Goal: Contribute content

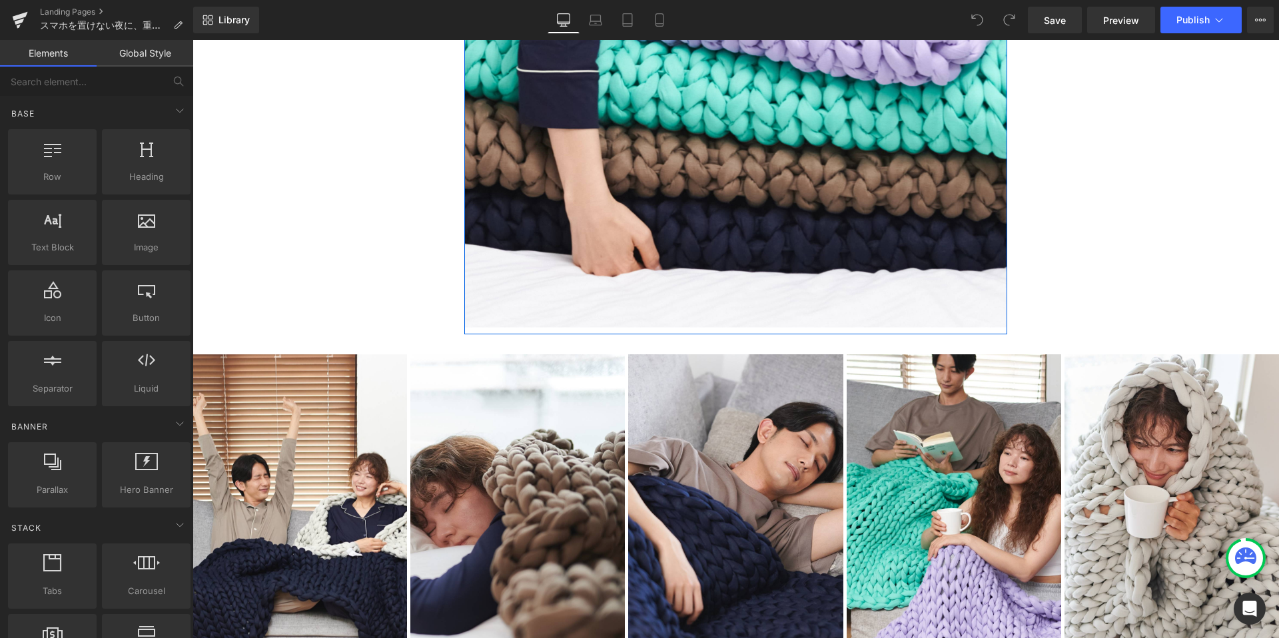
scroll to position [6405, 0]
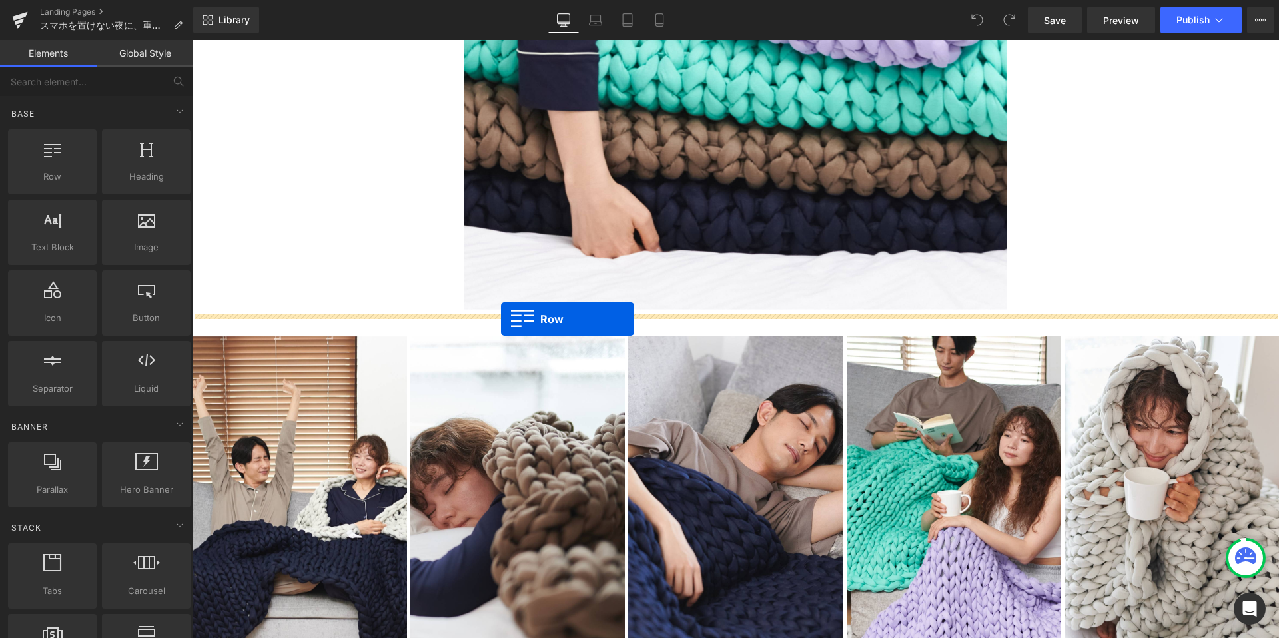
drag, startPoint x: 240, startPoint y: 210, endPoint x: 501, endPoint y: 317, distance: 281.3
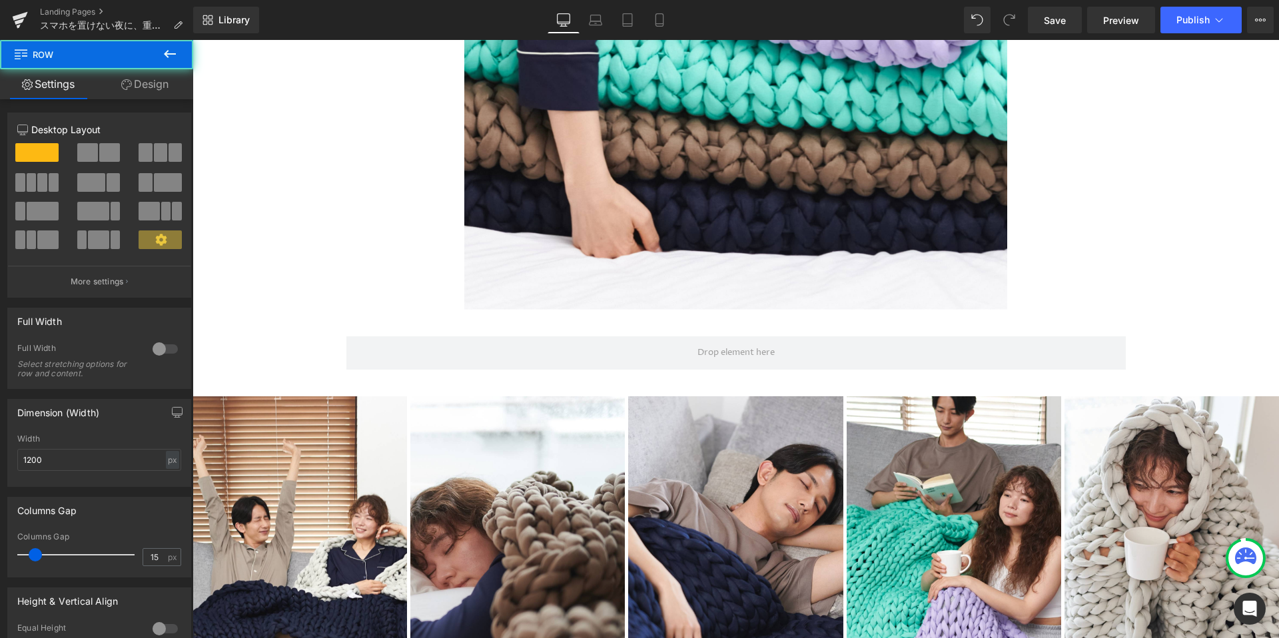
scroll to position [28944, 1086]
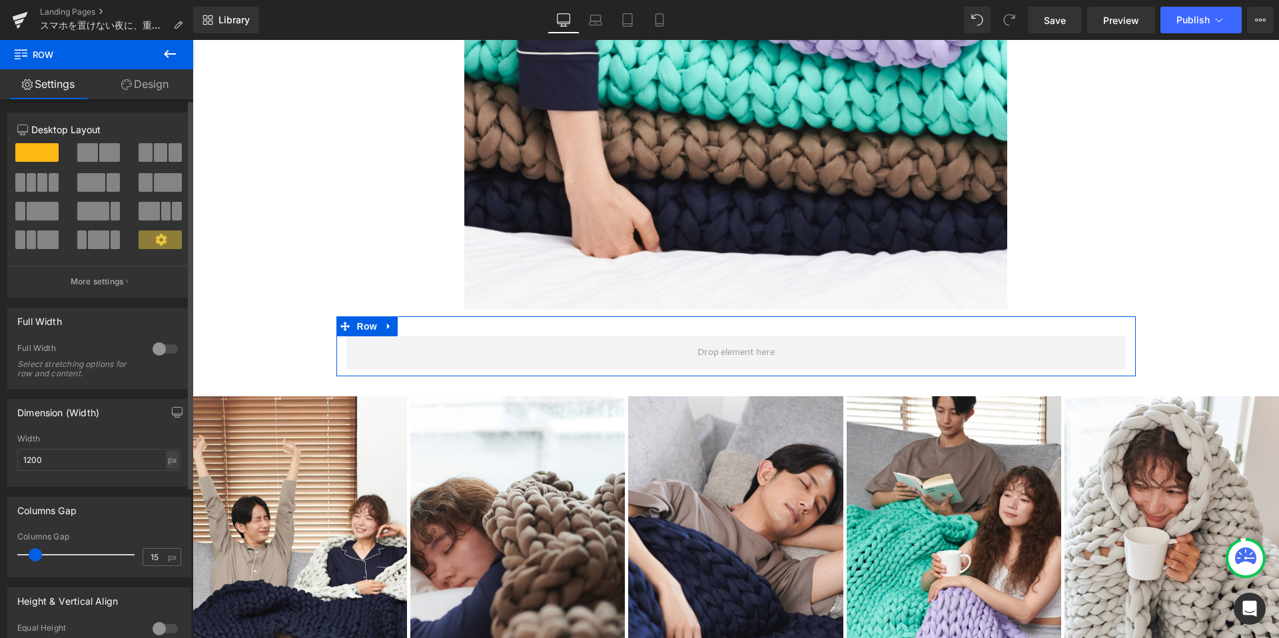
click at [92, 150] on span at bounding box center [87, 152] width 21 height 19
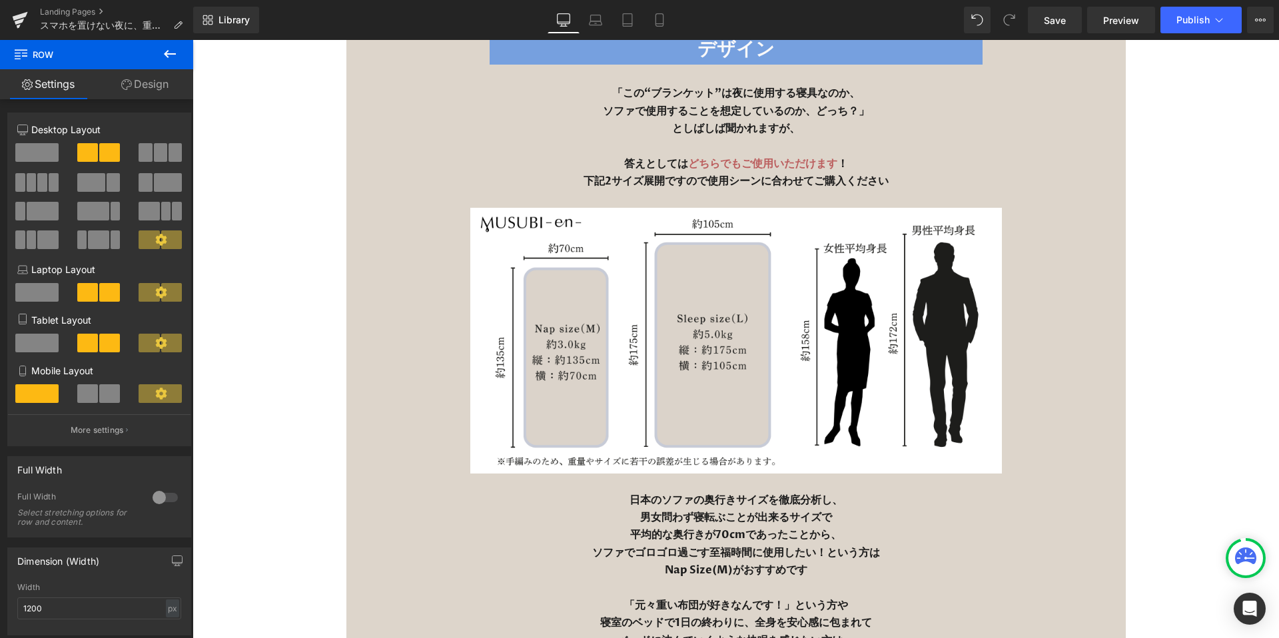
scroll to position [20425, 0]
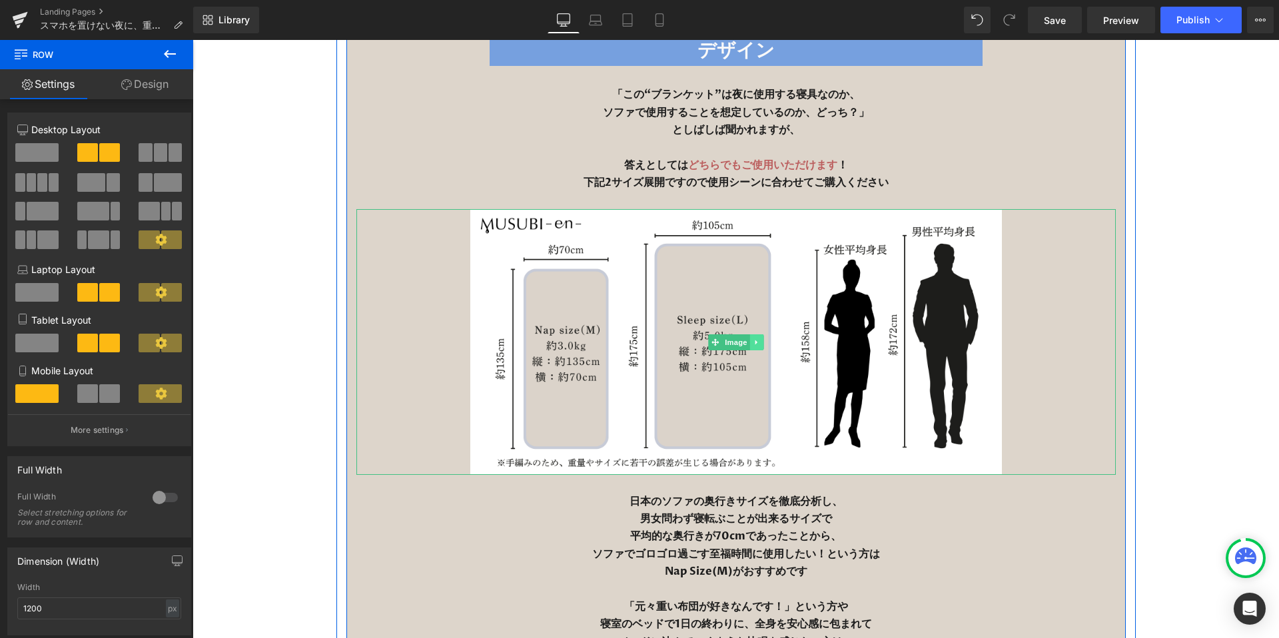
click at [755, 340] on icon at bounding box center [756, 342] width 2 height 5
click at [750, 338] on icon at bounding box center [749, 341] width 7 height 7
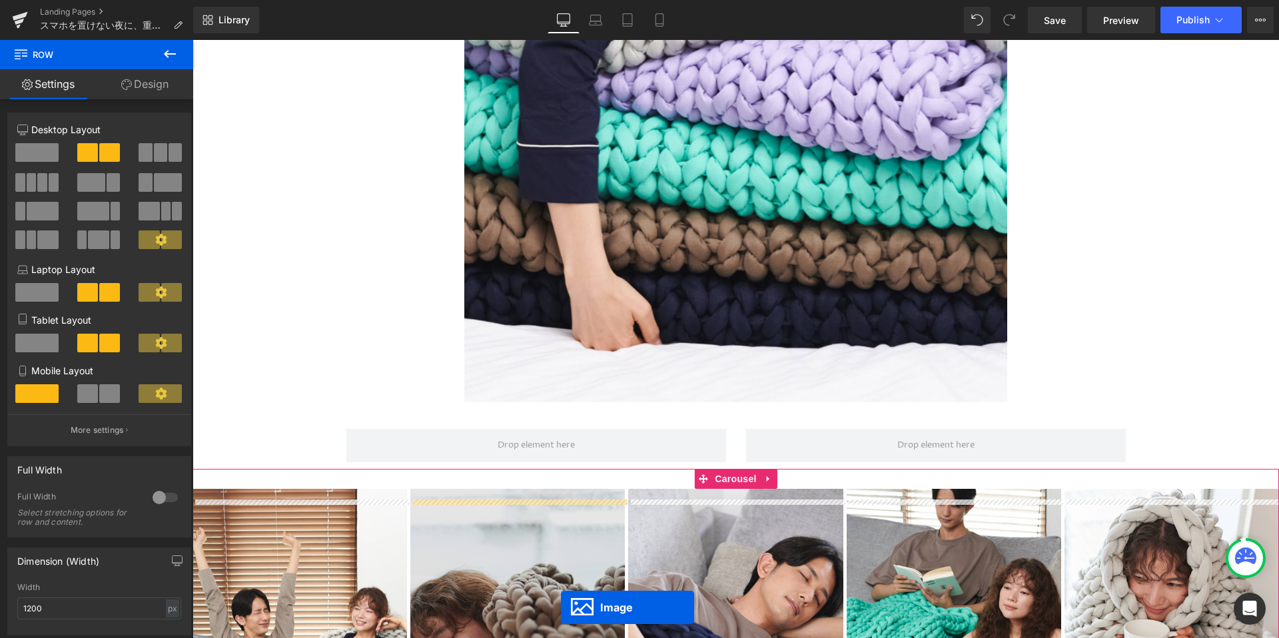
scroll to position [6353, 0]
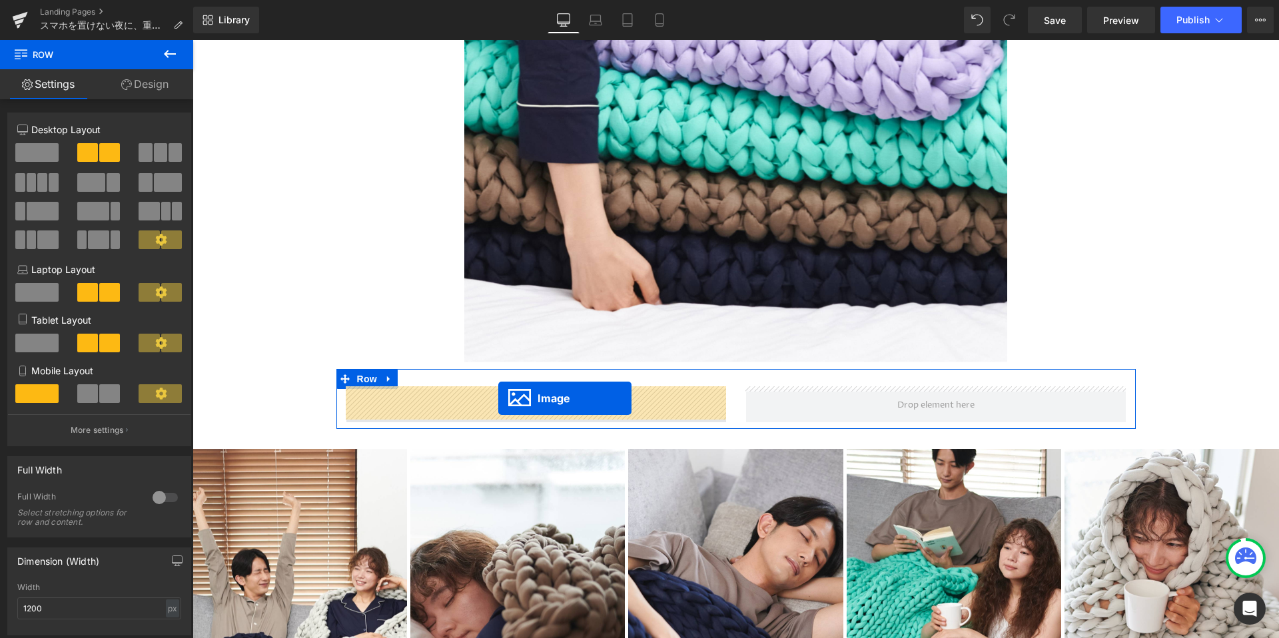
drag, startPoint x: 716, startPoint y: 517, endPoint x: 498, endPoint y: 398, distance: 248.3
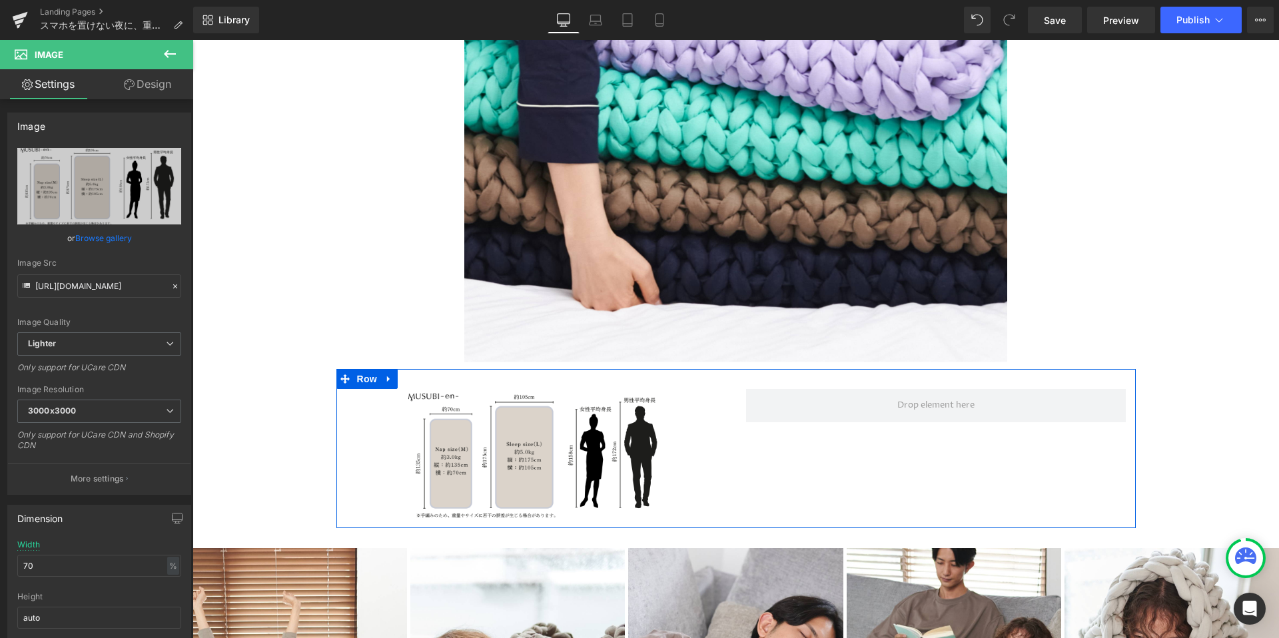
scroll to position [6424, 0]
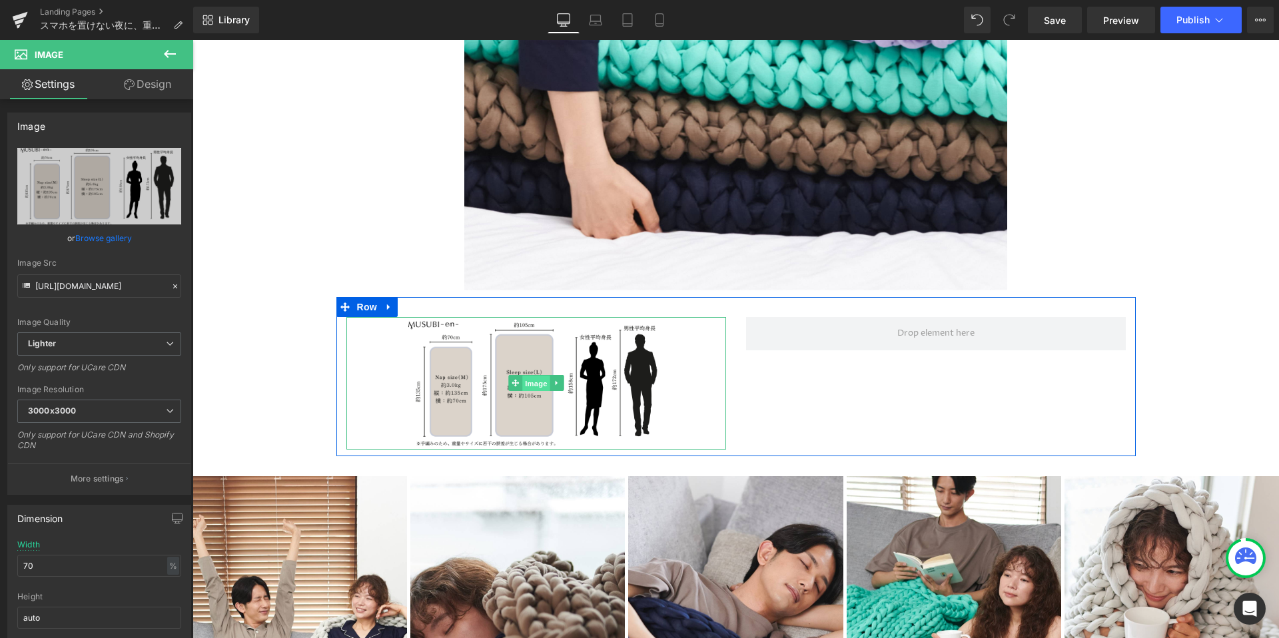
click at [531, 384] on span "Image" at bounding box center [536, 384] width 28 height 16
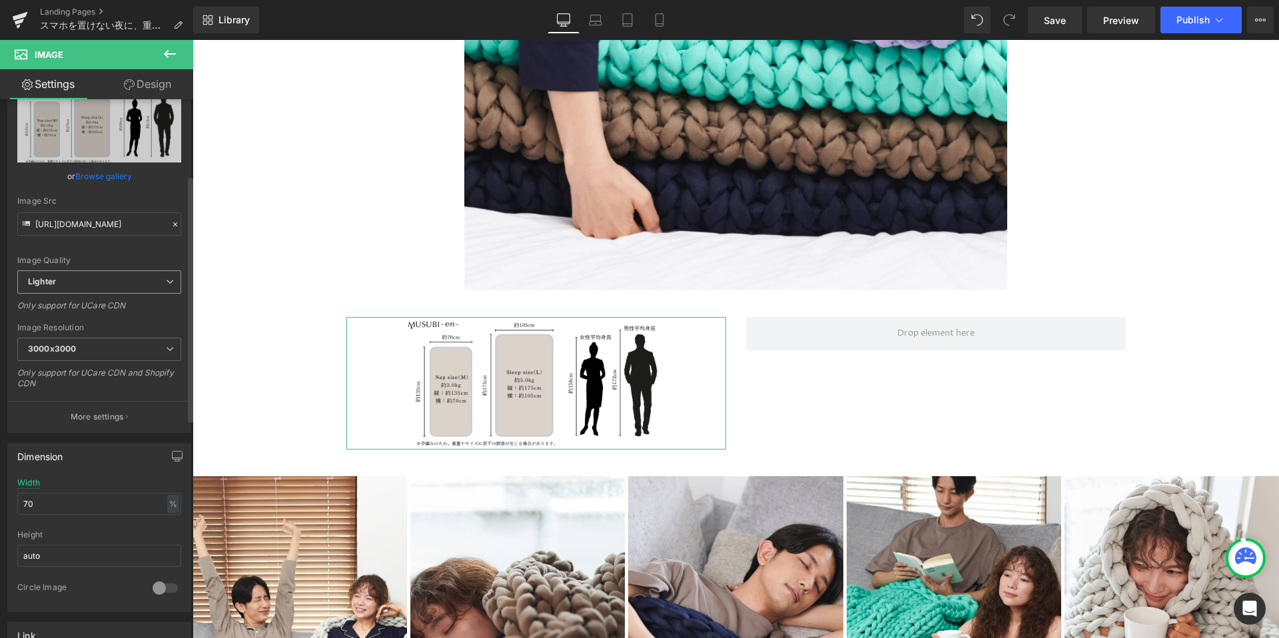
scroll to position [187, 0]
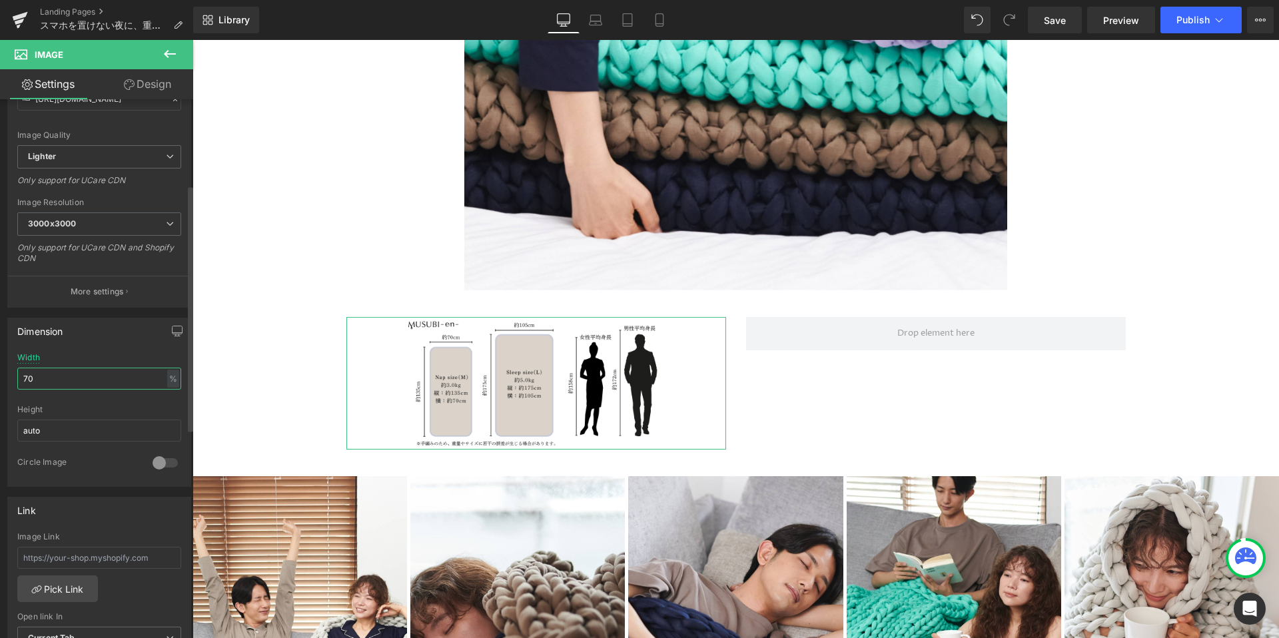
click at [99, 382] on input "70" at bounding box center [99, 379] width 164 height 22
type input "7"
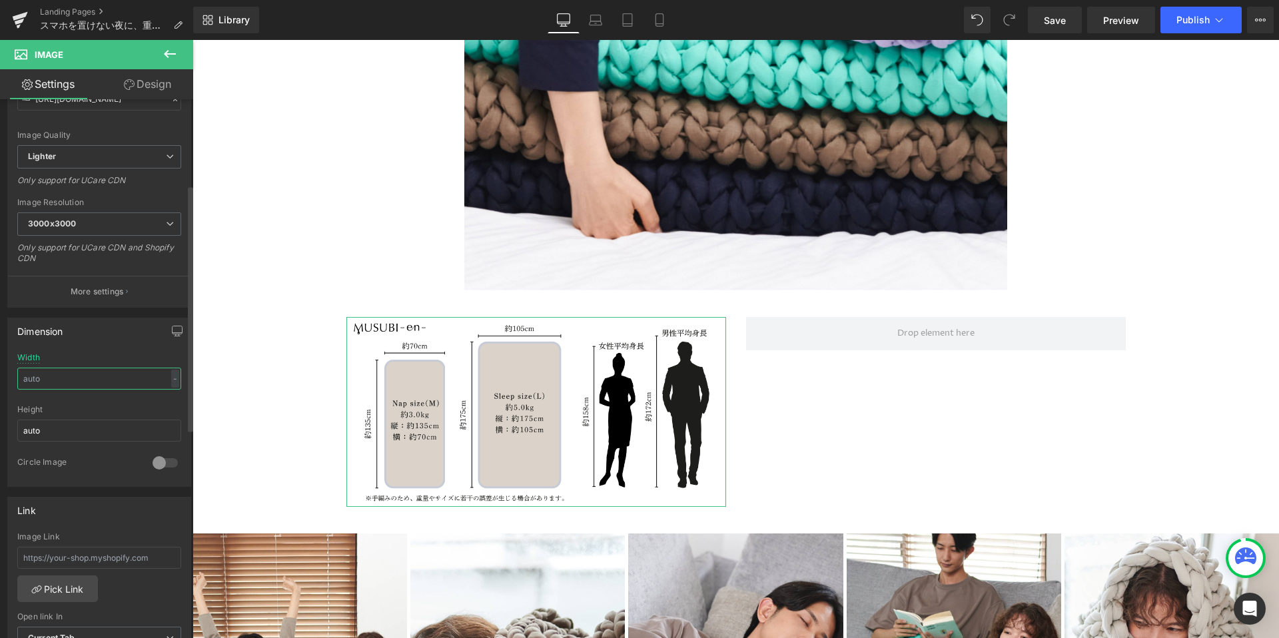
scroll to position [7, 7]
type input "100"
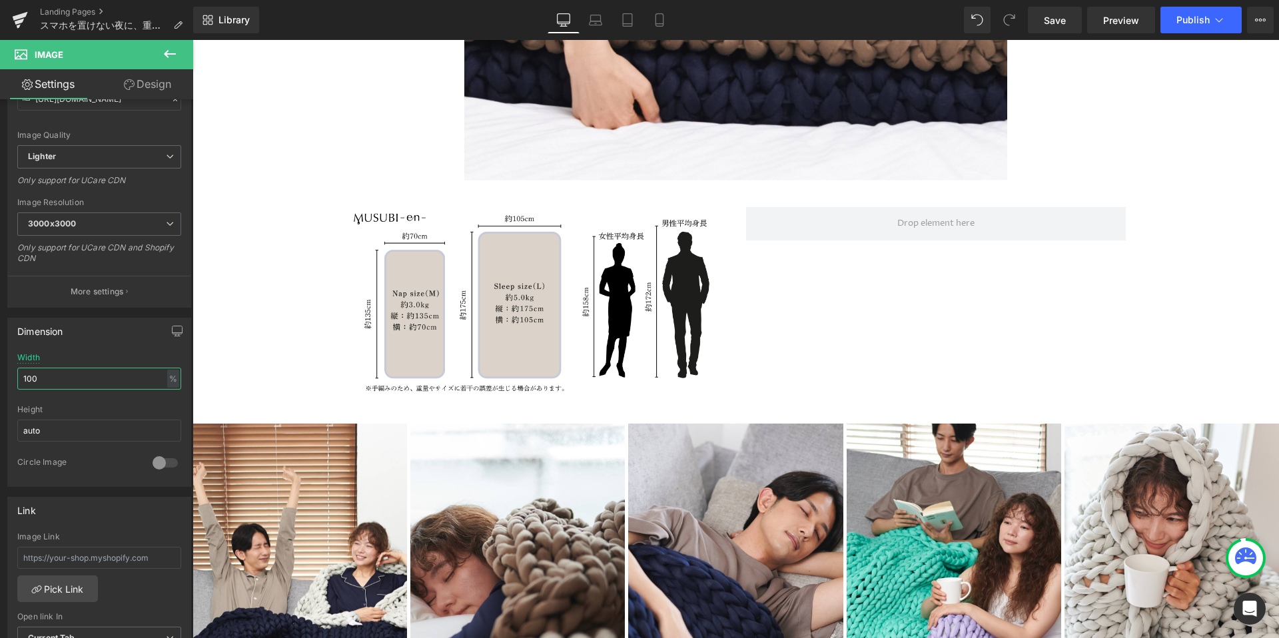
scroll to position [6545, 0]
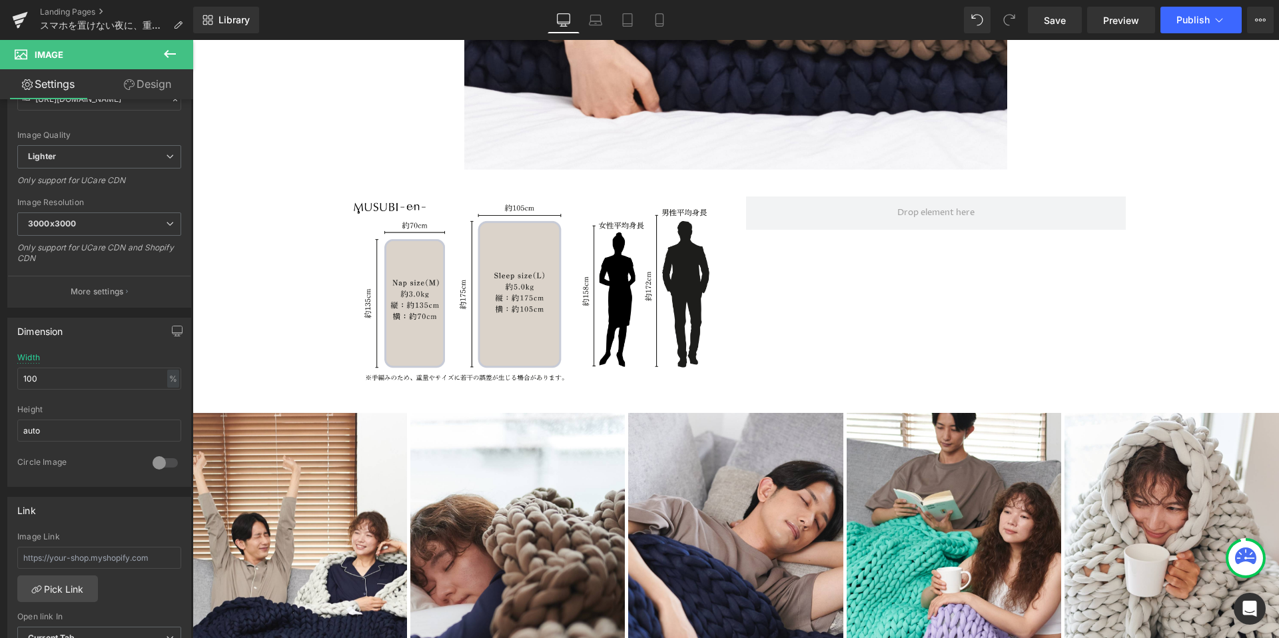
click at [166, 53] on icon at bounding box center [170, 54] width 12 height 8
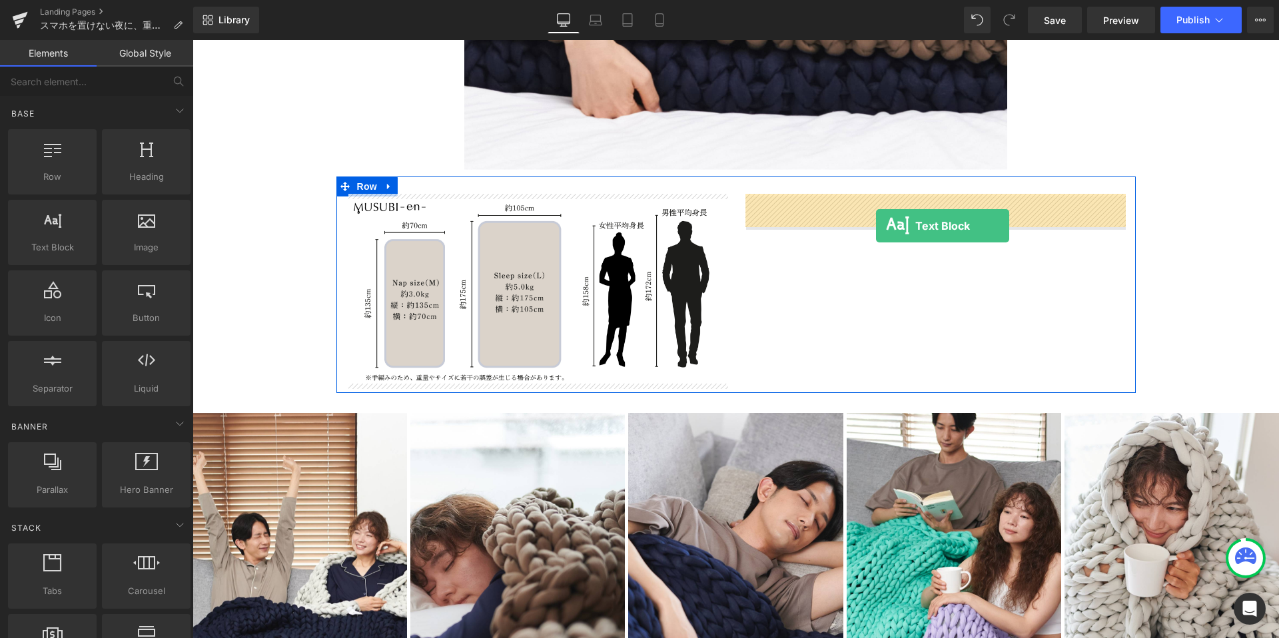
drag, startPoint x: 240, startPoint y: 290, endPoint x: 876, endPoint y: 226, distance: 639.3
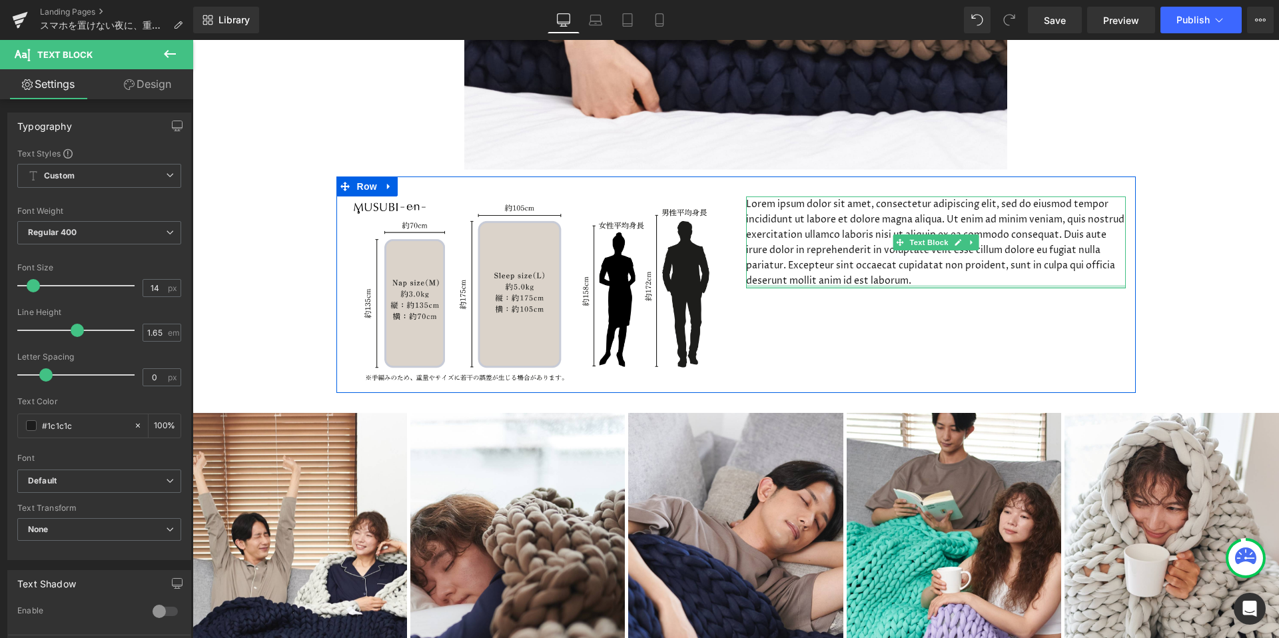
click at [948, 288] on div "Image Lorem ipsum dolor sit amet, consectetur adipiscing elit, sed do eiusmod t…" at bounding box center [735, 284] width 799 height 216
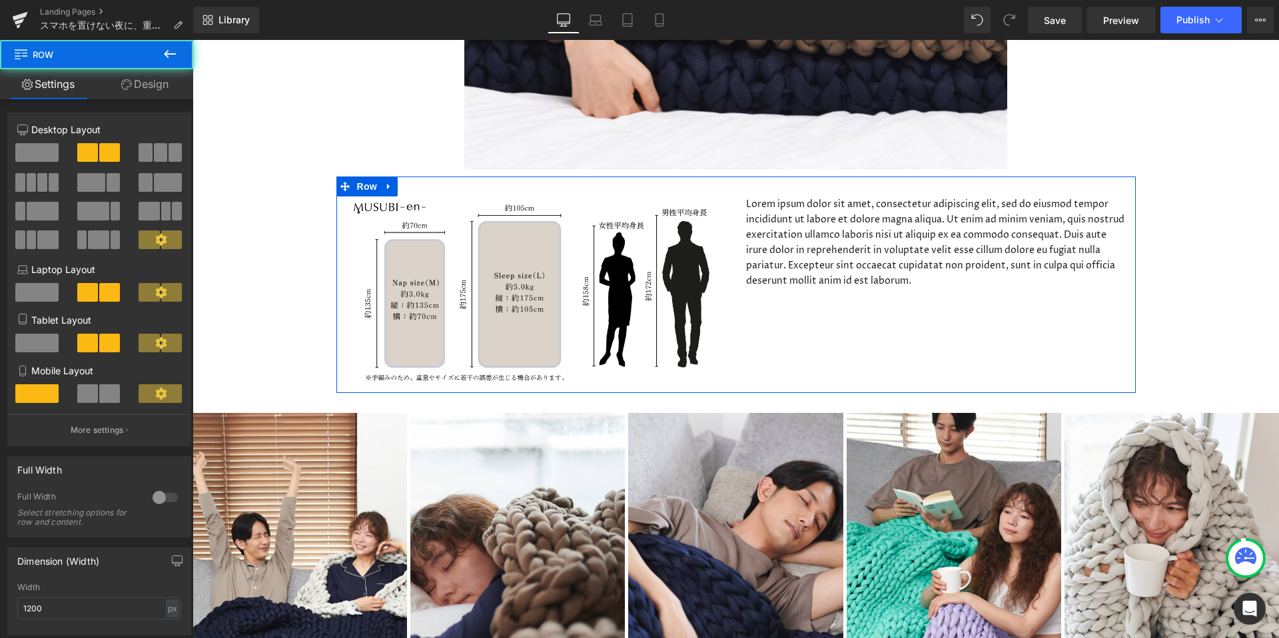
click at [987, 280] on p "Lorem ipsum dolor sit amet, consectetur adipiscing elit, sed do eiusmod tempor …" at bounding box center [936, 242] width 380 height 93
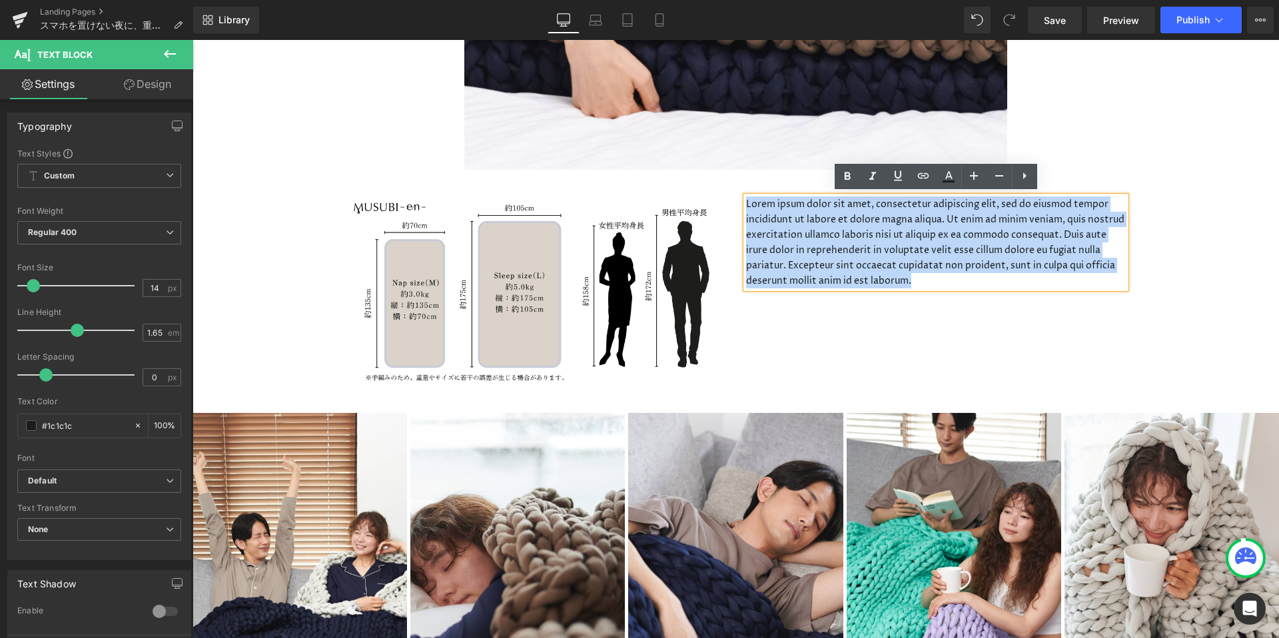
drag, startPoint x: 1008, startPoint y: 278, endPoint x: 740, endPoint y: 202, distance: 279.1
click at [740, 202] on div "Lorem ipsum dolor sit amet, consectetur adipiscing elit, sed do eiusmod tempor …" at bounding box center [936, 242] width 400 height 93
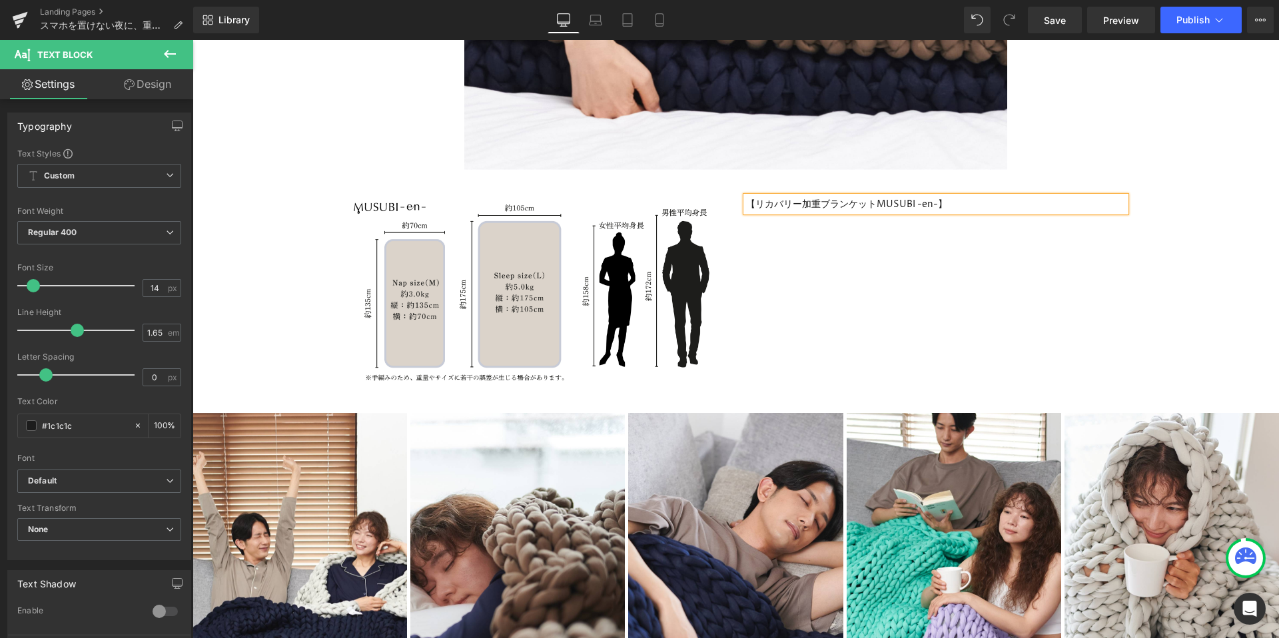
click at [862, 313] on div "Image 【リカバリー加重ブランケットMUSUBI -en-】 Text Block Row" at bounding box center [735, 284] width 799 height 216
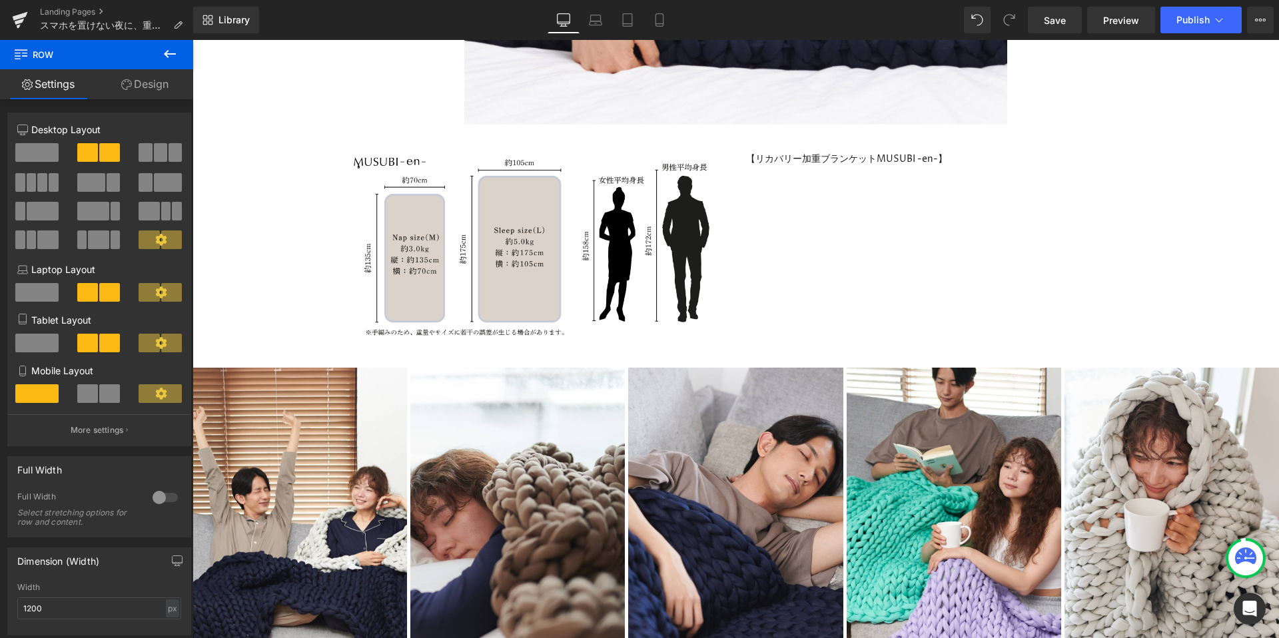
scroll to position [6539, 0]
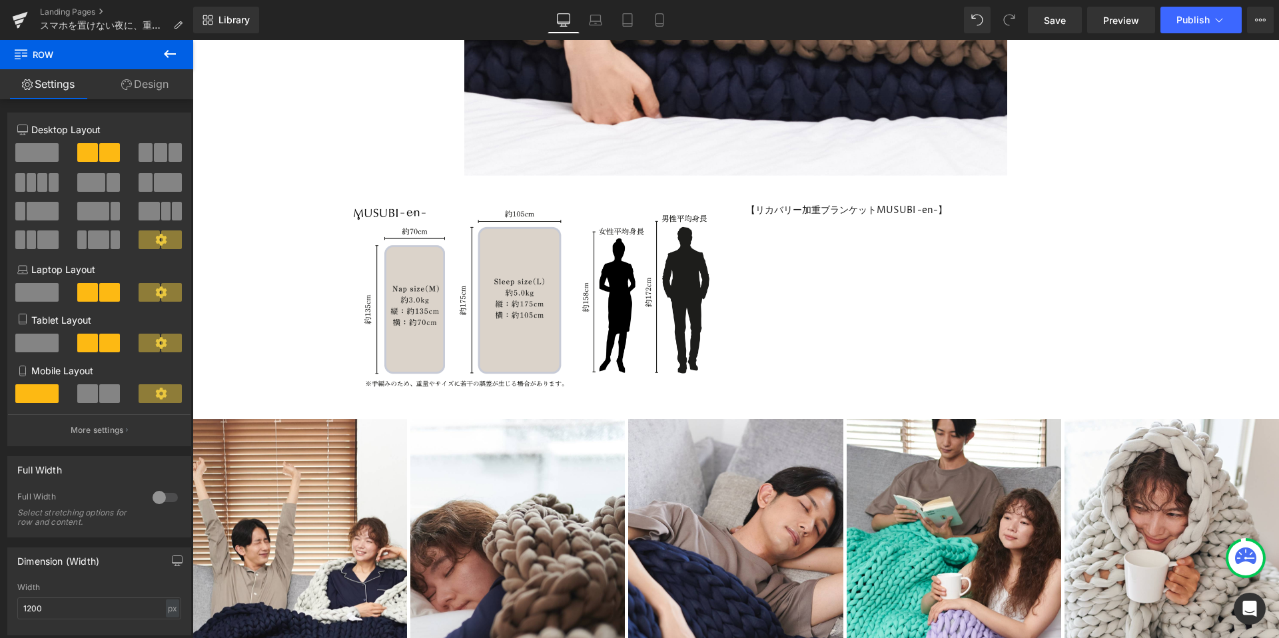
click at [167, 46] on icon at bounding box center [170, 54] width 16 height 16
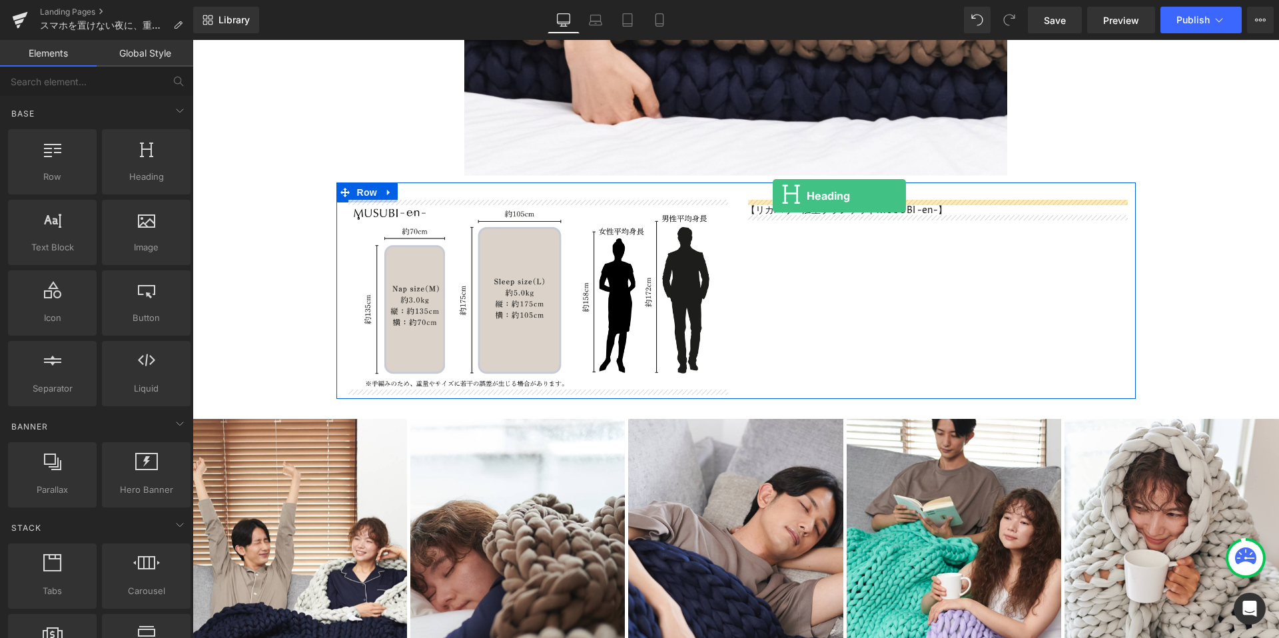
drag, startPoint x: 330, startPoint y: 214, endPoint x: 773, endPoint y: 196, distance: 442.6
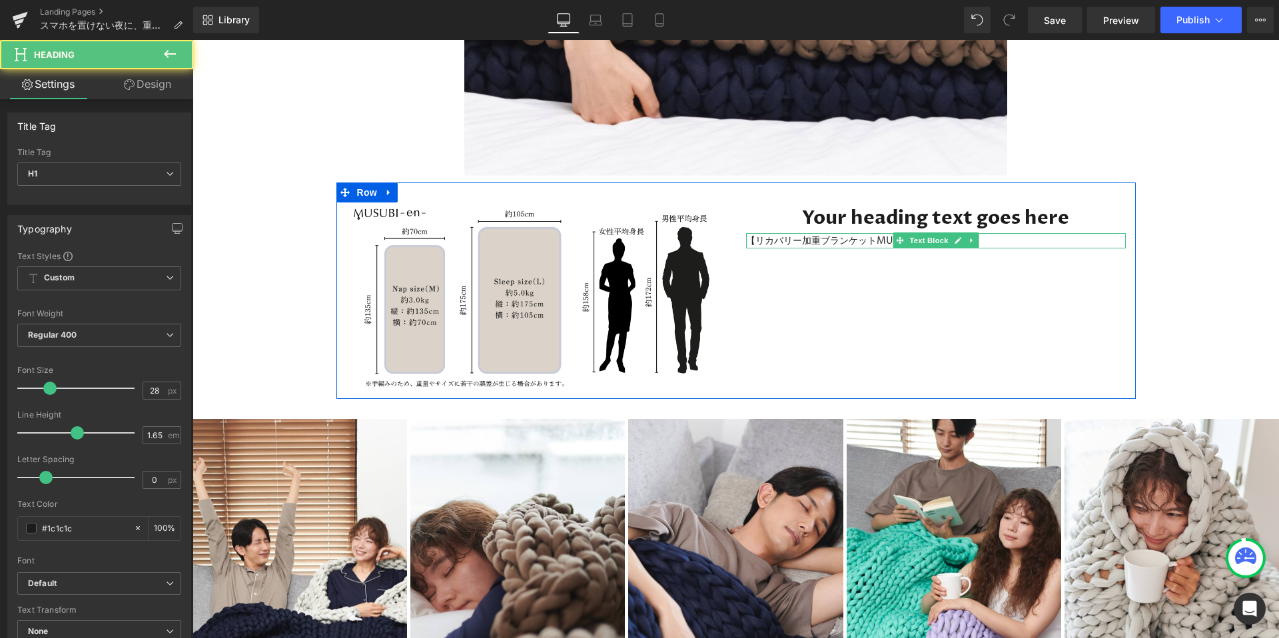
click at [986, 234] on div at bounding box center [936, 234] width 380 height 3
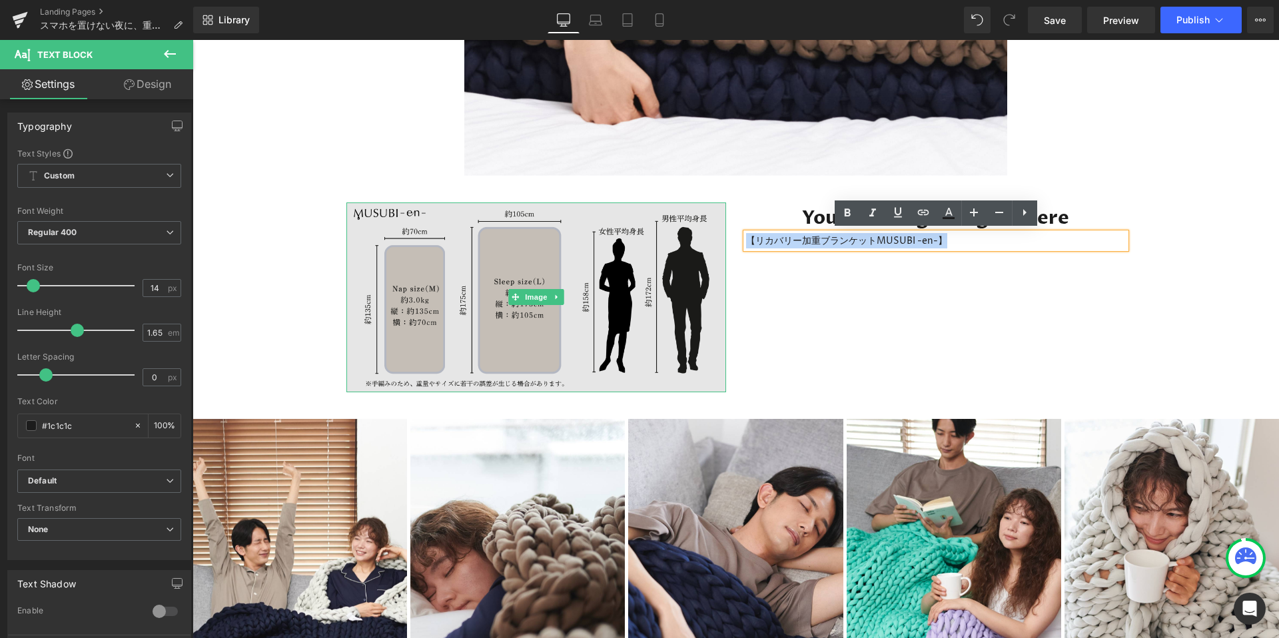
drag, startPoint x: 994, startPoint y: 239, endPoint x: 709, endPoint y: 240, distance: 285.0
click at [709, 240] on div "Image Your heading text goes here Heading 【リカバリー加重ブランケットMUSUBI -en-】 Text Block…" at bounding box center [735, 290] width 799 height 216
copy p "【リカバリー加重ブランケットMUSUBI -en-】"
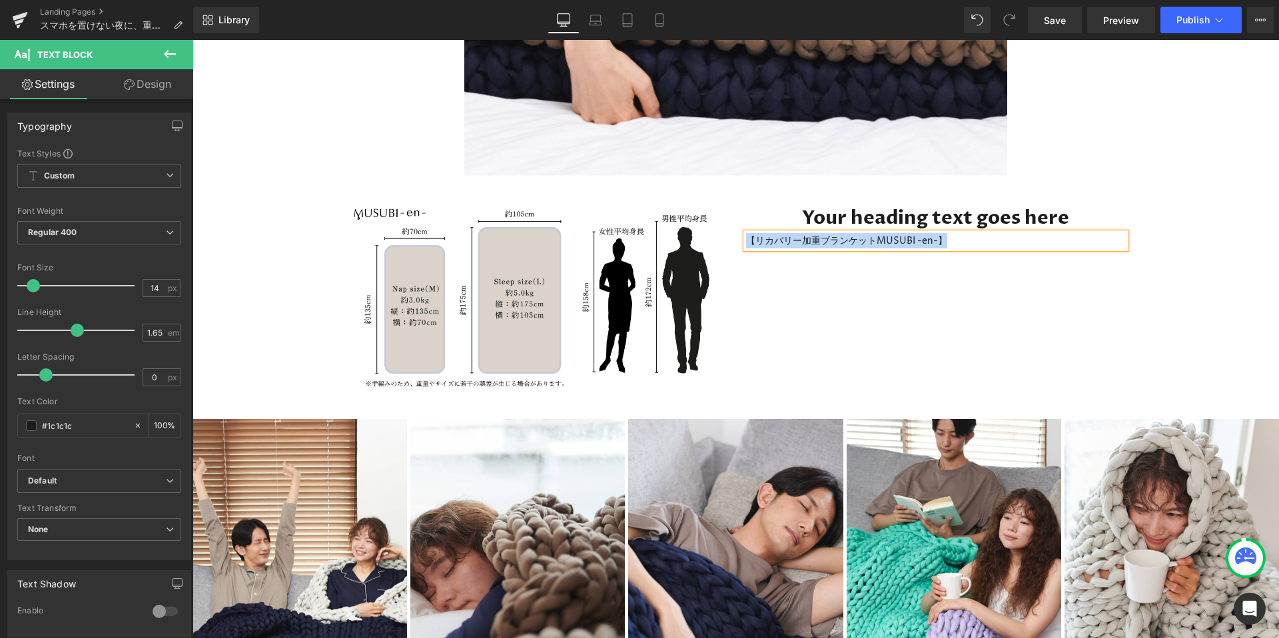
click at [832, 307] on div "Image Your heading text goes here Heading 【リカバリー加重ブランケットMUSUBI -en-】 Text Block…" at bounding box center [735, 290] width 799 height 216
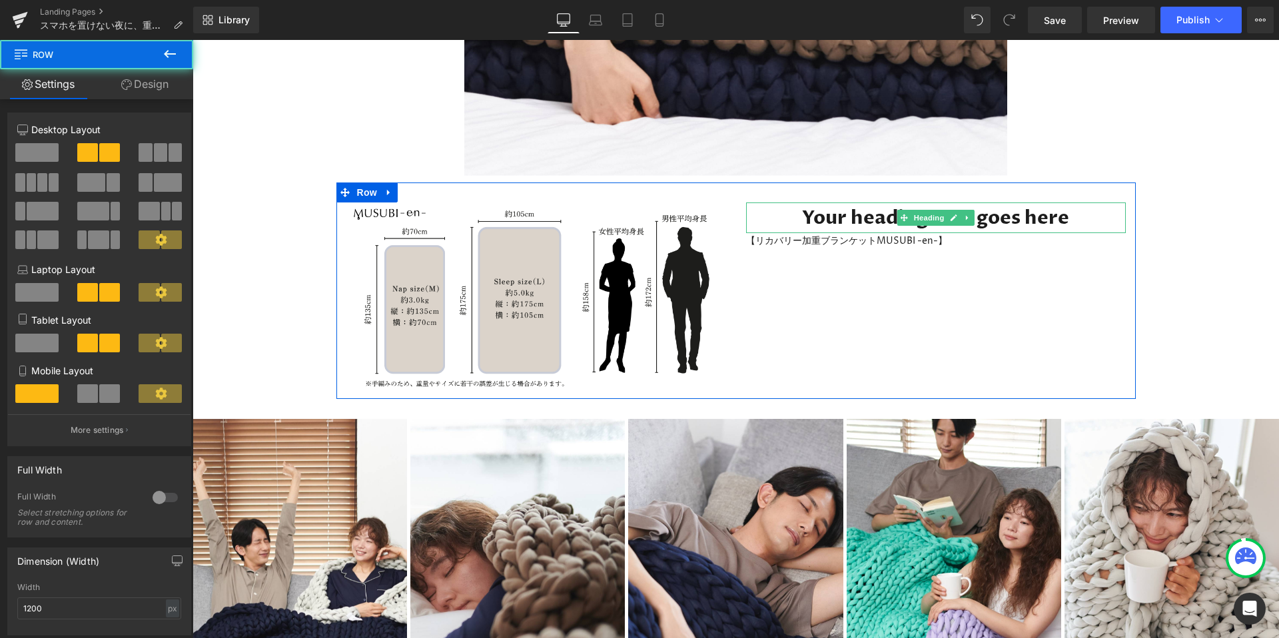
click at [888, 211] on h1 "Your heading text goes here" at bounding box center [936, 217] width 380 height 31
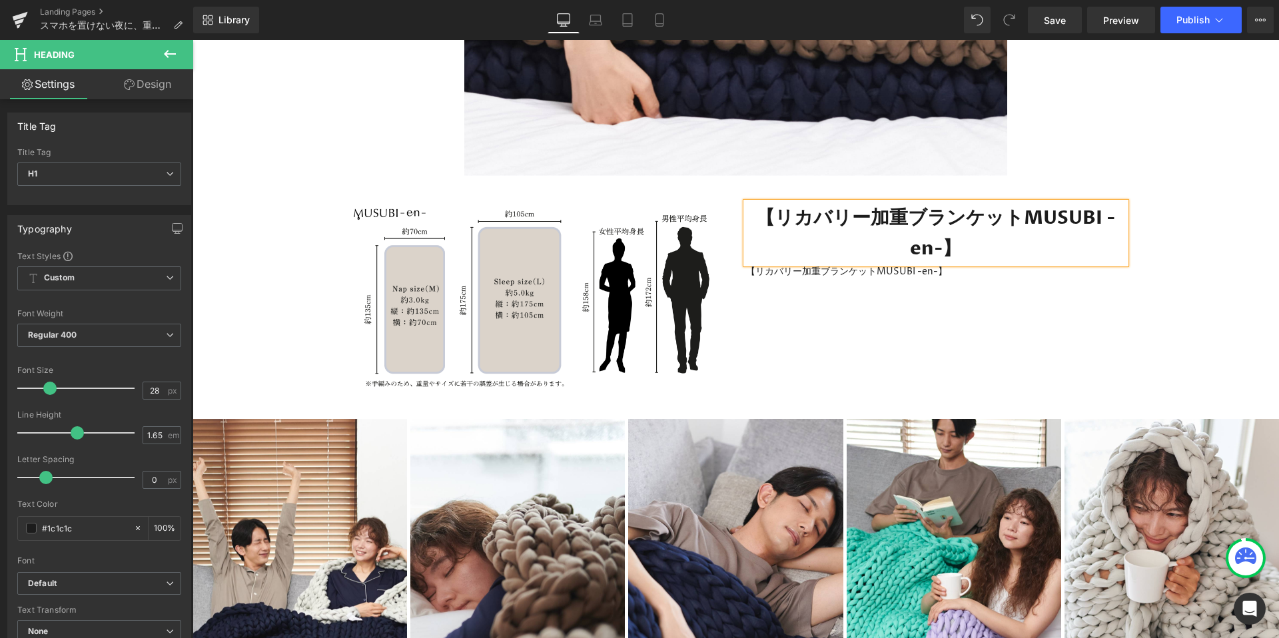
click at [967, 353] on div "Image 【リカバリー加重ブランケットMUSUBI -en-】 Heading 【リカバリー加重ブランケットMUSUBI -en-】 Text Block …" at bounding box center [735, 290] width 799 height 216
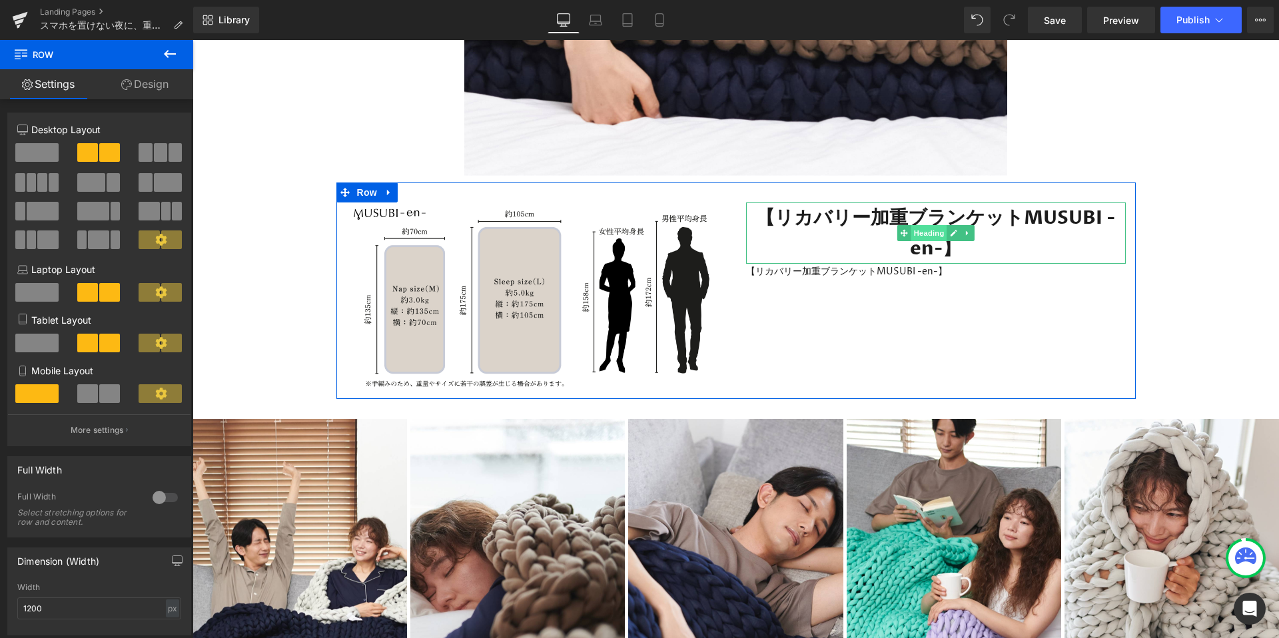
click at [924, 229] on span "Heading" at bounding box center [928, 233] width 36 height 16
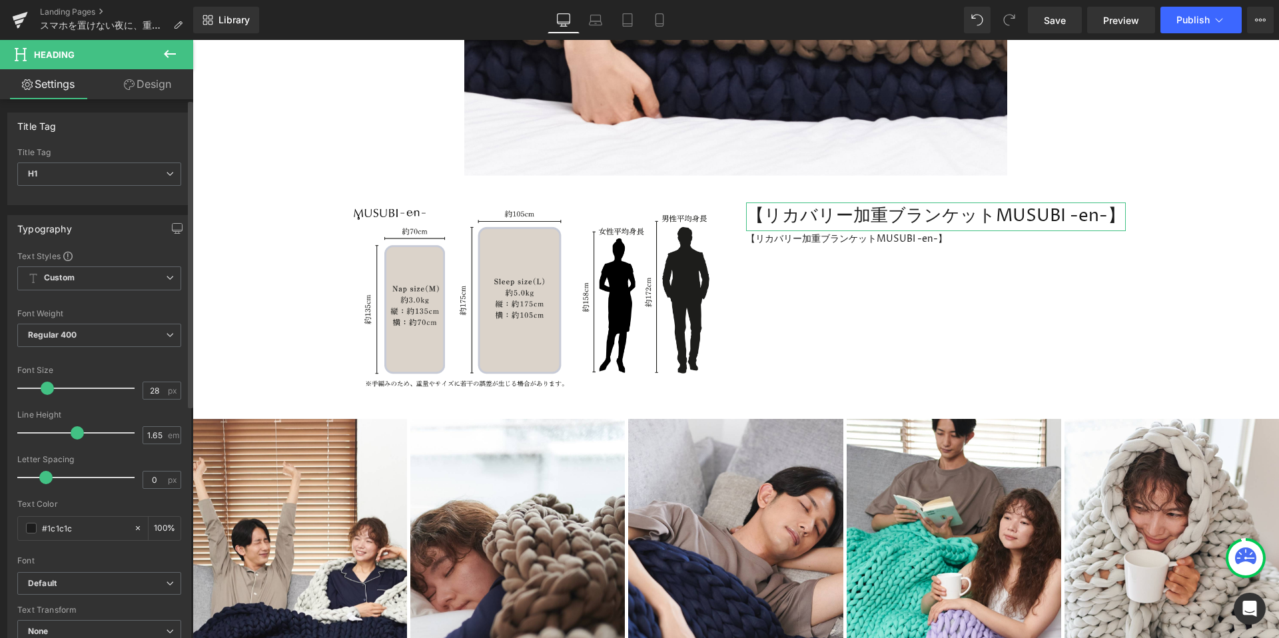
click at [46, 390] on span at bounding box center [47, 388] width 13 height 13
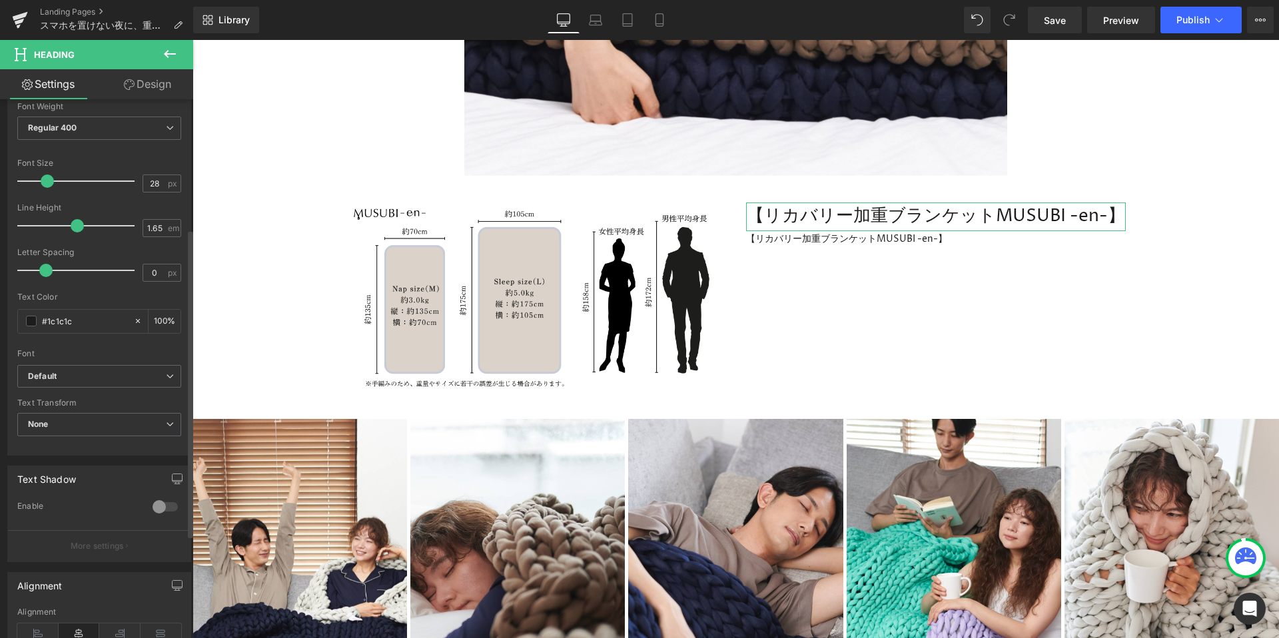
scroll to position [226, 0]
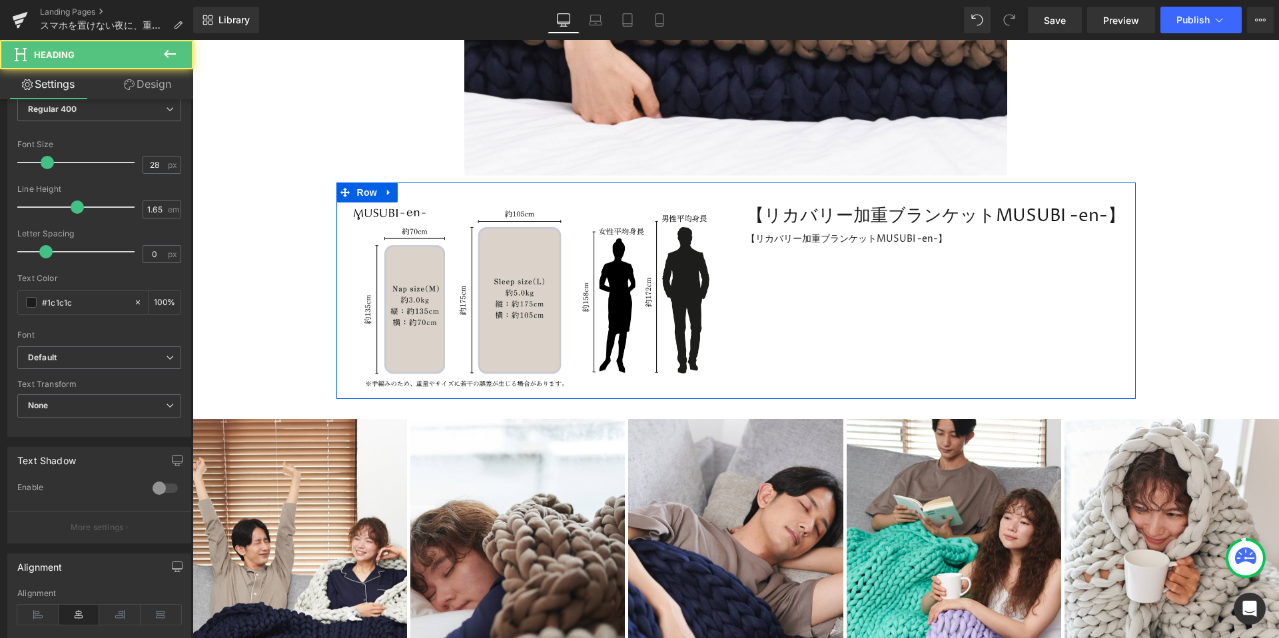
click at [772, 222] on h1 "【リカバリー加重ブランケットMUSUBI -en-】" at bounding box center [936, 216] width 380 height 29
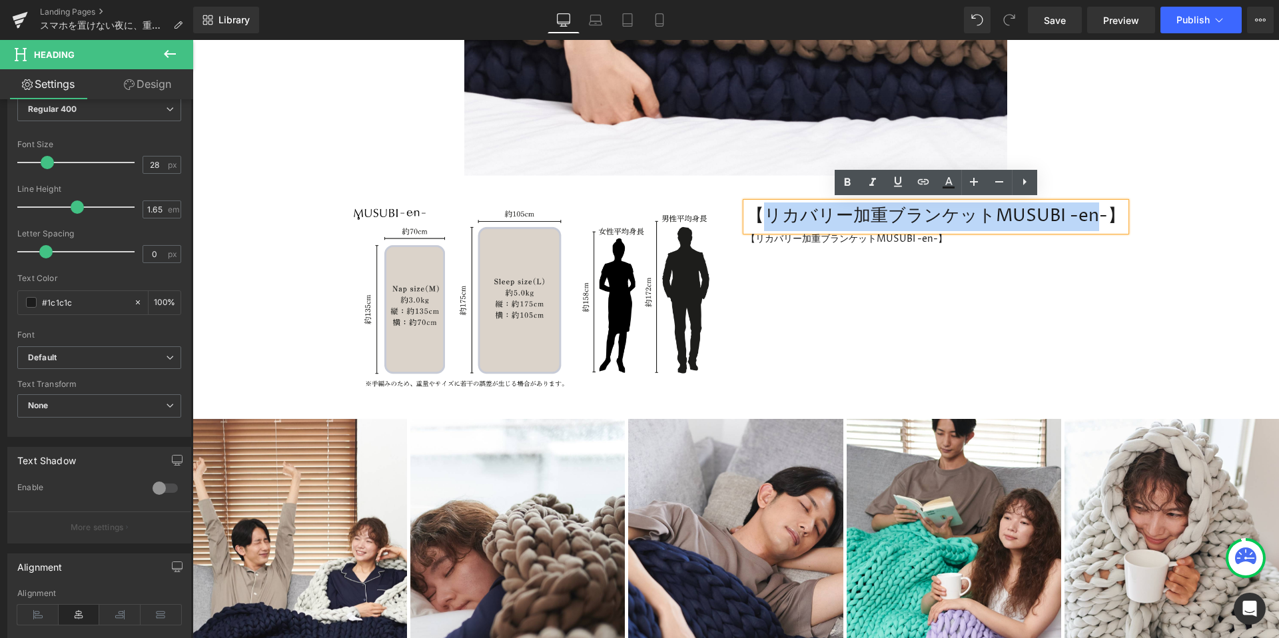
drag, startPoint x: 761, startPoint y: 219, endPoint x: 1094, endPoint y: 218, distance: 333.6
click at [1094, 218] on h1 "【リカバリー加重ブランケットMUSUBI -en-】" at bounding box center [936, 216] width 380 height 29
drag, startPoint x: 1115, startPoint y: 216, endPoint x: 750, endPoint y: 206, distance: 365.7
click at [750, 206] on h1 "【リカバリー加重ブランケットMUSUBI -en-】" at bounding box center [936, 216] width 380 height 29
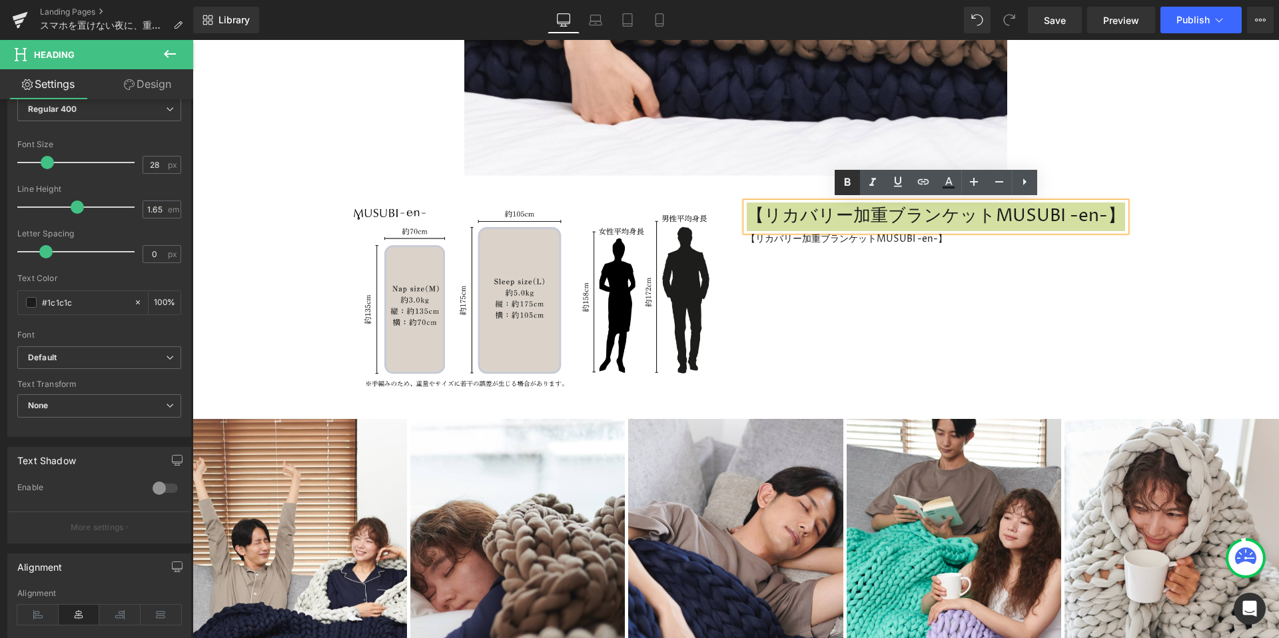
click at [843, 186] on icon at bounding box center [847, 182] width 16 height 16
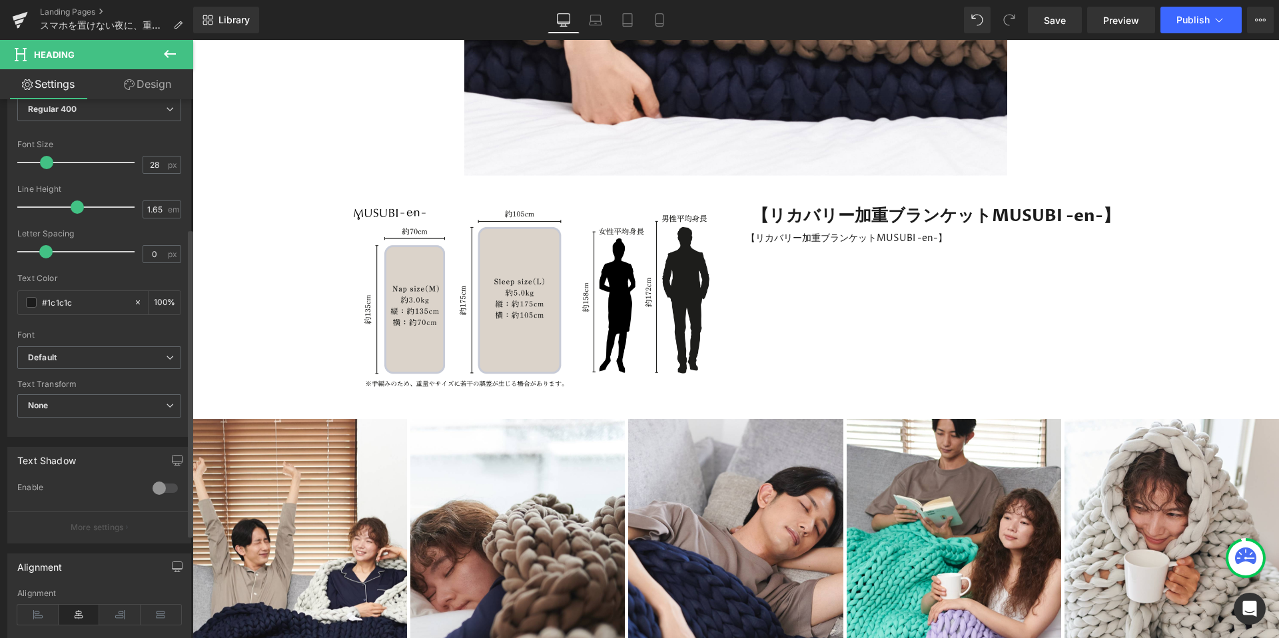
click at [48, 160] on span at bounding box center [46, 162] width 13 height 13
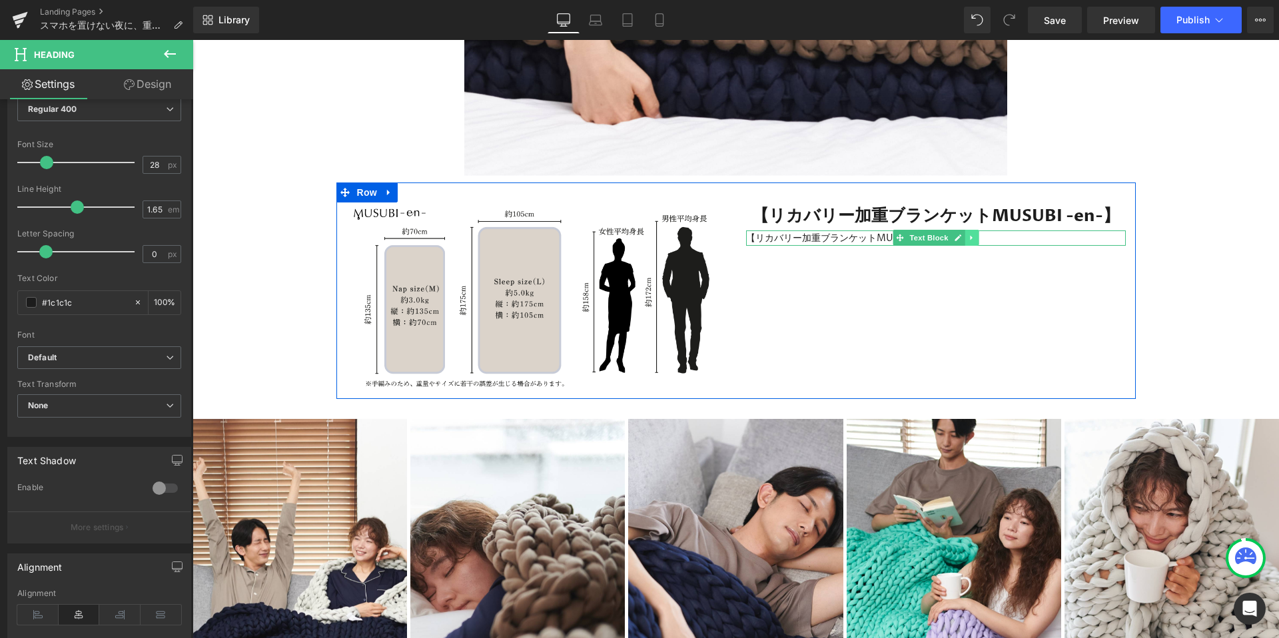
click at [968, 236] on icon at bounding box center [971, 238] width 7 height 8
click at [813, 242] on div at bounding box center [936, 243] width 380 height 3
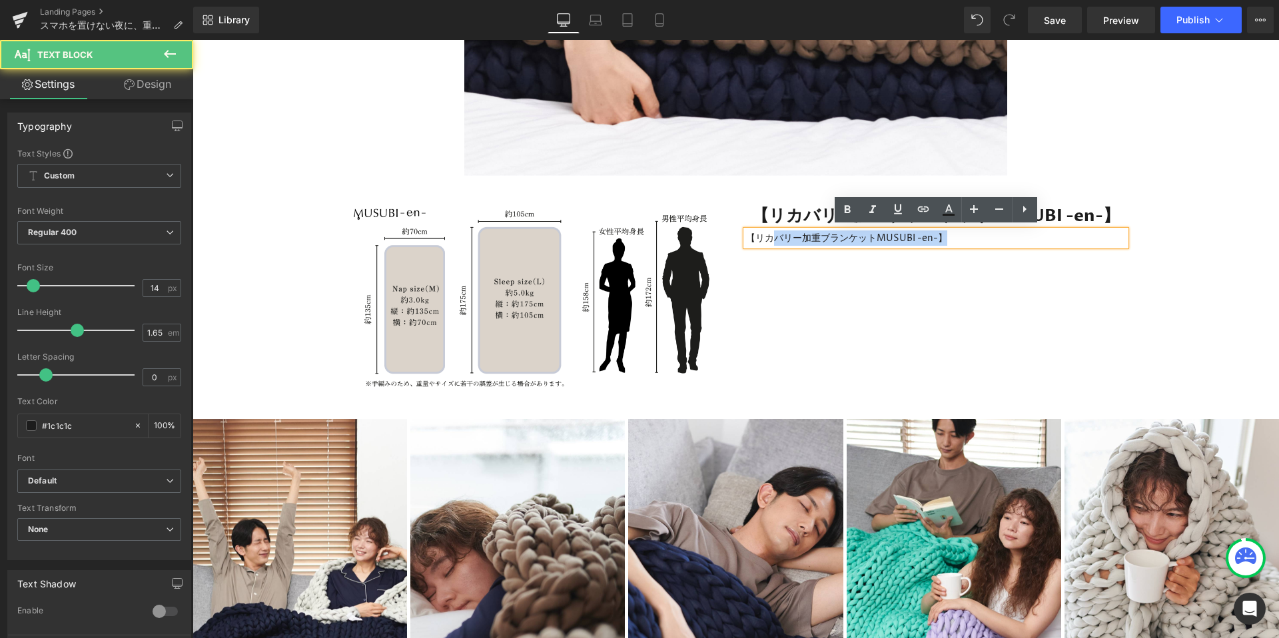
drag, startPoint x: 945, startPoint y: 230, endPoint x: 775, endPoint y: 229, distance: 170.5
click at [775, 230] on p "【リカバリー加重ブランケットMUSUBI -en-】" at bounding box center [936, 237] width 380 height 15
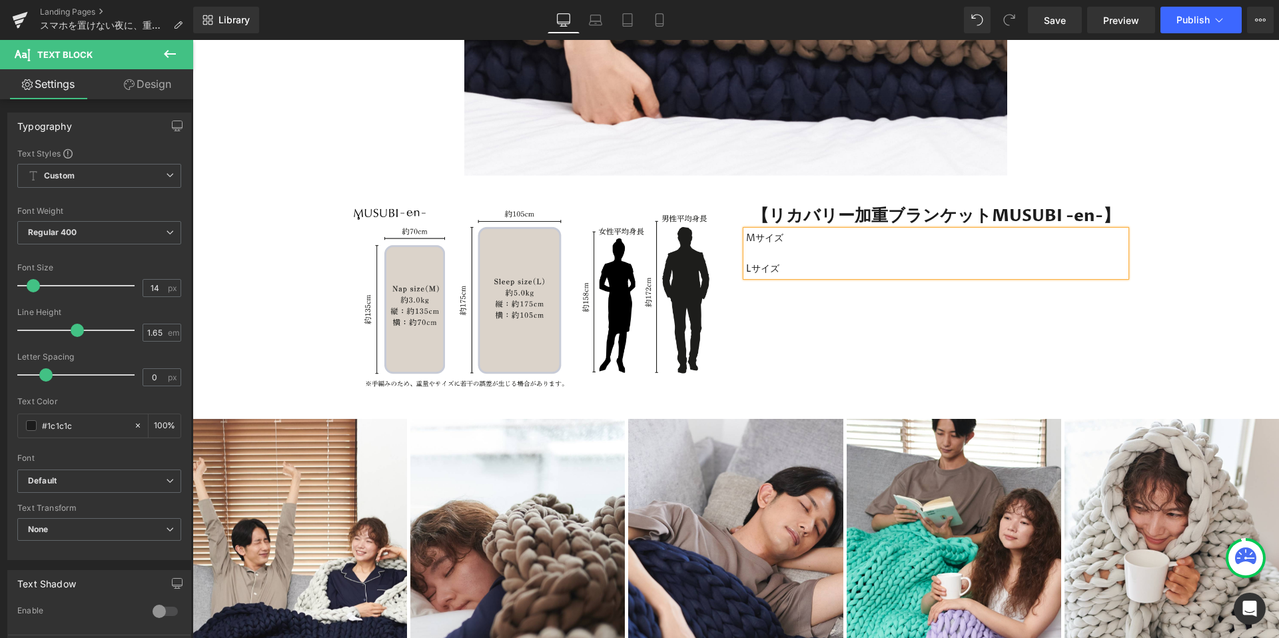
click at [810, 340] on div "Image 【リカバリー加重ブランケットMUSUBI -en-】 Heading Mサイズ Lサイズ Text Block Row" at bounding box center [735, 290] width 799 height 216
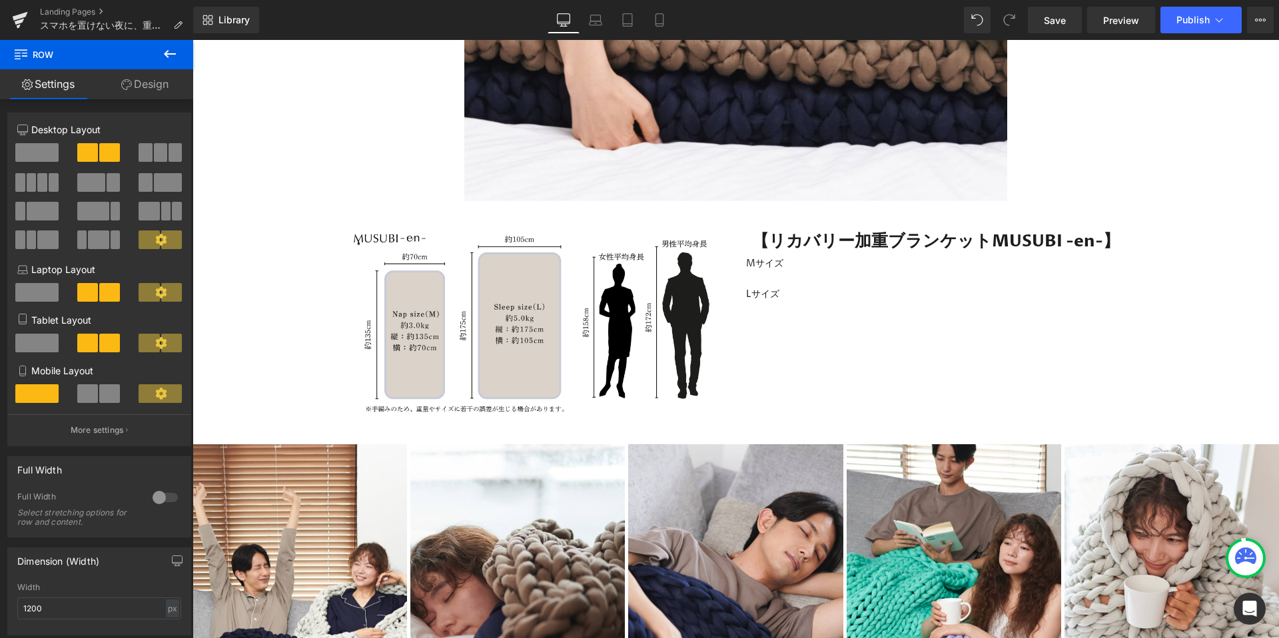
scroll to position [6508, 0]
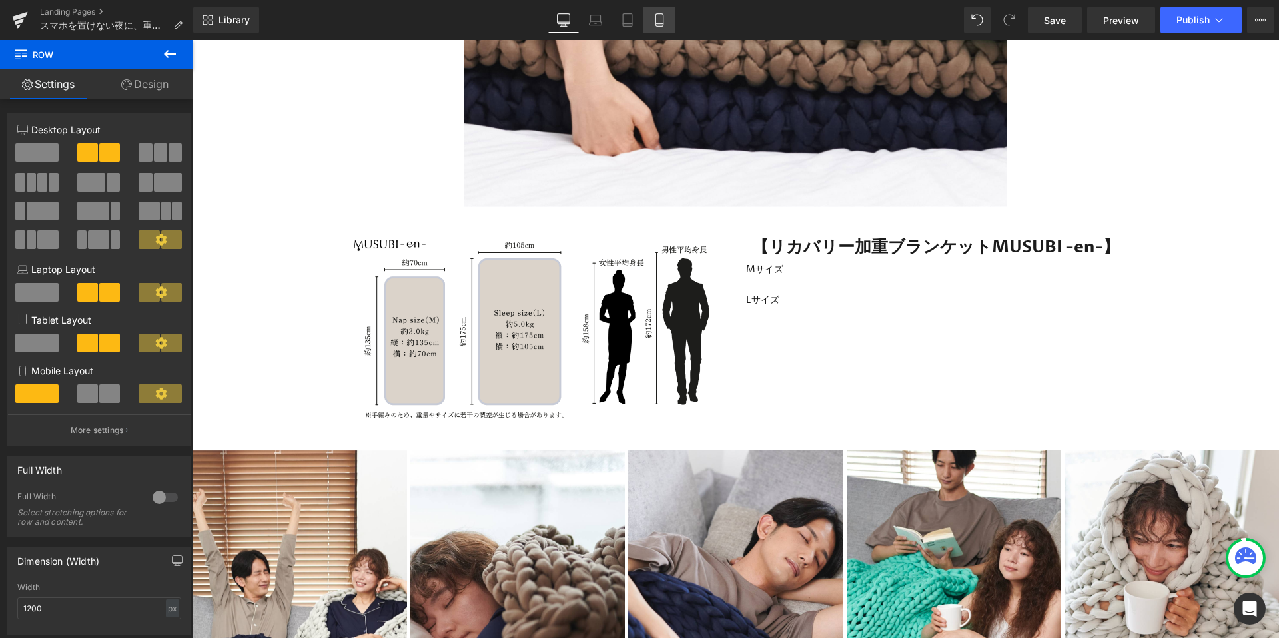
click at [647, 22] on link "Mobile" at bounding box center [659, 20] width 32 height 27
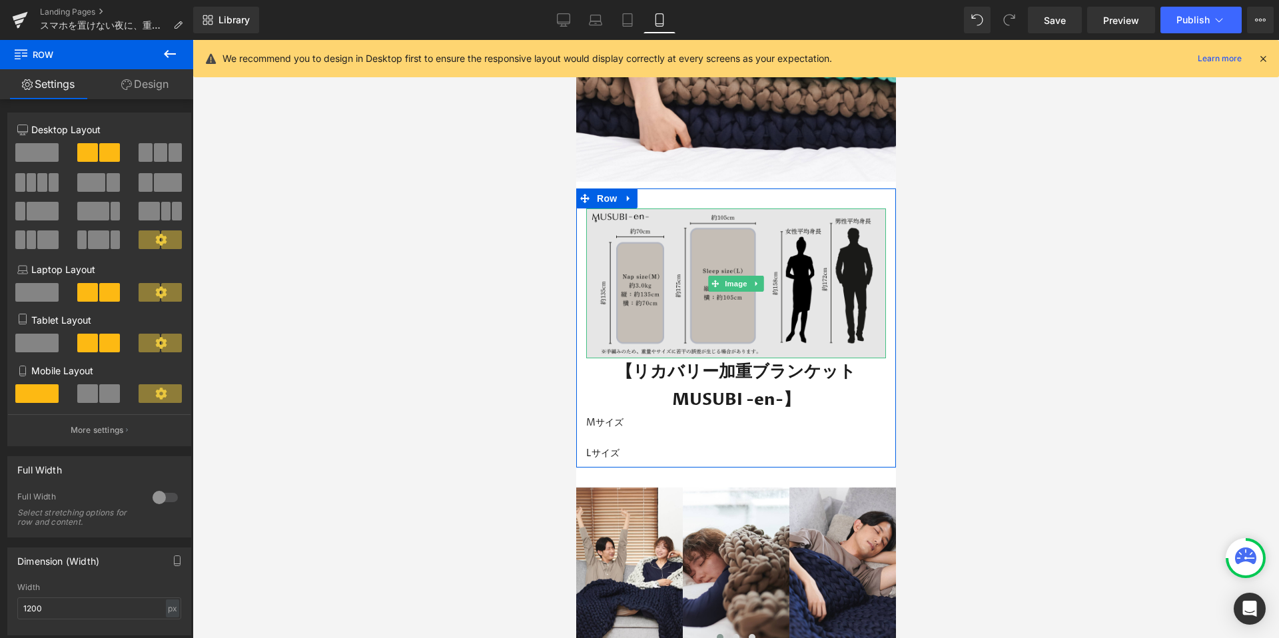
scroll to position [3797, 0]
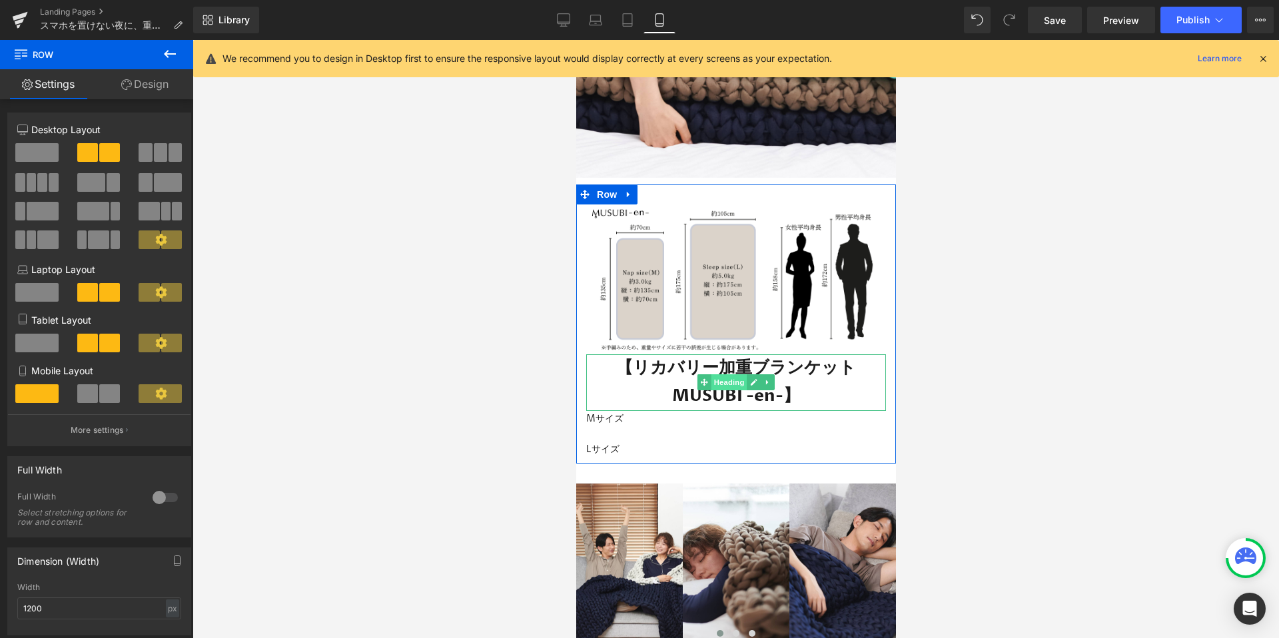
click at [716, 374] on span "Heading" at bounding box center [729, 382] width 36 height 16
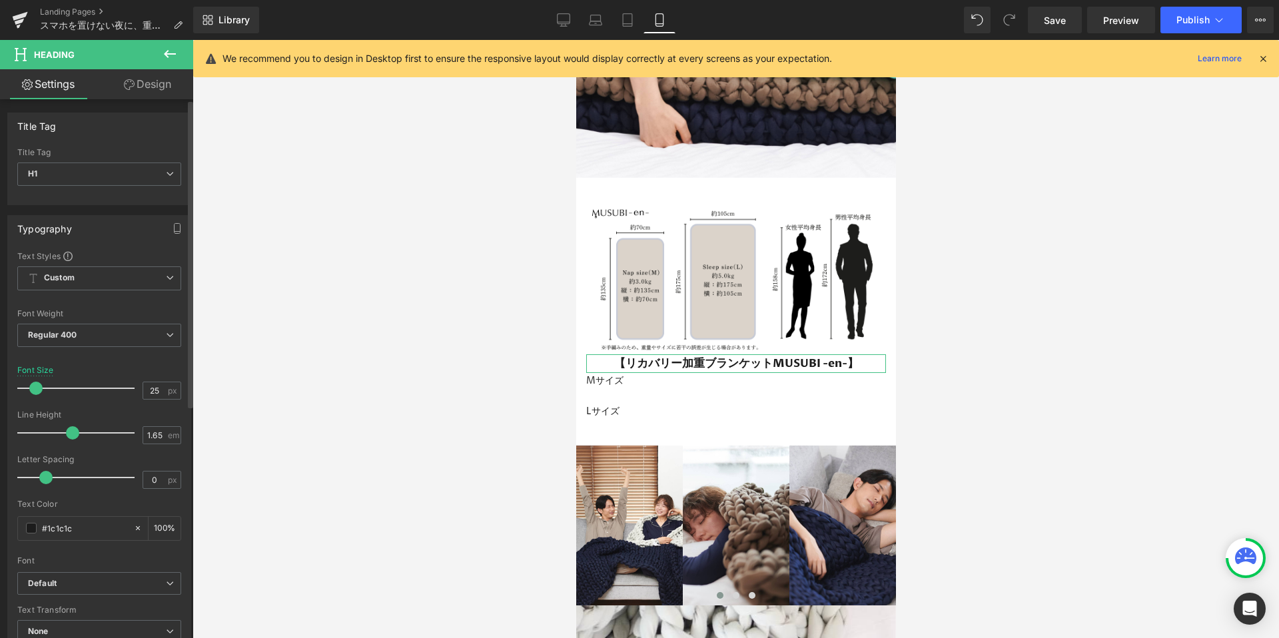
scroll to position [22775, 320]
drag, startPoint x: 47, startPoint y: 388, endPoint x: 37, endPoint y: 388, distance: 10.0
click at [37, 388] on span at bounding box center [35, 388] width 13 height 13
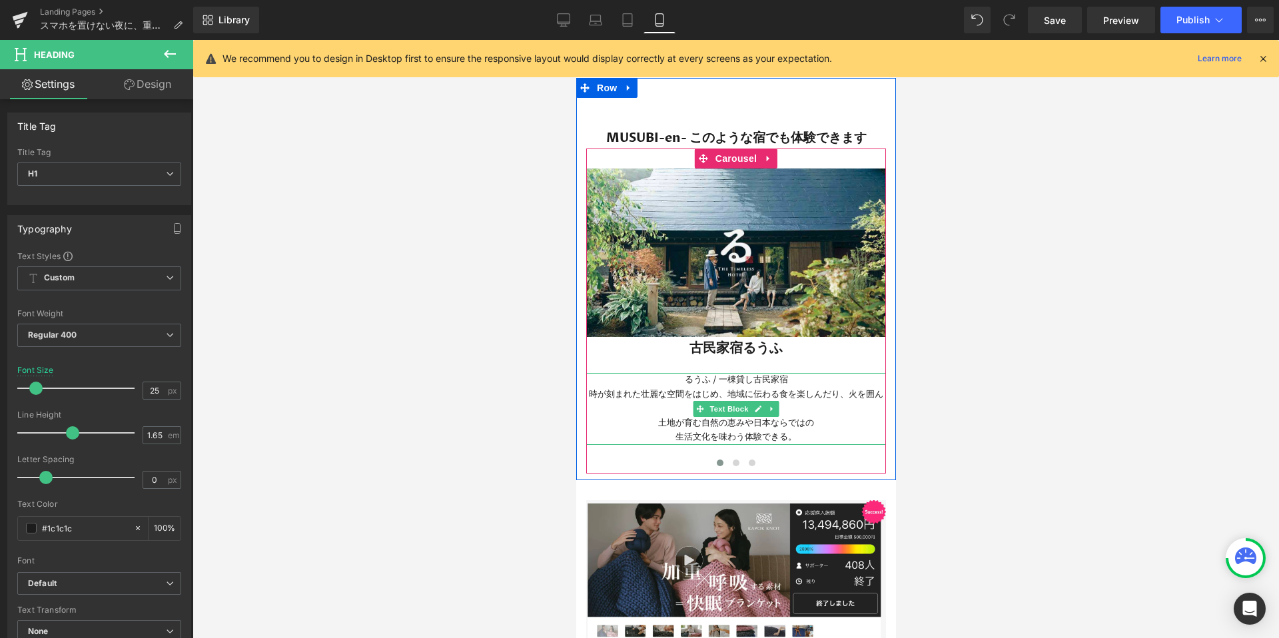
scroll to position [4996, 0]
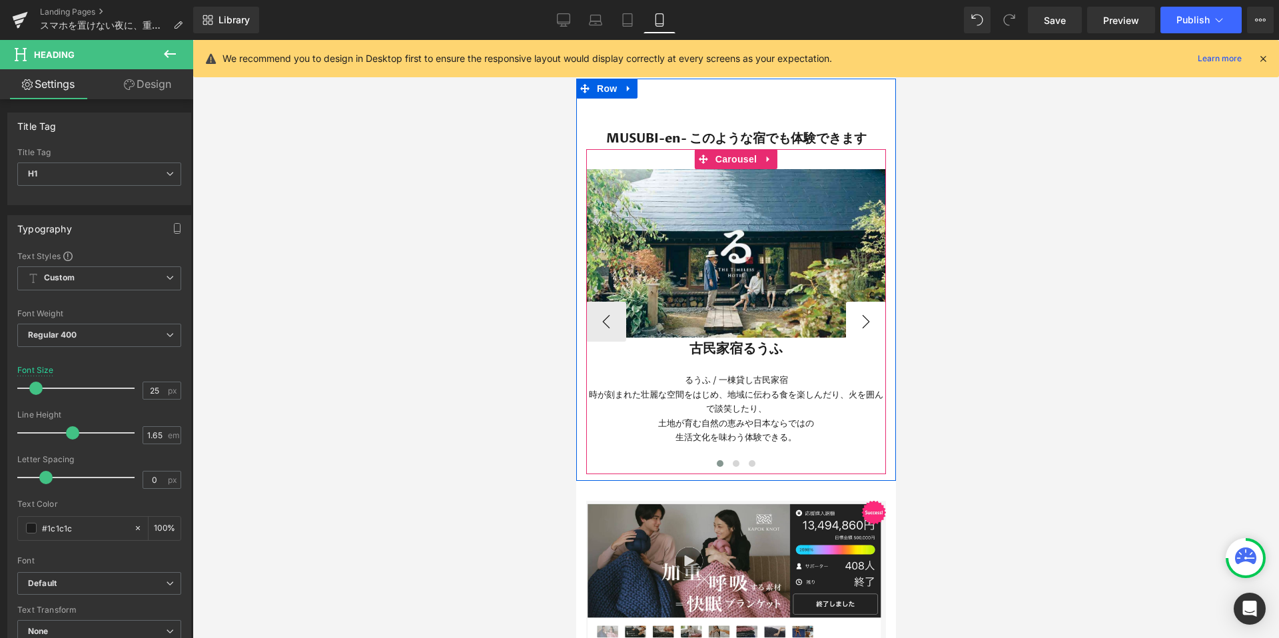
click at [869, 318] on button "›" at bounding box center [865, 322] width 40 height 40
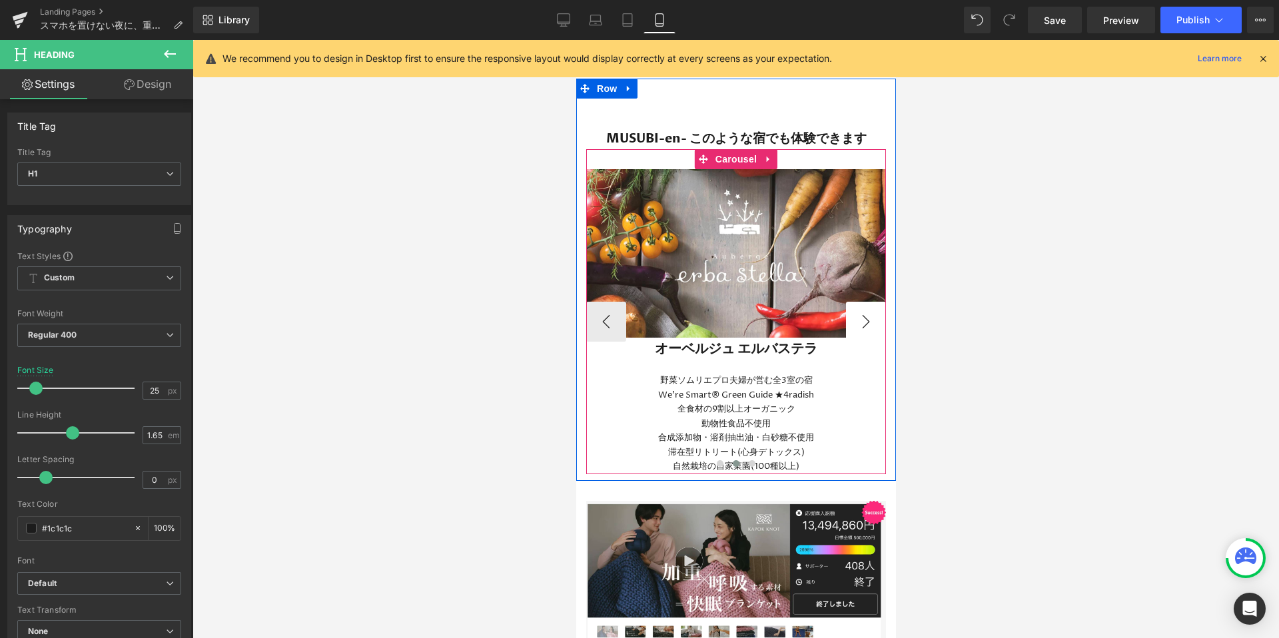
click at [869, 318] on button "›" at bounding box center [865, 322] width 40 height 40
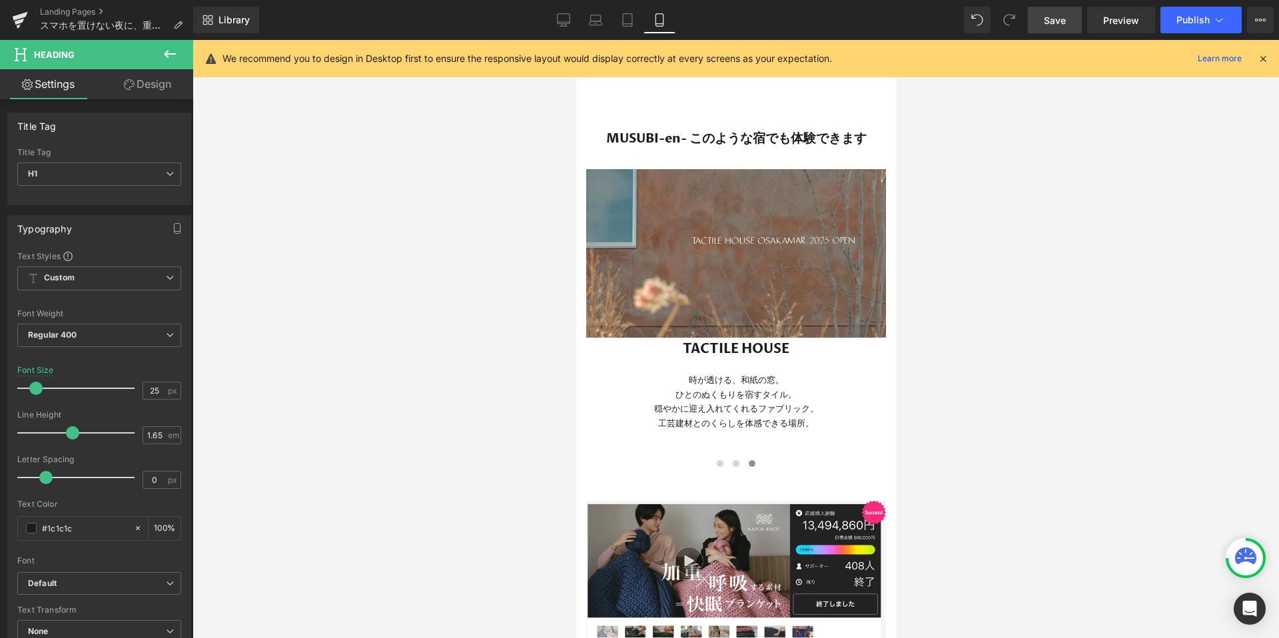
click at [1044, 15] on span "Save" at bounding box center [1055, 20] width 22 height 14
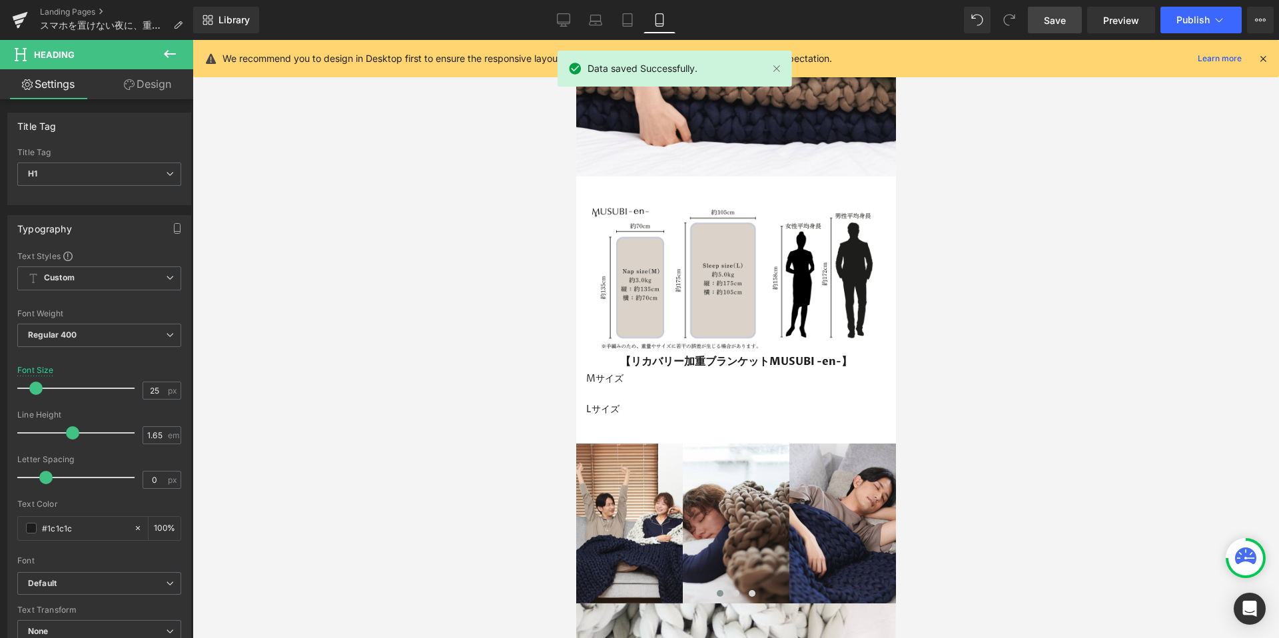
scroll to position [3860, 0]
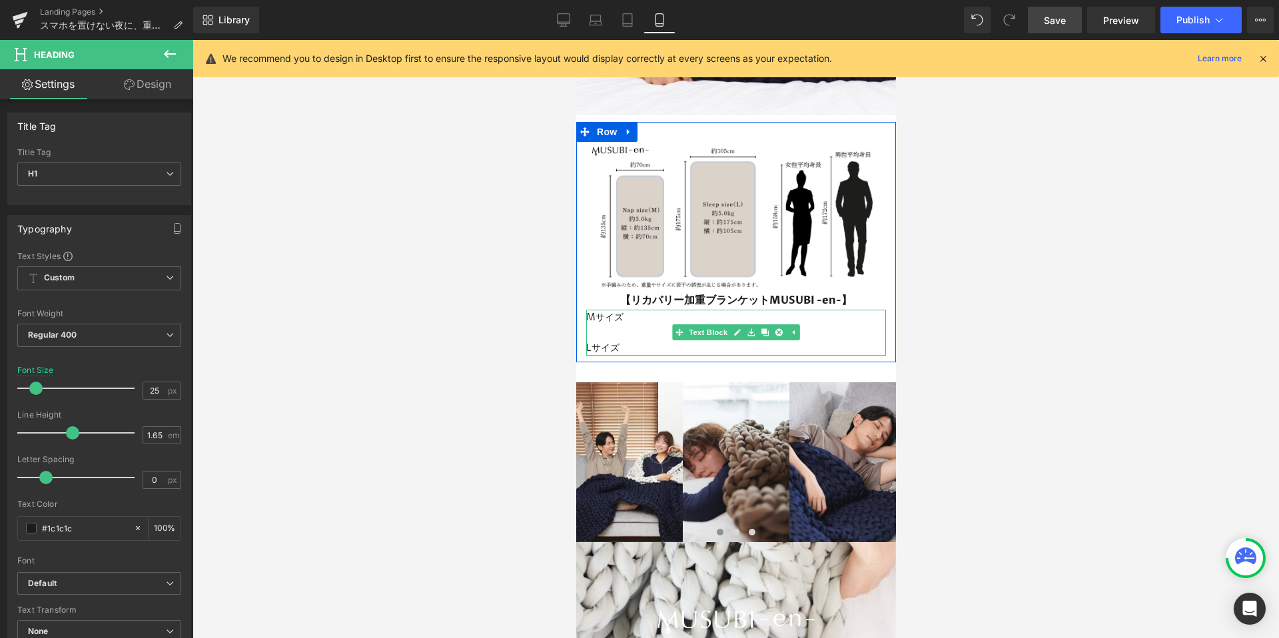
click at [595, 328] on p at bounding box center [735, 332] width 300 height 15
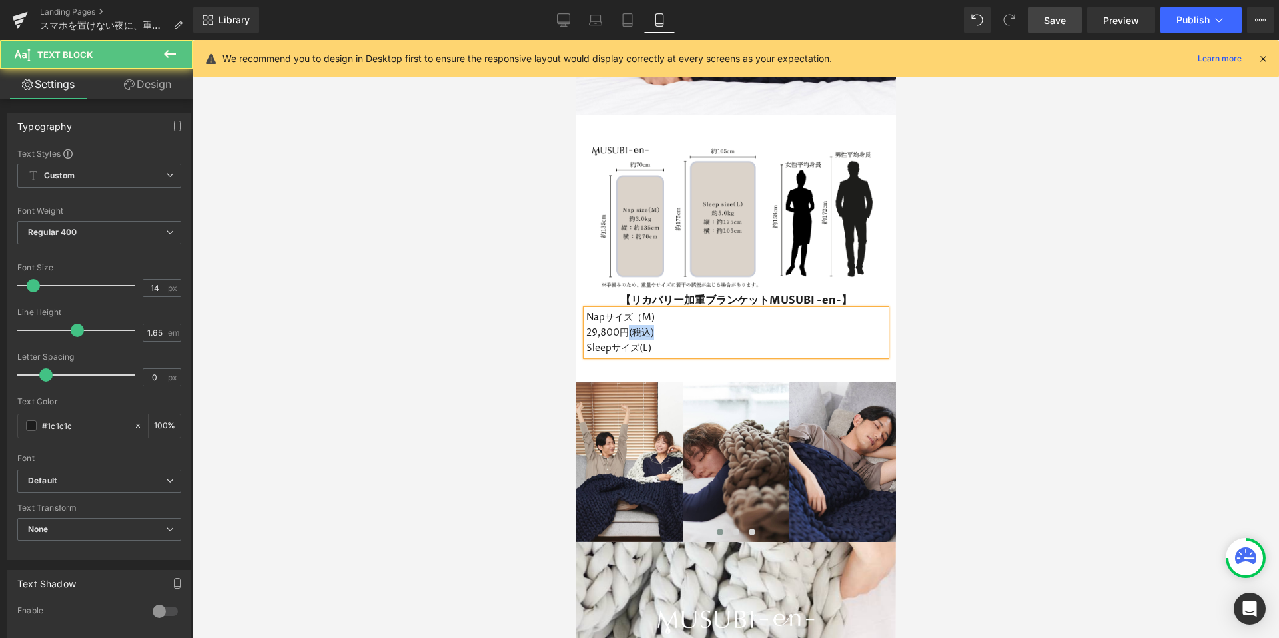
drag, startPoint x: 626, startPoint y: 326, endPoint x: 694, endPoint y: 324, distance: 68.0
click at [694, 325] on p "29,800円(税込)" at bounding box center [735, 332] width 300 height 15
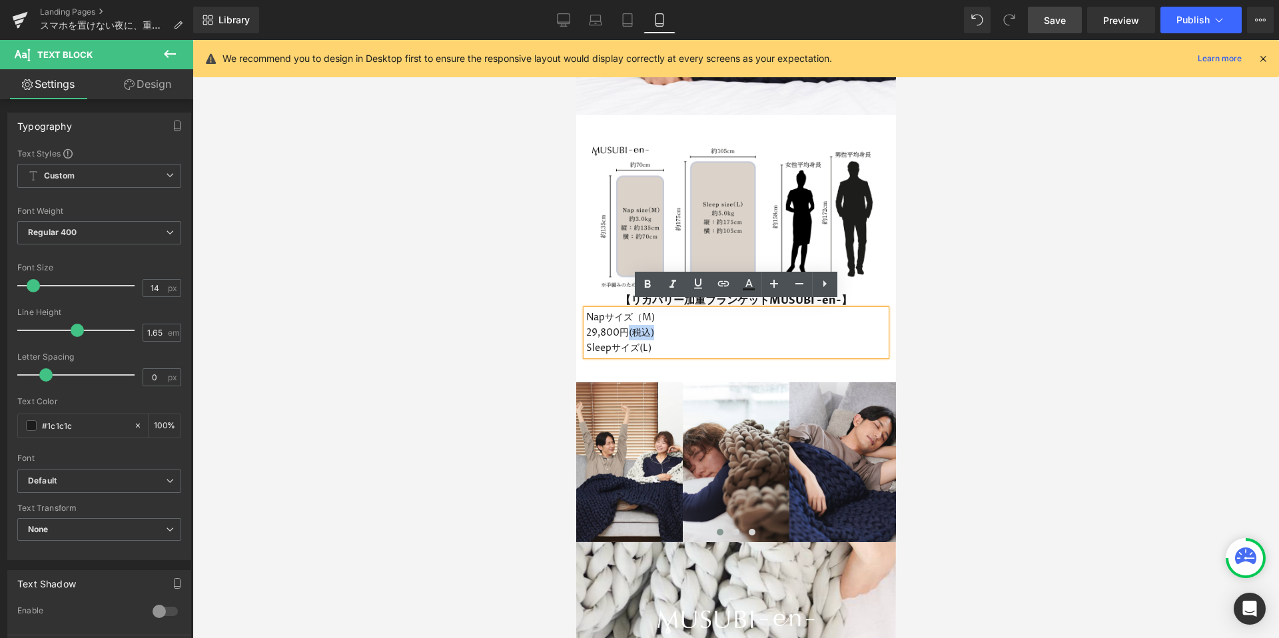
copy p "(税込)"
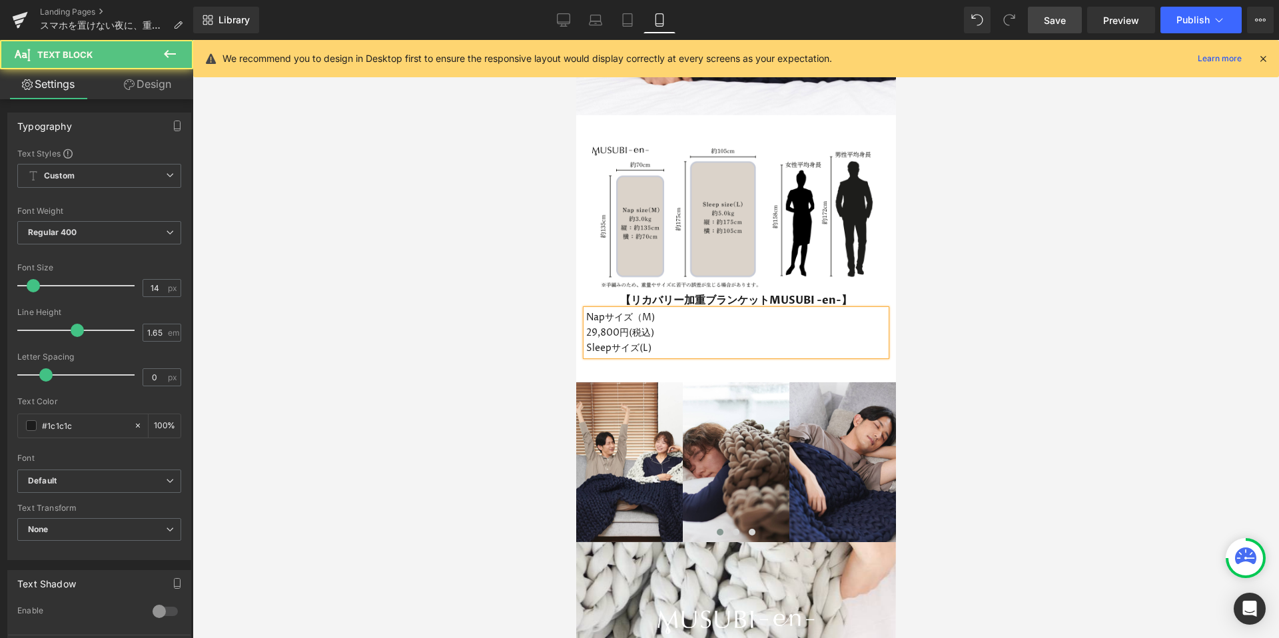
click at [689, 340] on p "Sleepサイズ(L)" at bounding box center [735, 347] width 300 height 15
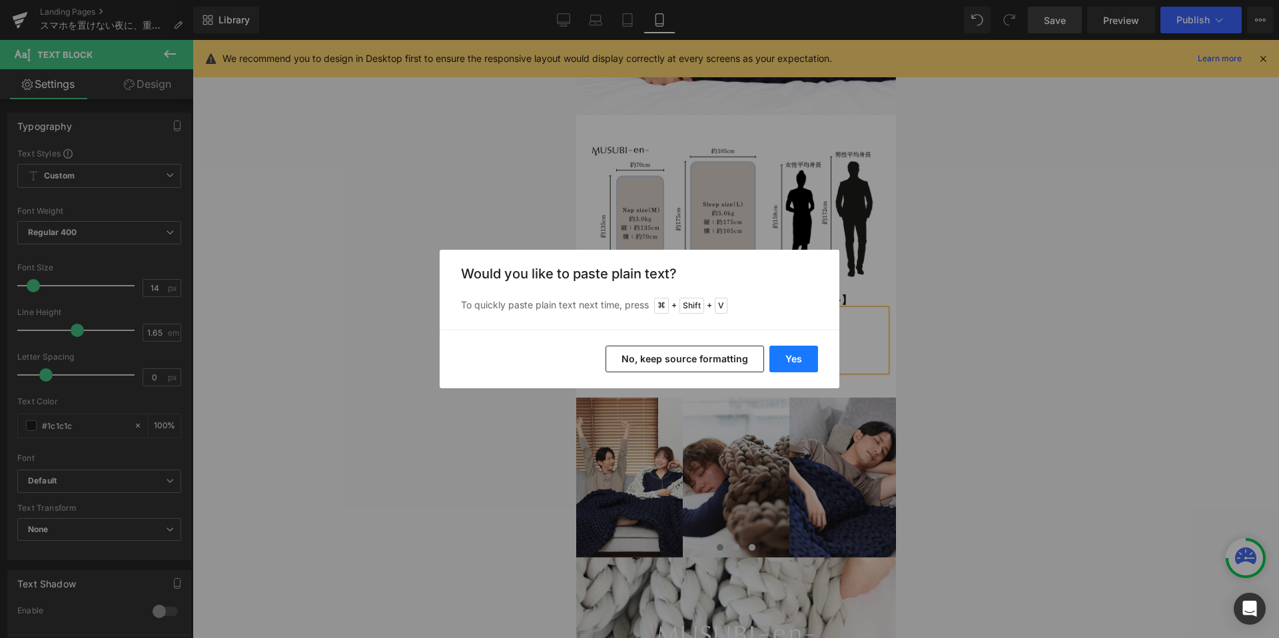
click at [788, 362] on button "Yes" at bounding box center [793, 359] width 49 height 27
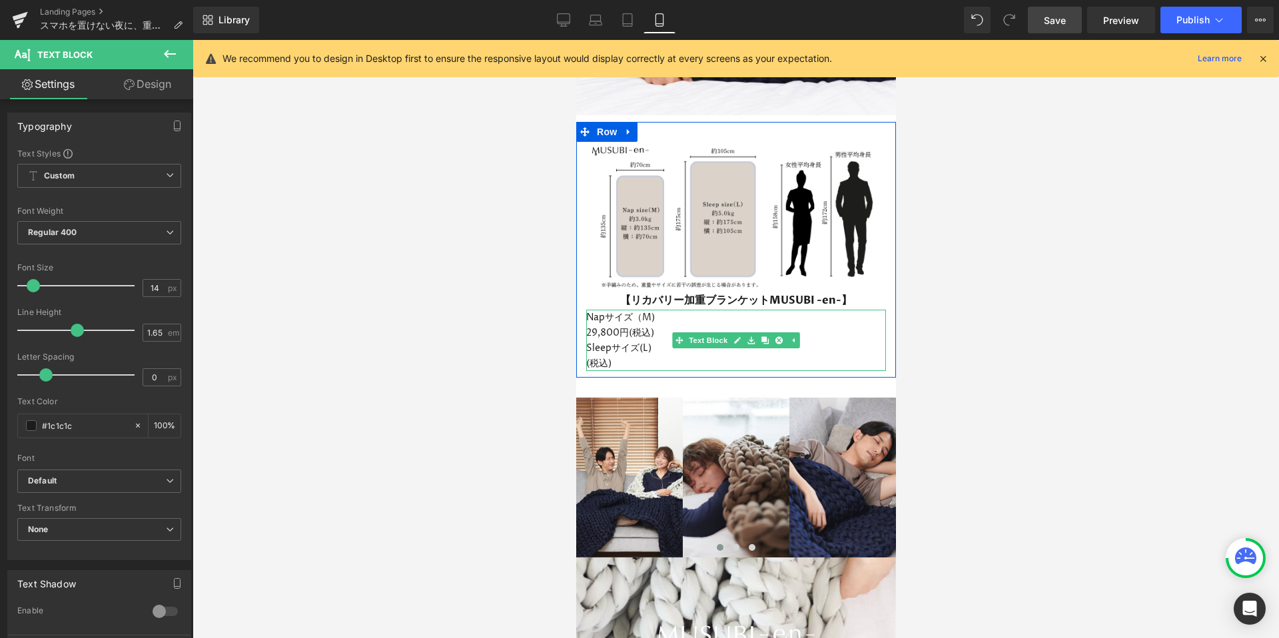
click at [591, 356] on p "(税込)" at bounding box center [735, 363] width 300 height 15
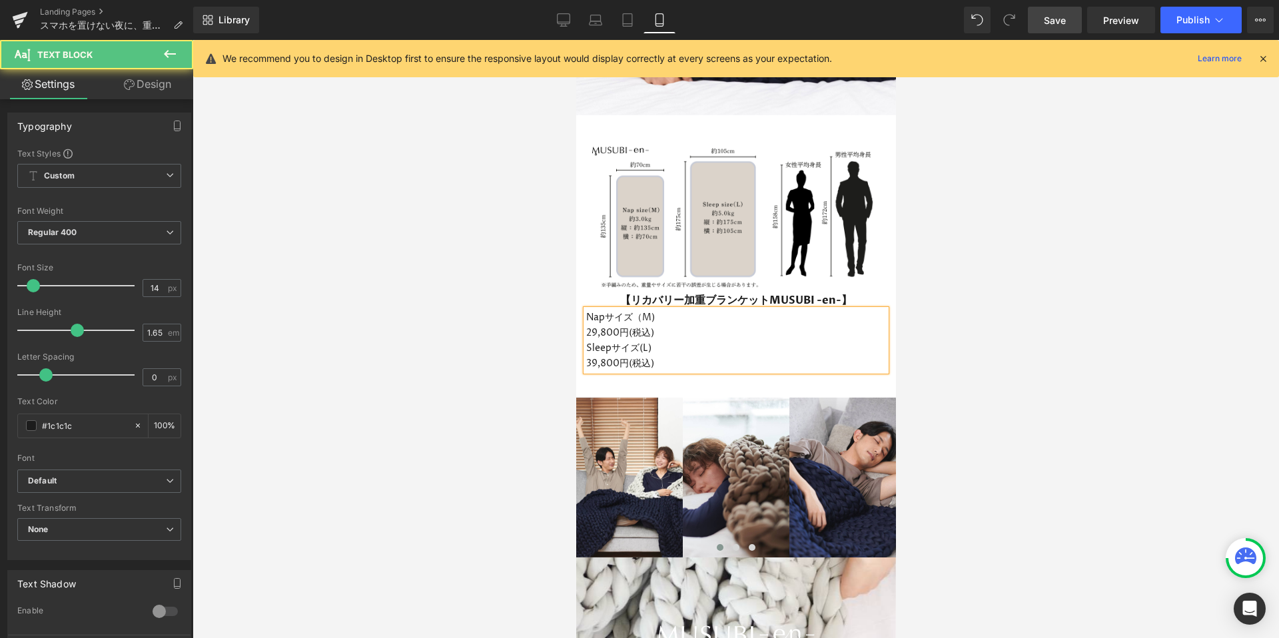
click at [663, 325] on p "29,800円(税込)" at bounding box center [735, 332] width 300 height 15
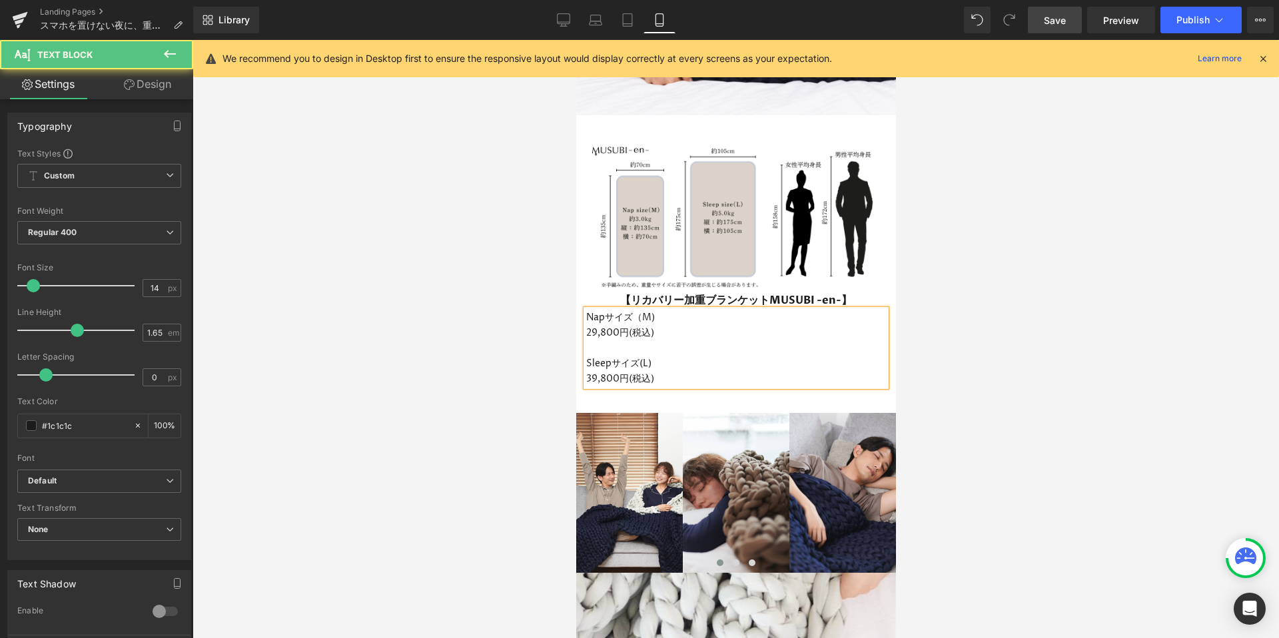
click at [679, 371] on p "39,800円(税込)" at bounding box center [735, 378] width 300 height 15
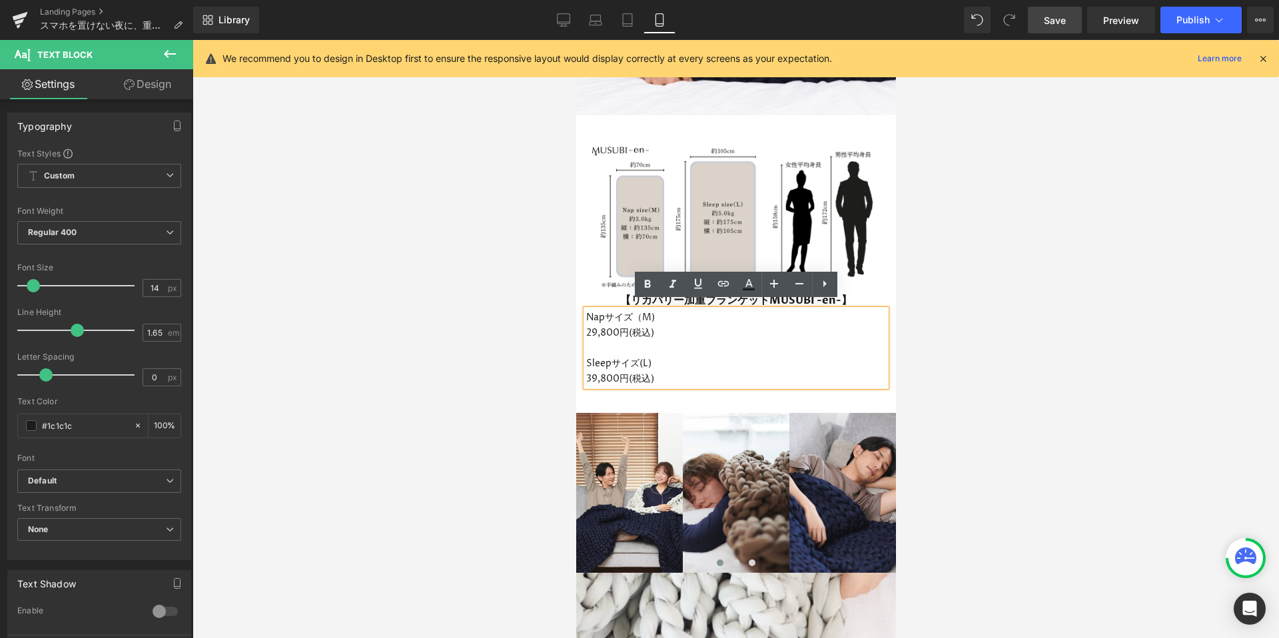
click at [558, 358] on div at bounding box center [735, 339] width 1086 height 598
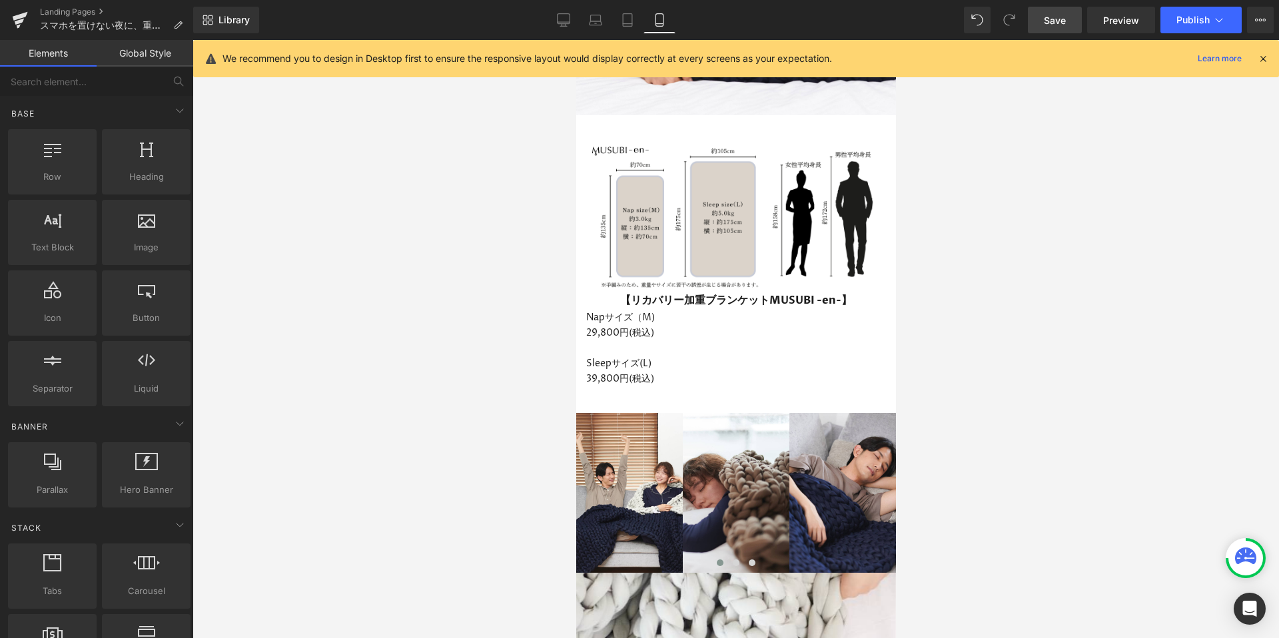
click at [668, 356] on p "Sleepサイズ(L)" at bounding box center [735, 363] width 300 height 15
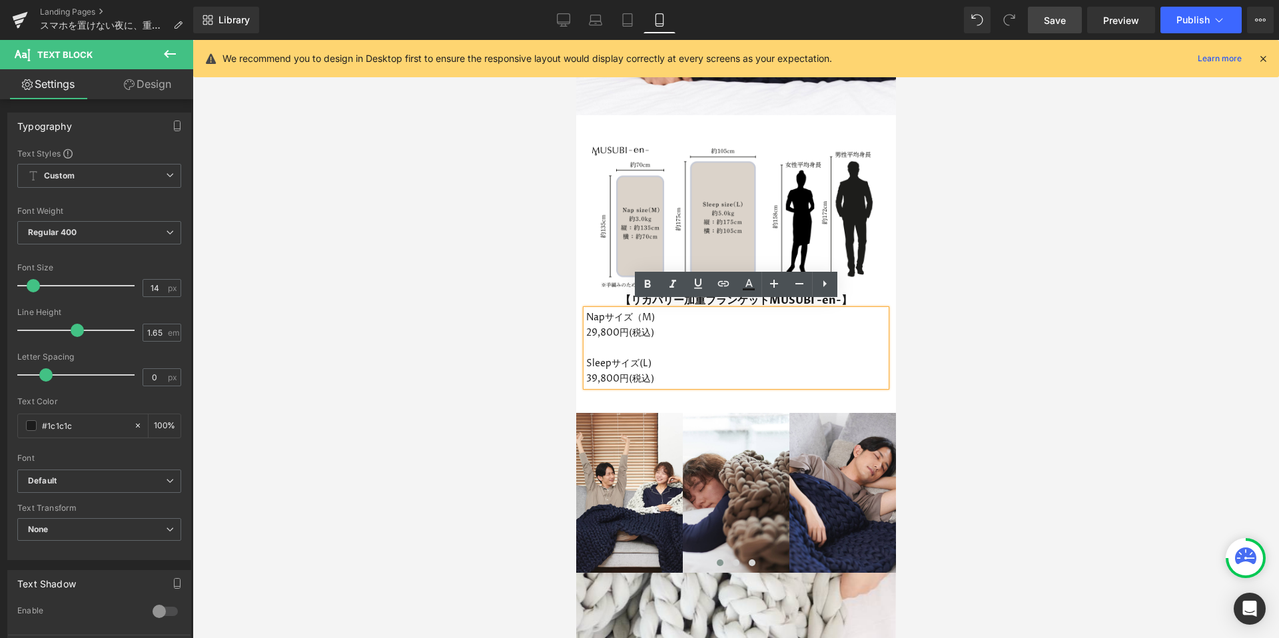
click at [560, 342] on div at bounding box center [735, 339] width 1086 height 598
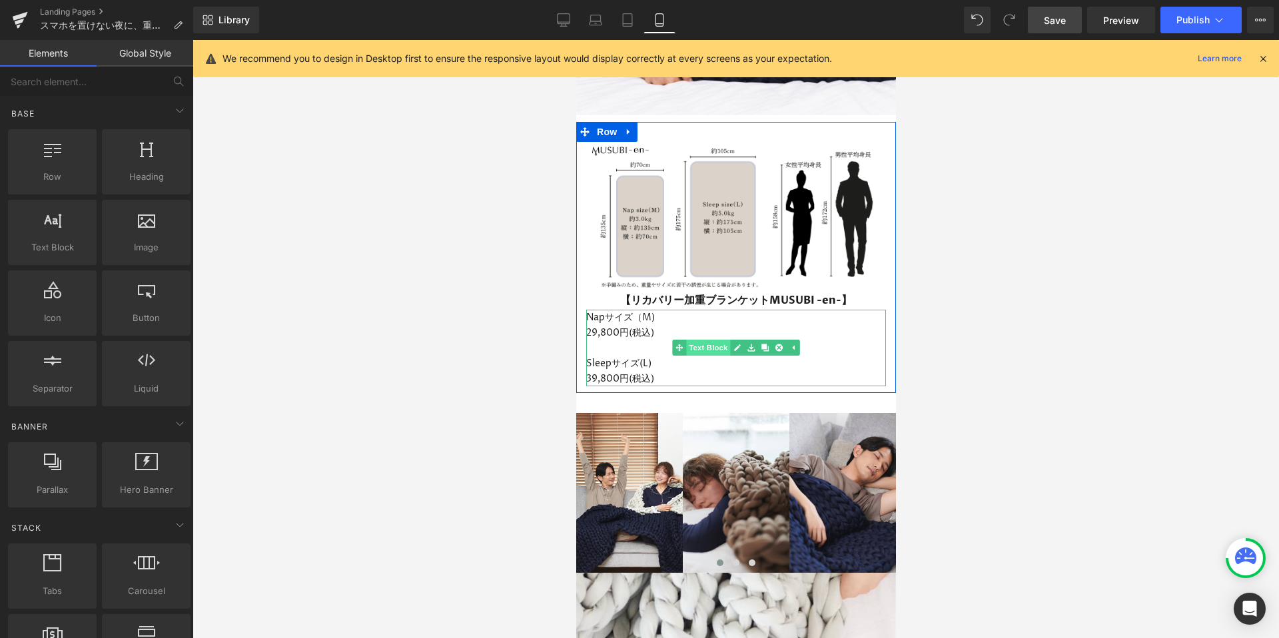
click at [706, 340] on span "Text Block" at bounding box center [707, 348] width 44 height 16
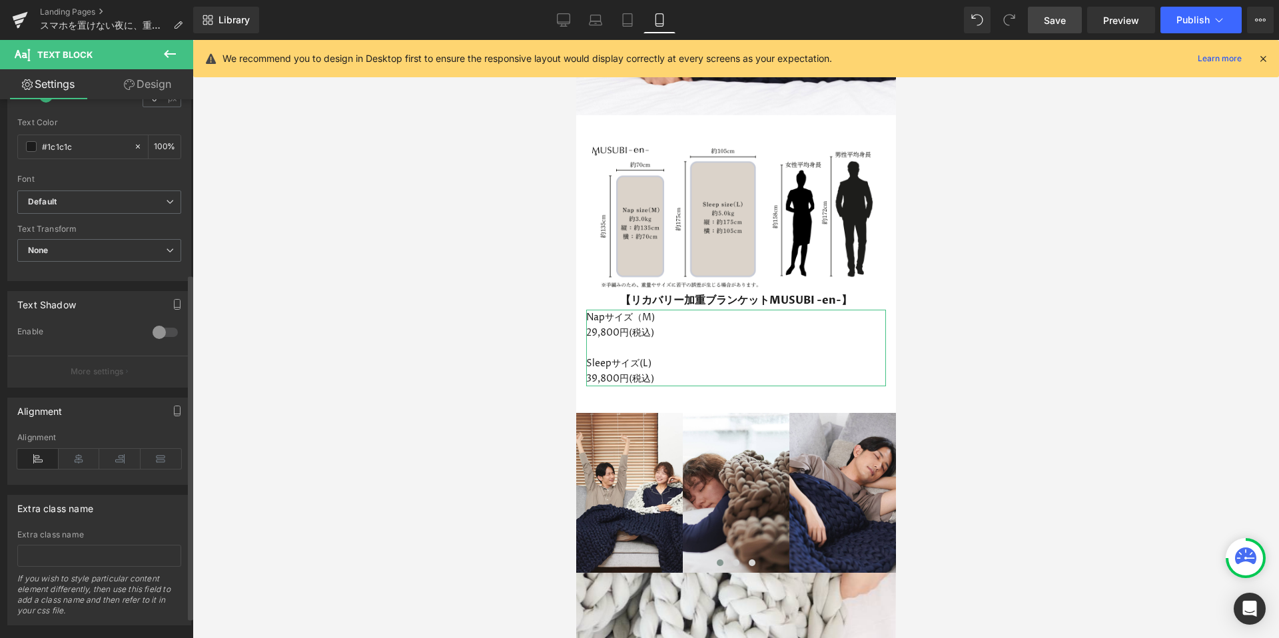
scroll to position [288, 0]
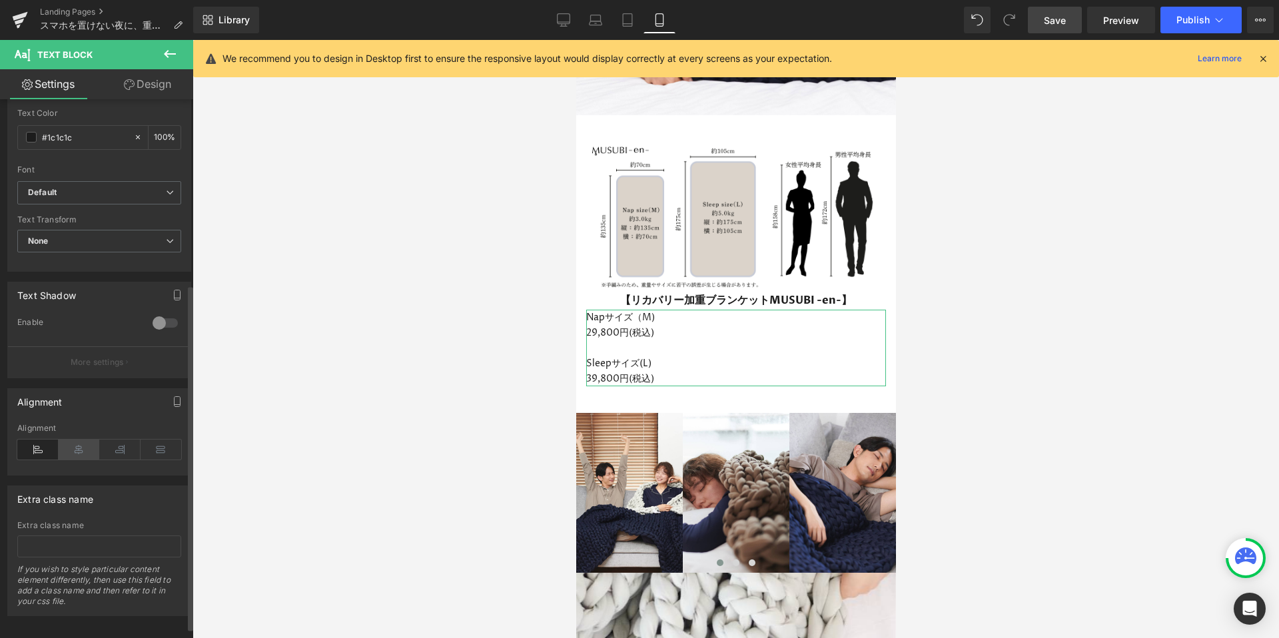
click at [74, 456] on icon at bounding box center [79, 450] width 41 height 20
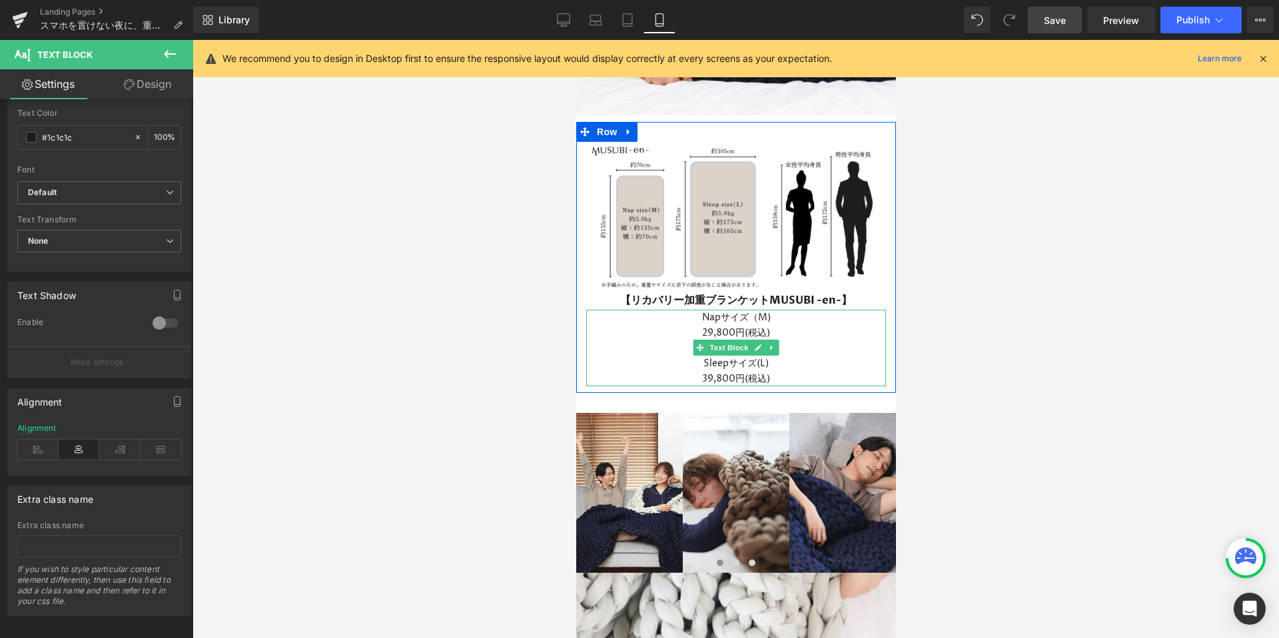
click at [701, 371] on p "39,800円(税込)" at bounding box center [735, 378] width 300 height 15
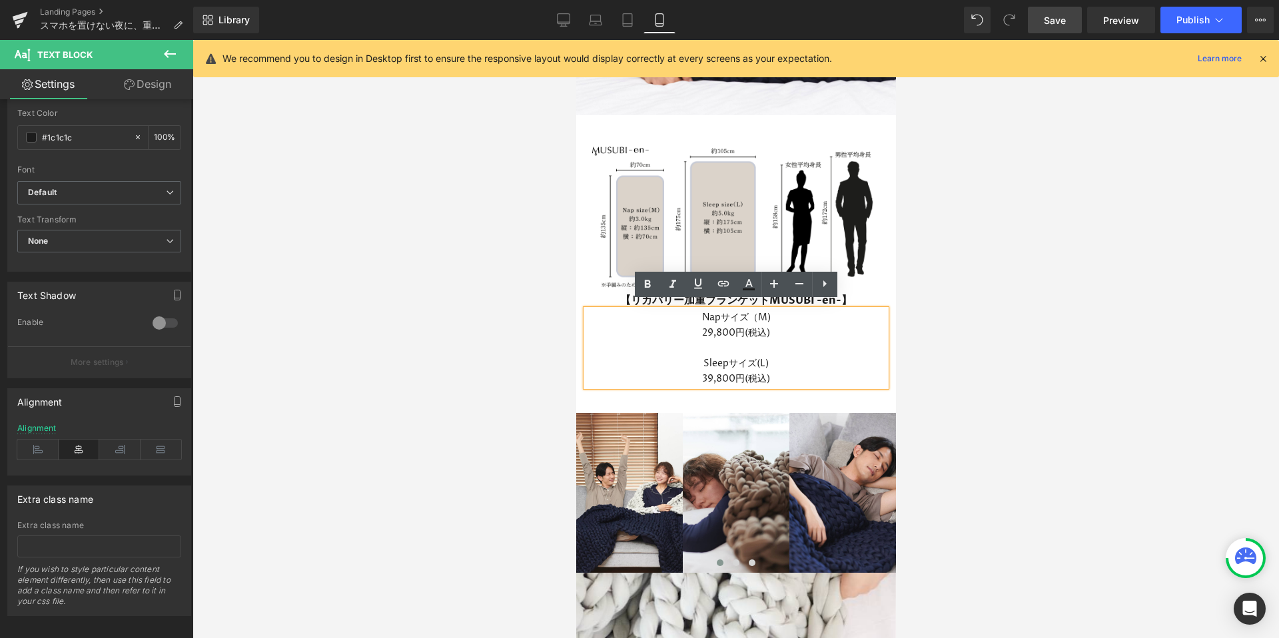
click at [775, 371] on p "39,800円(税込)" at bounding box center [735, 378] width 300 height 15
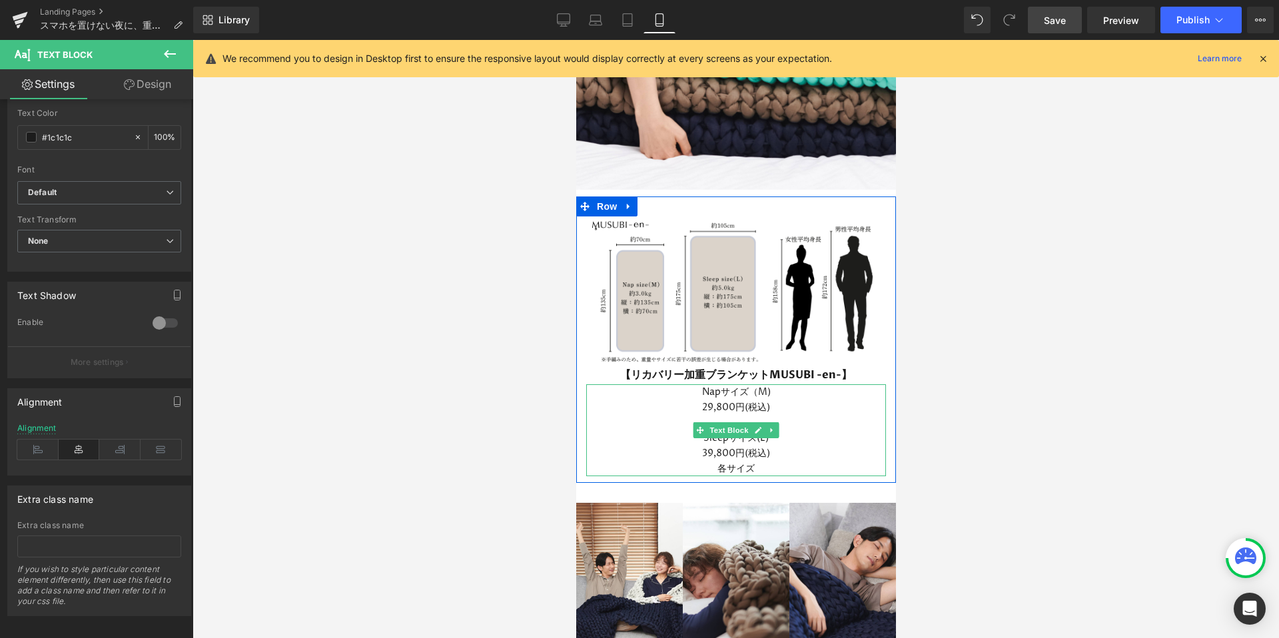
scroll to position [3780, 0]
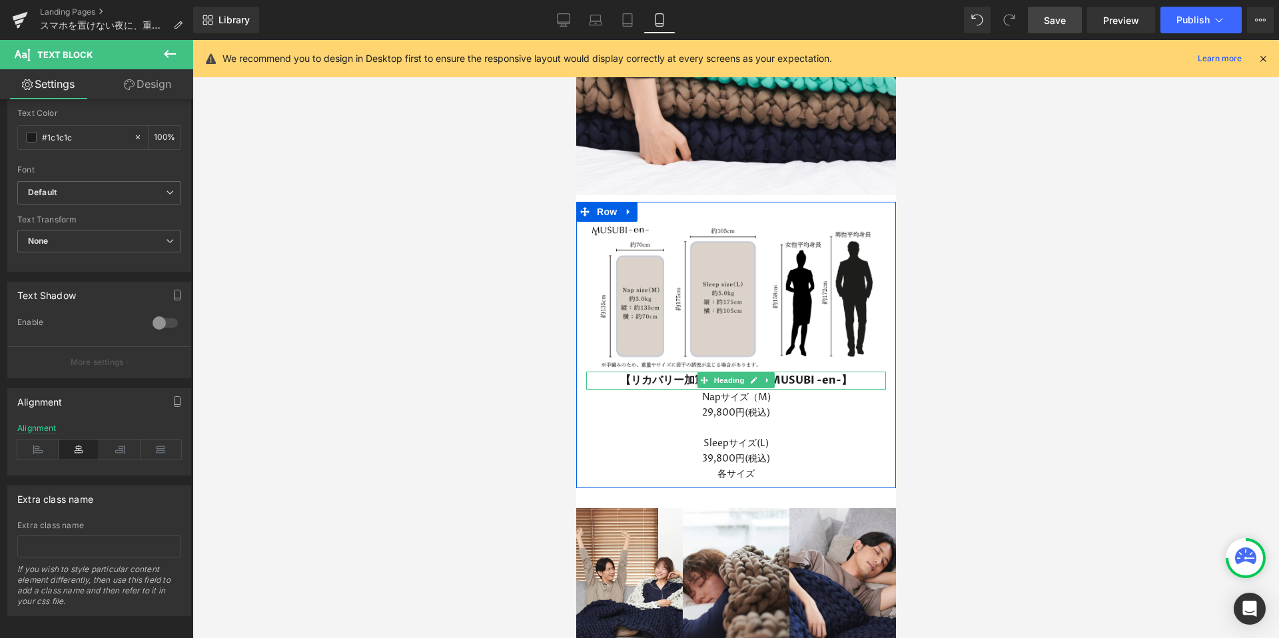
click at [727, 373] on span "Heading" at bounding box center [729, 380] width 36 height 16
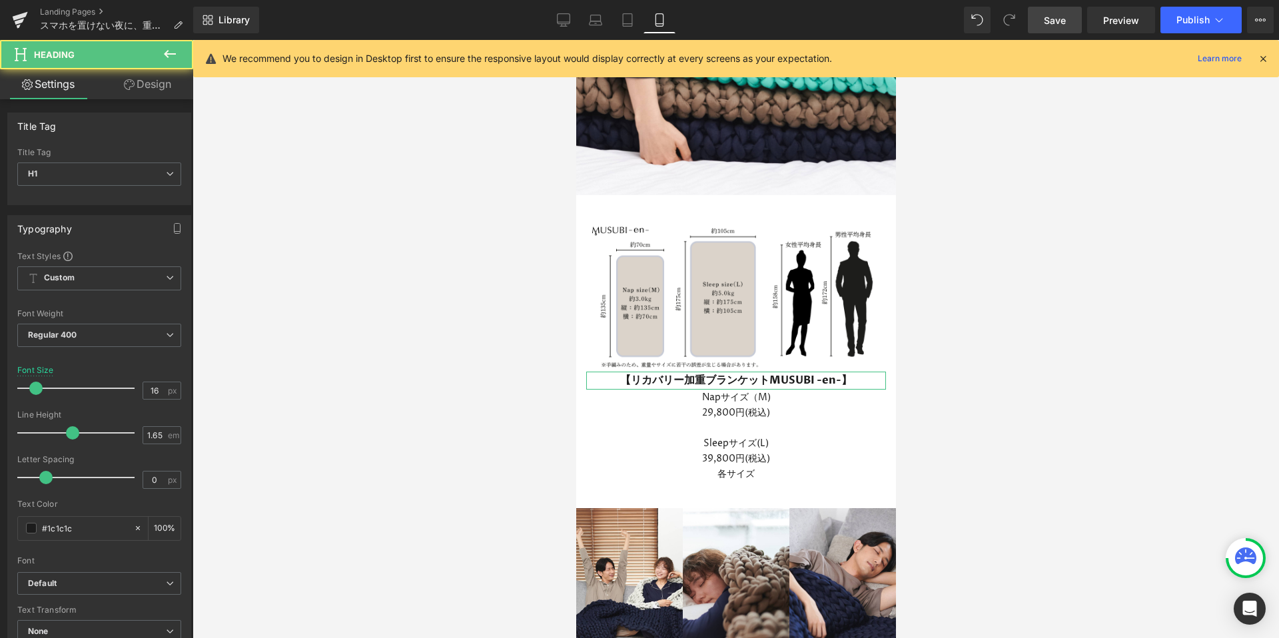
click at [155, 91] on link "Design" at bounding box center [147, 84] width 97 height 30
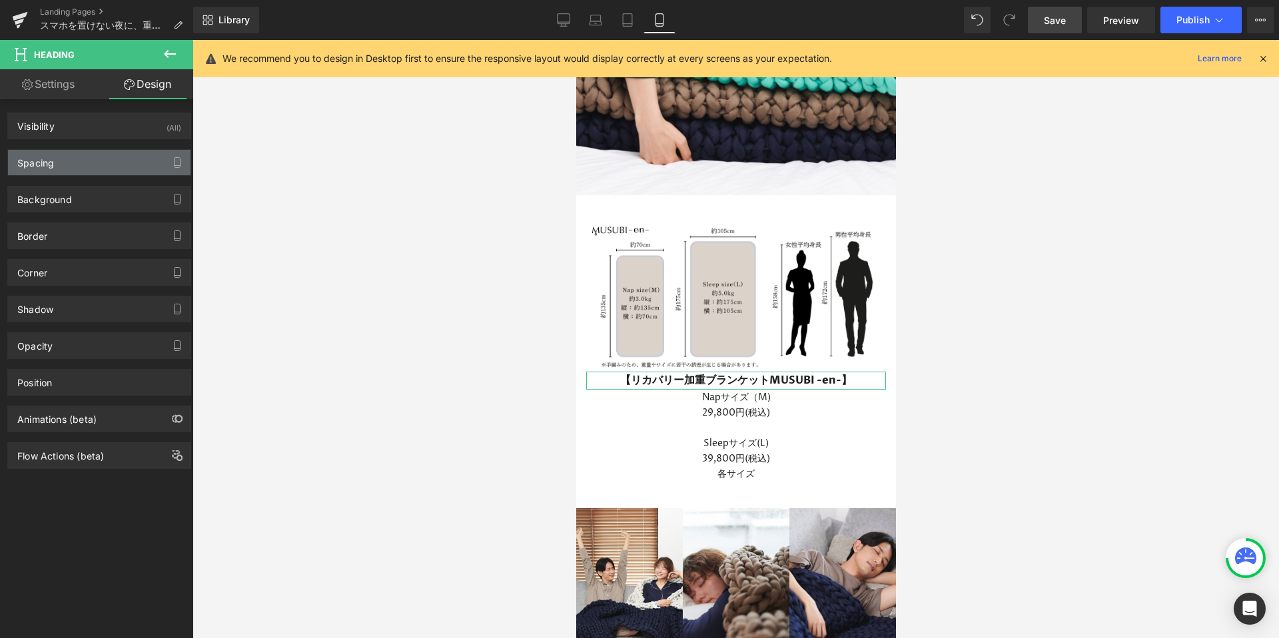
click at [39, 171] on div "Spacing" at bounding box center [99, 162] width 182 height 25
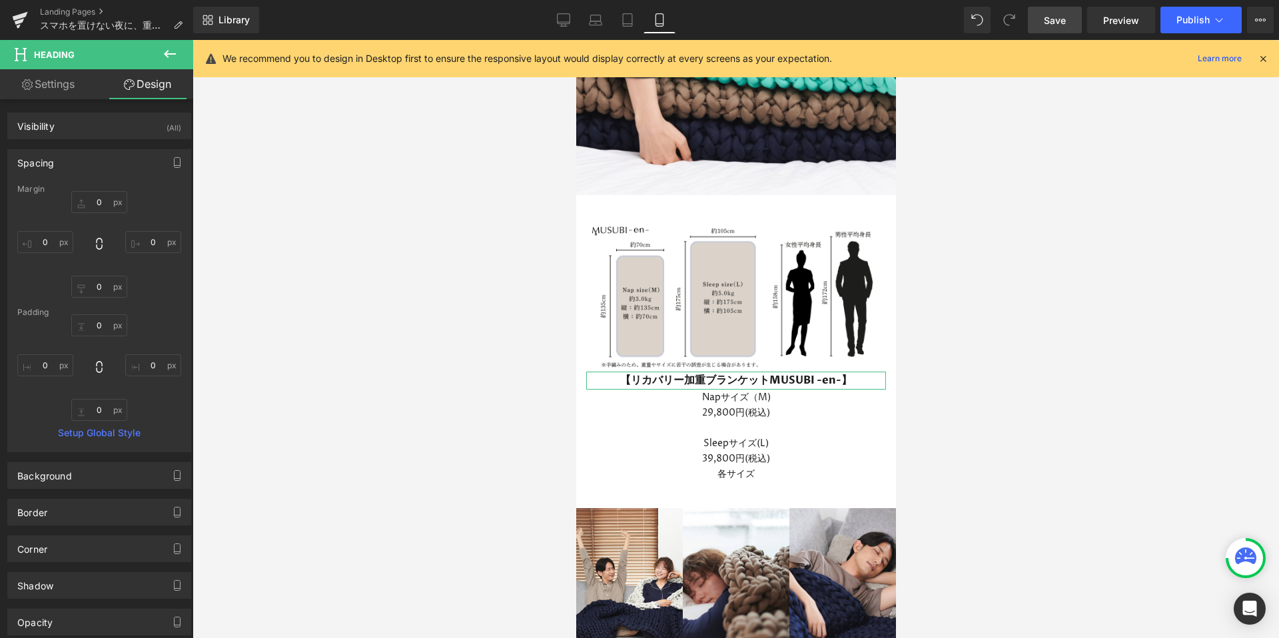
click at [96, 219] on div "0 0 0 0" at bounding box center [99, 244] width 164 height 107
click at [89, 181] on div "Spacing [GEOGRAPHIC_DATA] 0 0 0 0 [GEOGRAPHIC_DATA] 0 0 0 0 Setup Global Style" at bounding box center [99, 300] width 184 height 303
click at [93, 195] on input "0" at bounding box center [99, 202] width 56 height 22
type input "20"
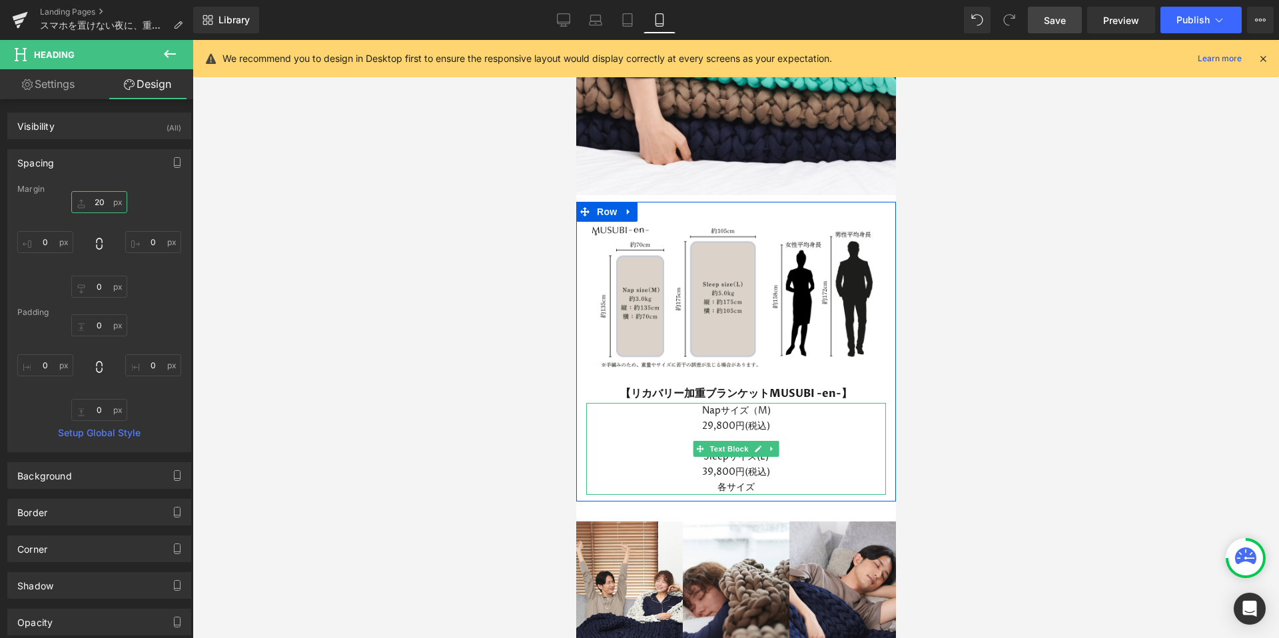
scroll to position [3880, 0]
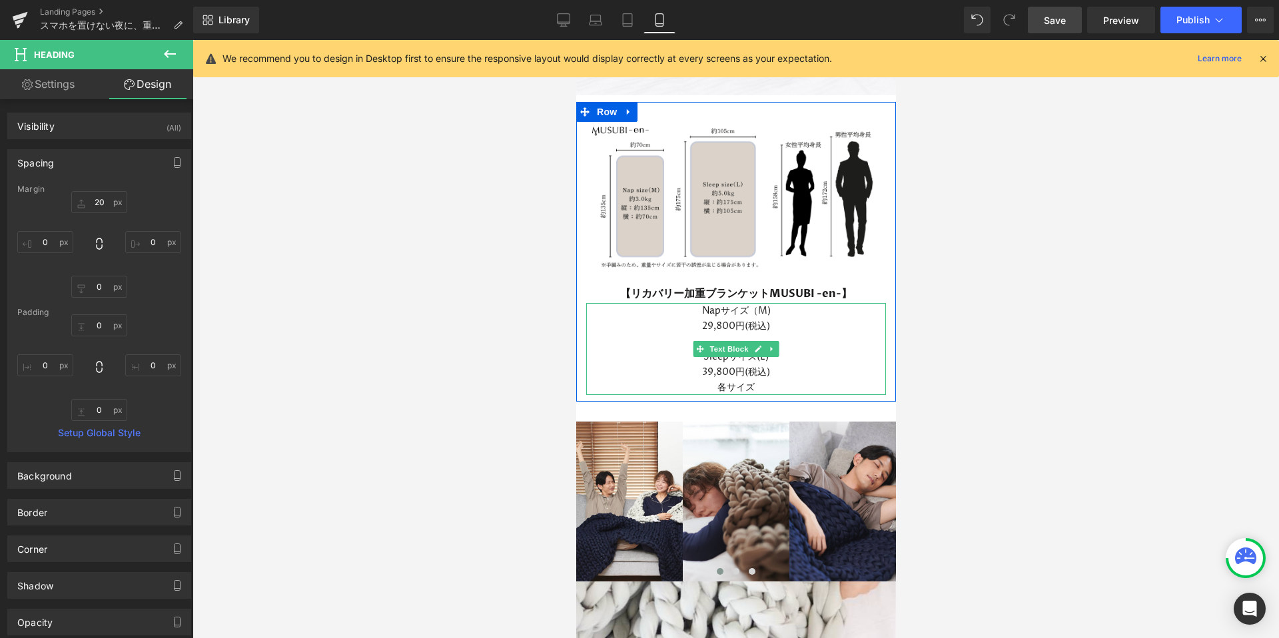
click at [775, 380] on p "各サイズ" at bounding box center [735, 387] width 300 height 15
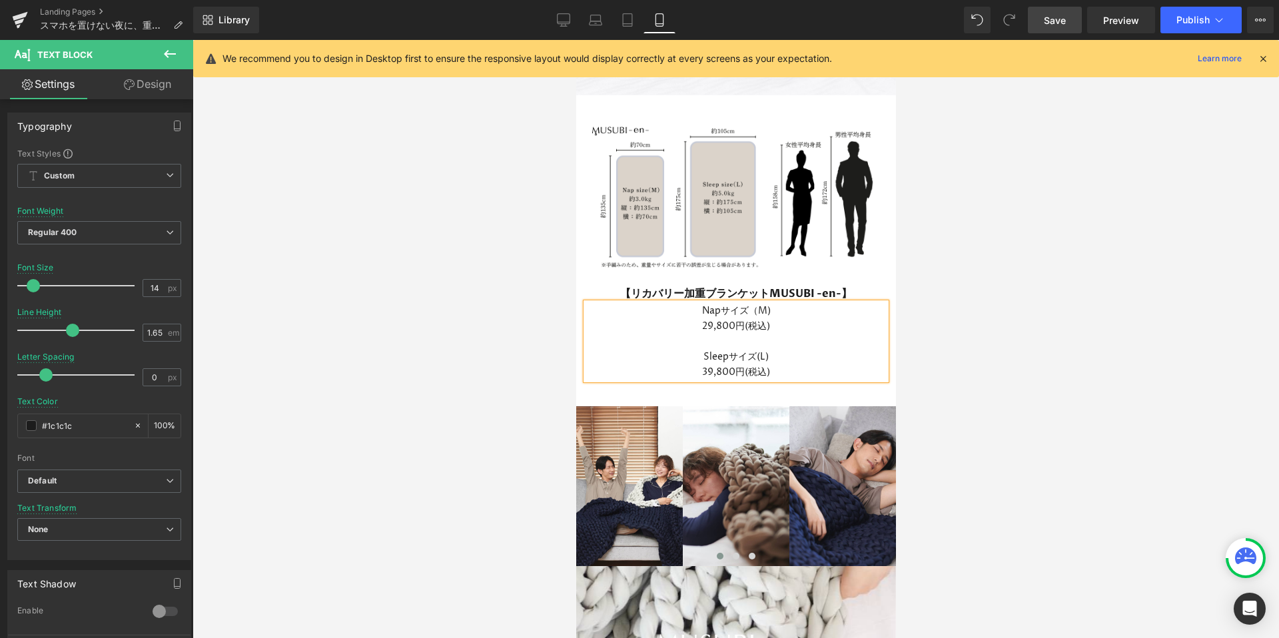
scroll to position [22819, 320]
click at [988, 372] on div at bounding box center [735, 339] width 1086 height 598
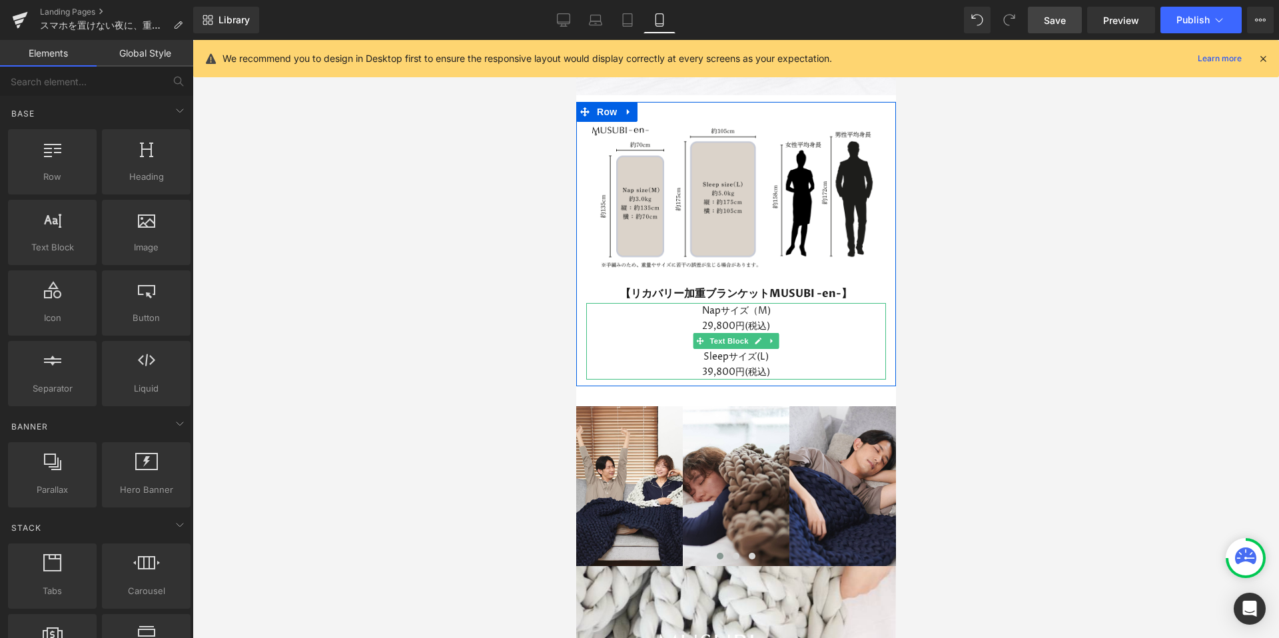
click at [699, 364] on p "39,800円(税込)" at bounding box center [735, 371] width 300 height 15
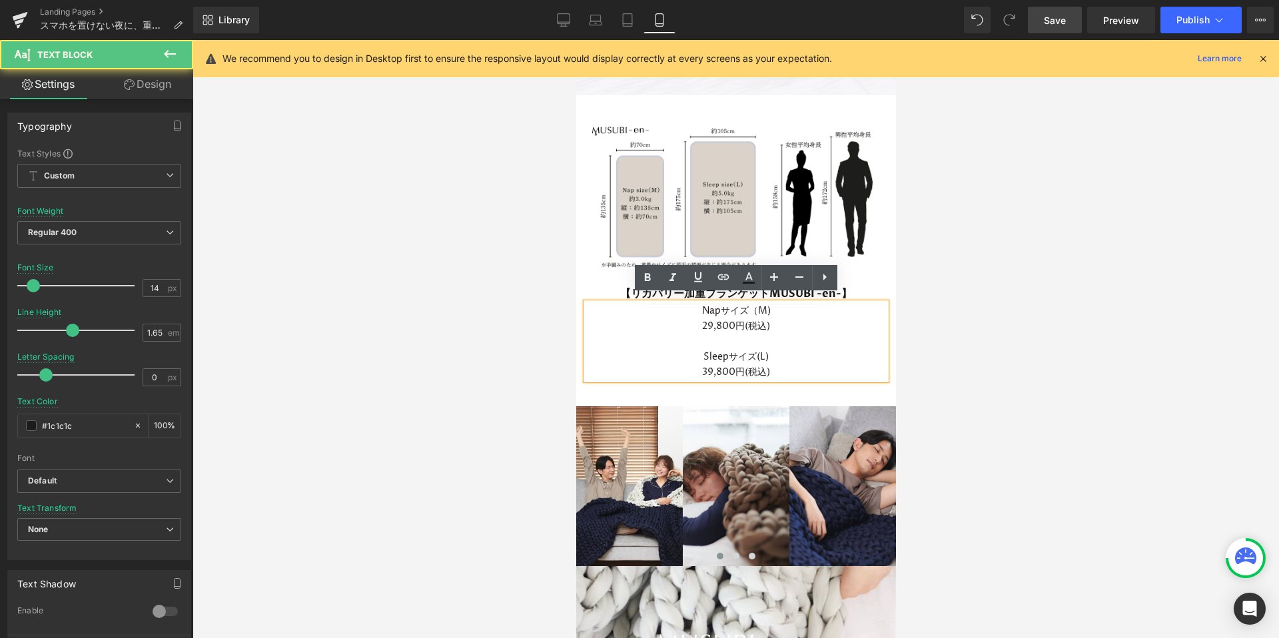
click at [699, 318] on p "29,800円(税込)" at bounding box center [735, 325] width 300 height 15
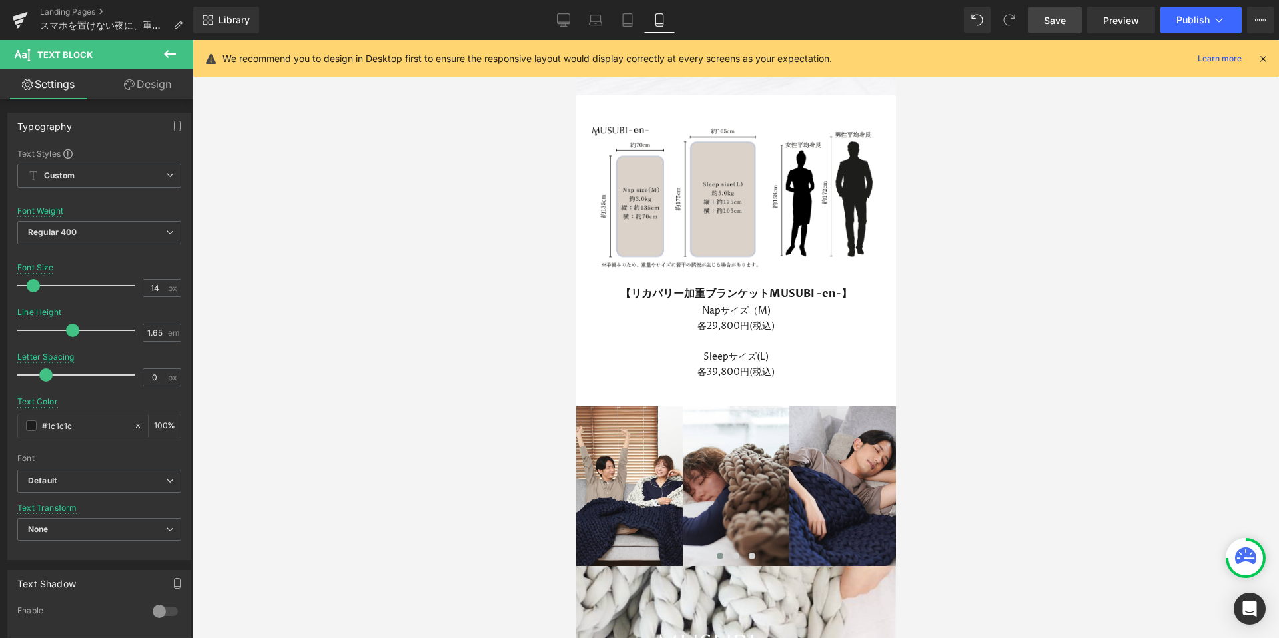
click at [1013, 344] on div at bounding box center [735, 339] width 1086 height 598
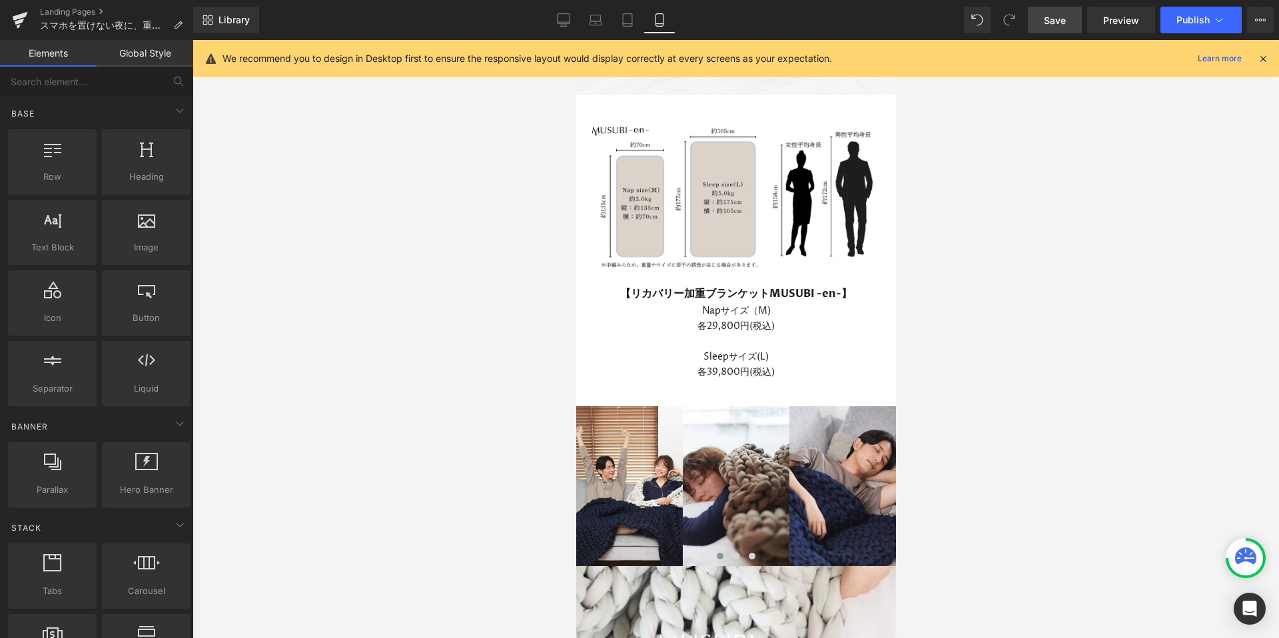
click at [771, 352] on p "Sleepサイズ(L)" at bounding box center [735, 356] width 300 height 15
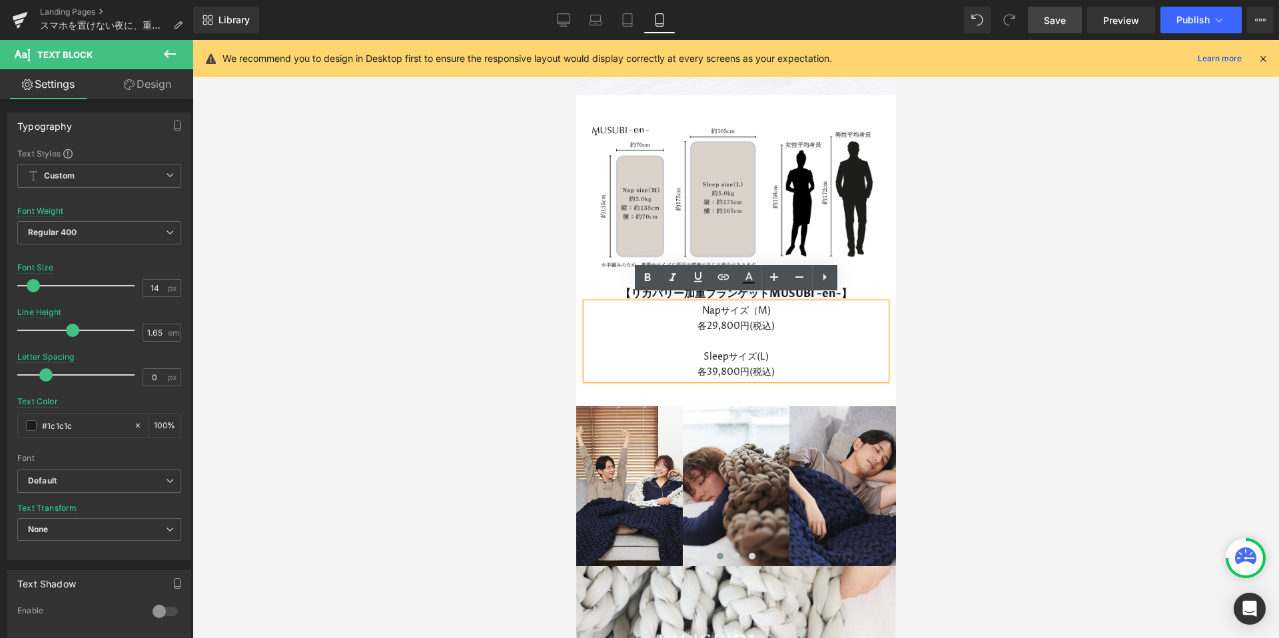
drag, startPoint x: 2, startPoint y: 304, endPoint x: 567, endPoint y: 350, distance: 566.6
click at [567, 350] on div at bounding box center [735, 339] width 1086 height 598
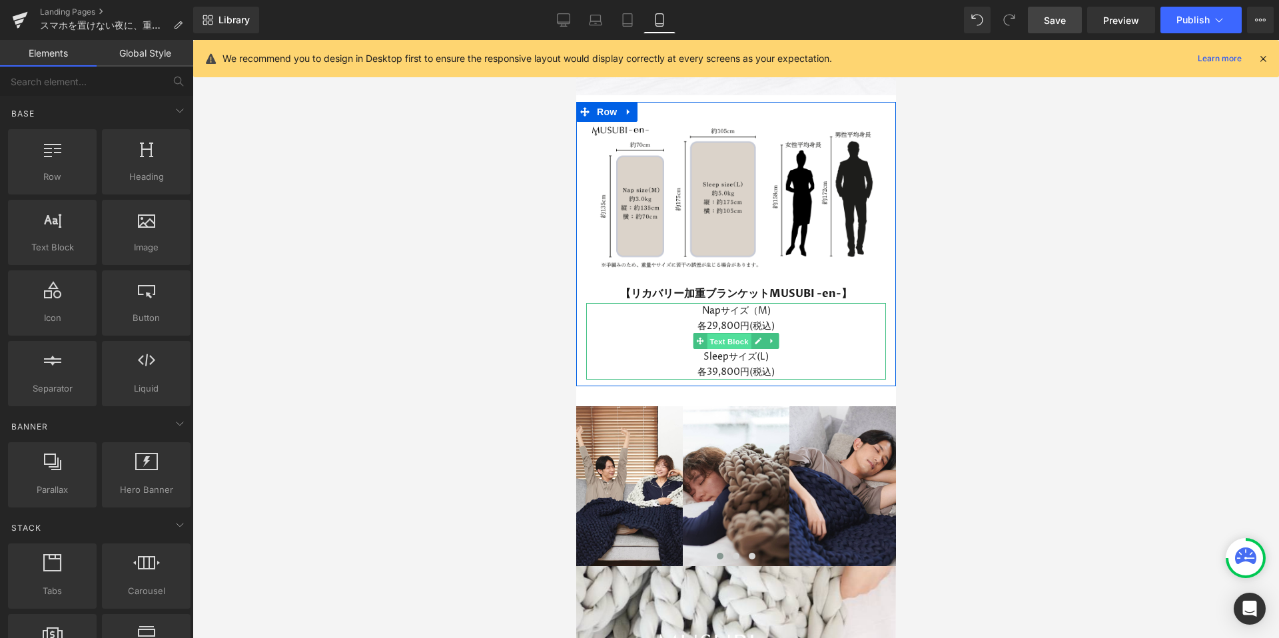
click at [718, 338] on span "Text Block" at bounding box center [728, 342] width 44 height 16
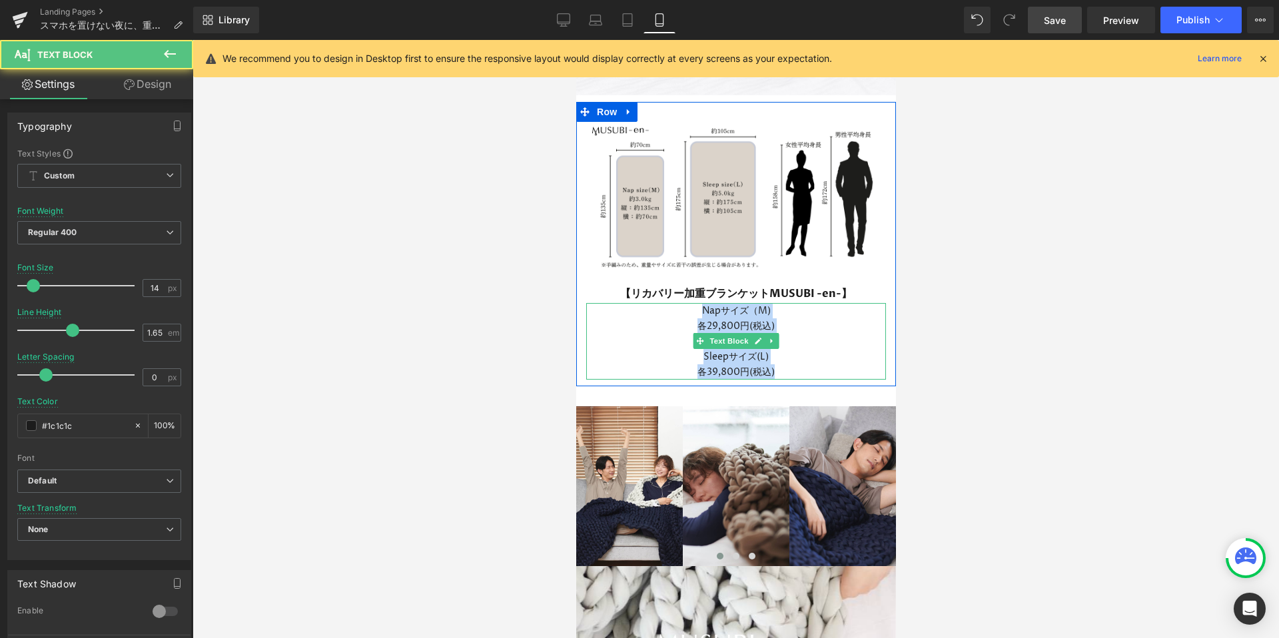
drag, startPoint x: 698, startPoint y: 302, endPoint x: 825, endPoint y: 363, distance: 141.2
click at [825, 363] on div "Napサイズ（M) 各29,800円(税込) Sleepサイズ(L) 各39,800円(税込)" at bounding box center [735, 341] width 300 height 77
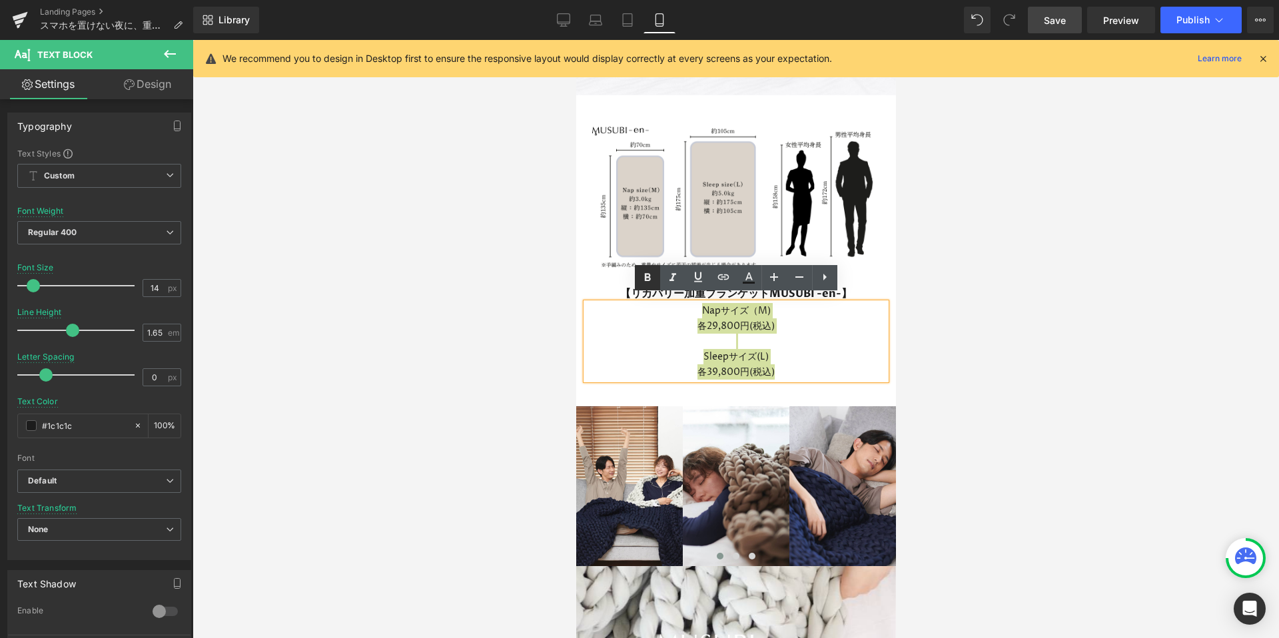
click at [647, 274] on icon at bounding box center [647, 277] width 6 height 8
click at [966, 358] on div at bounding box center [735, 339] width 1086 height 598
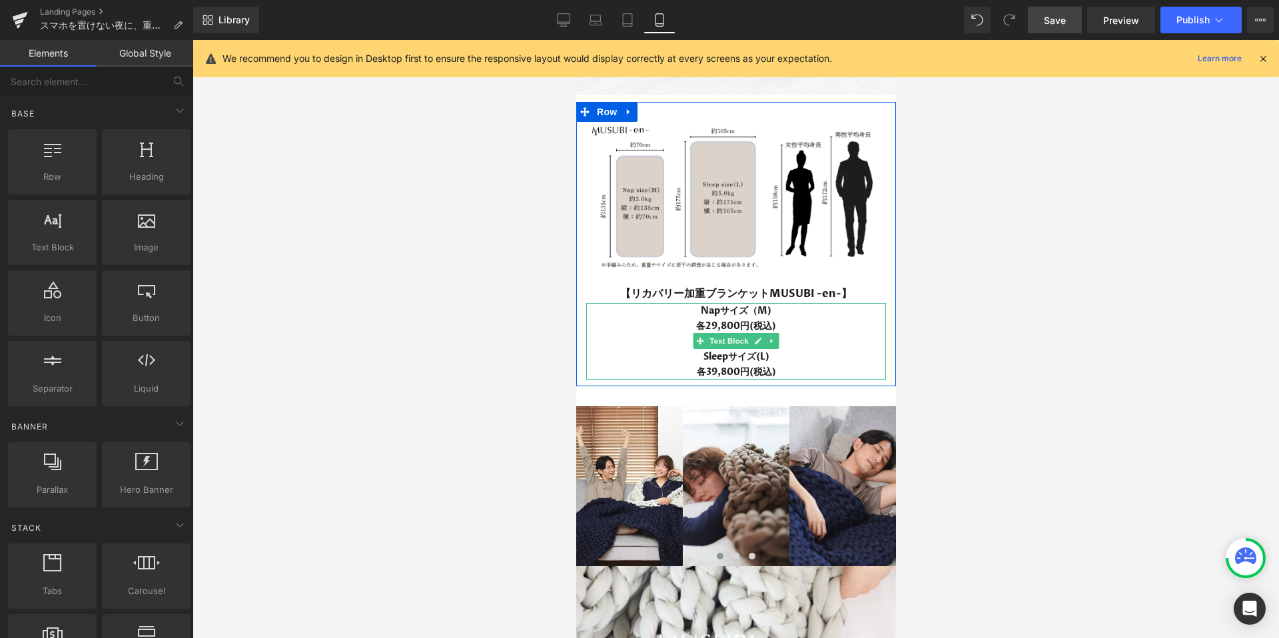
click at [657, 365] on p "各39,800円(税込)" at bounding box center [735, 371] width 300 height 15
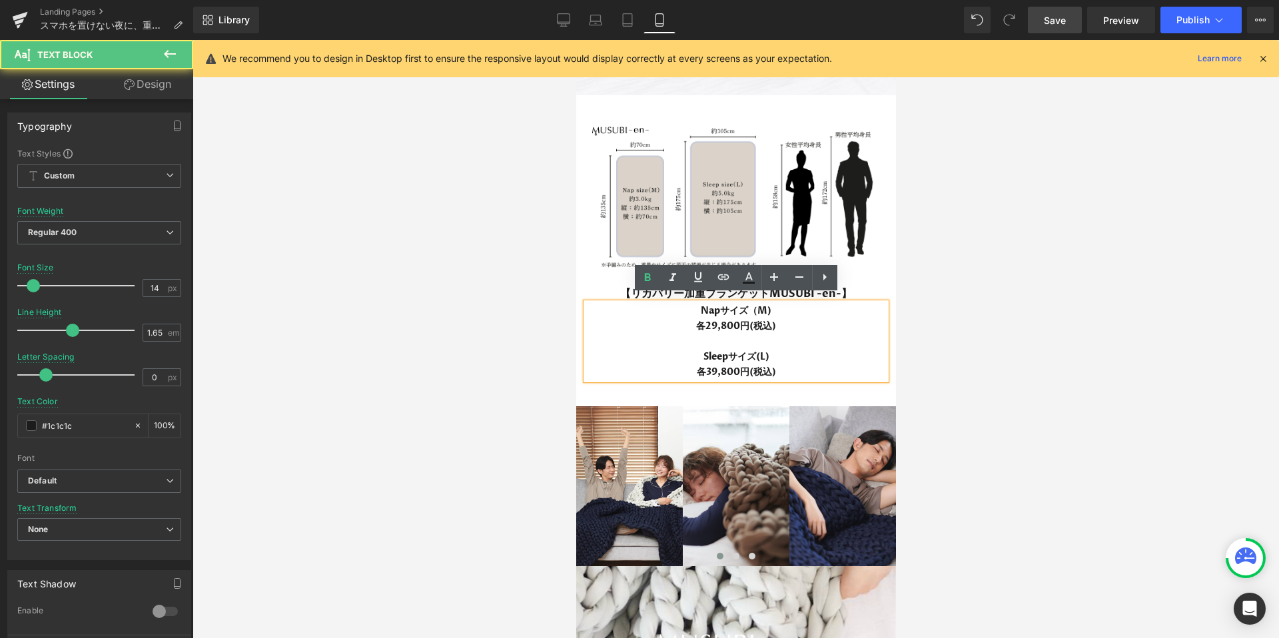
click at [1002, 374] on div at bounding box center [735, 339] width 1086 height 598
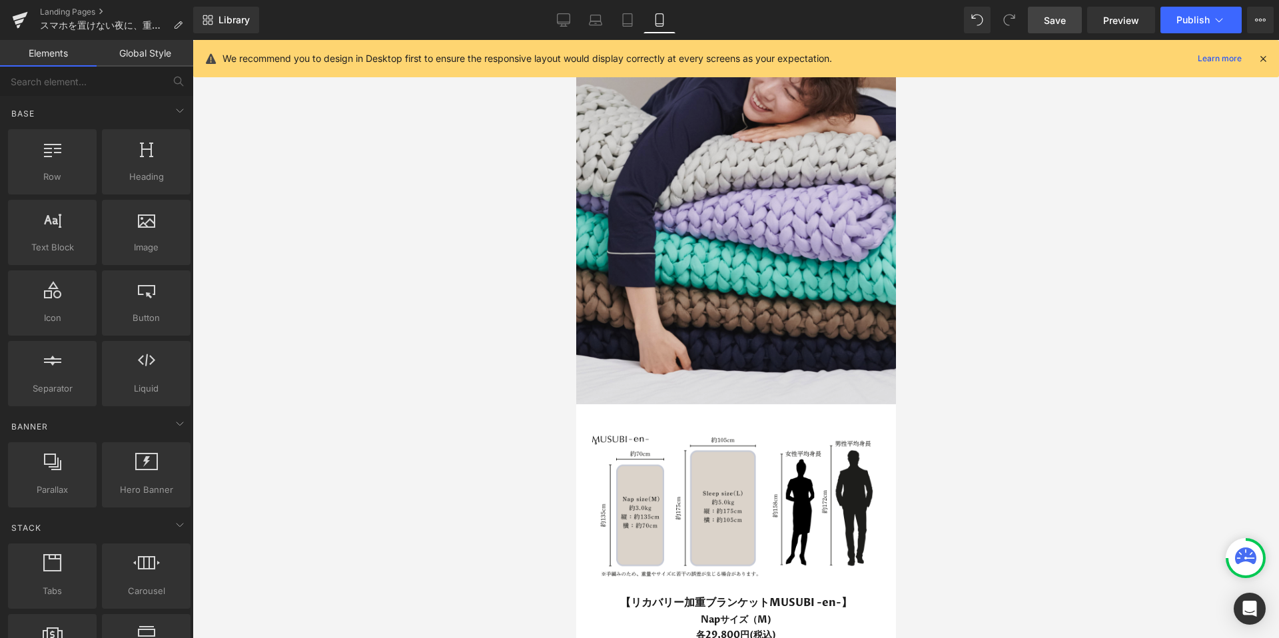
scroll to position [3530, 0]
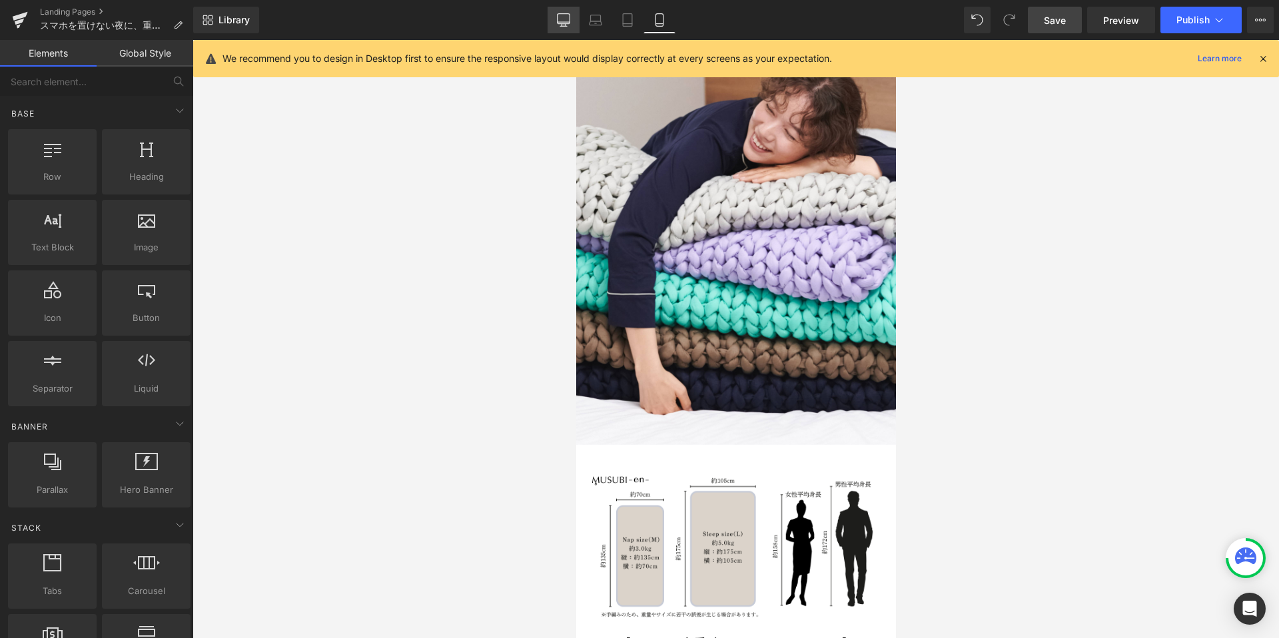
click at [565, 29] on link "Desktop" at bounding box center [563, 20] width 32 height 27
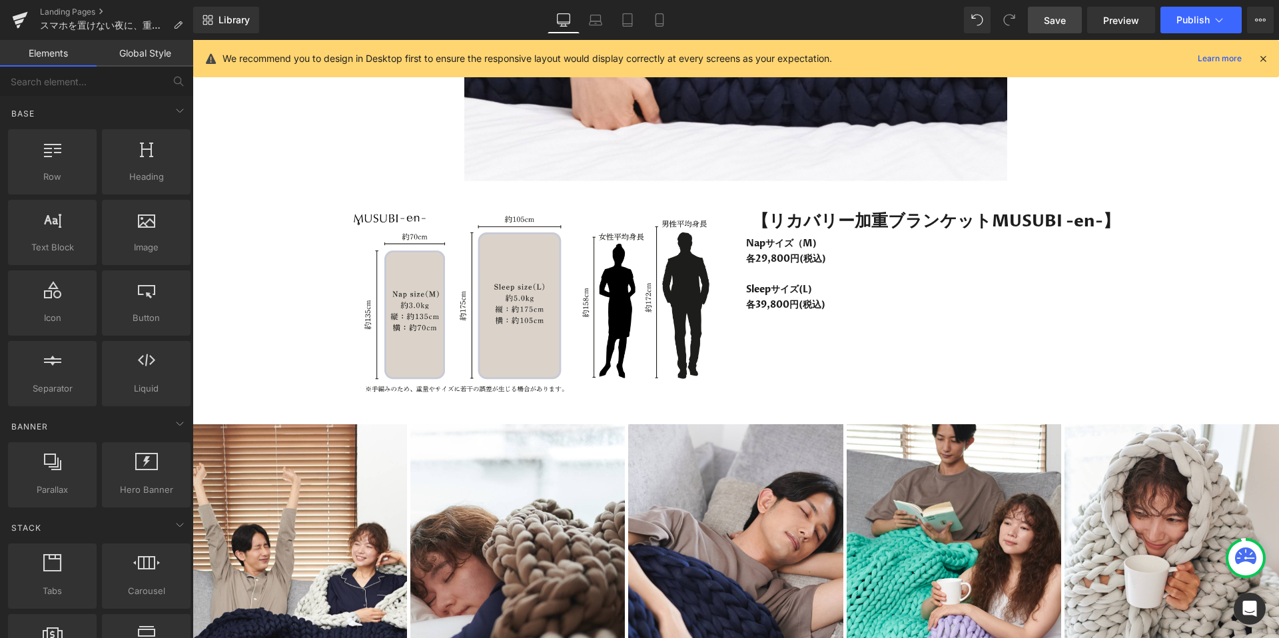
scroll to position [6516, 0]
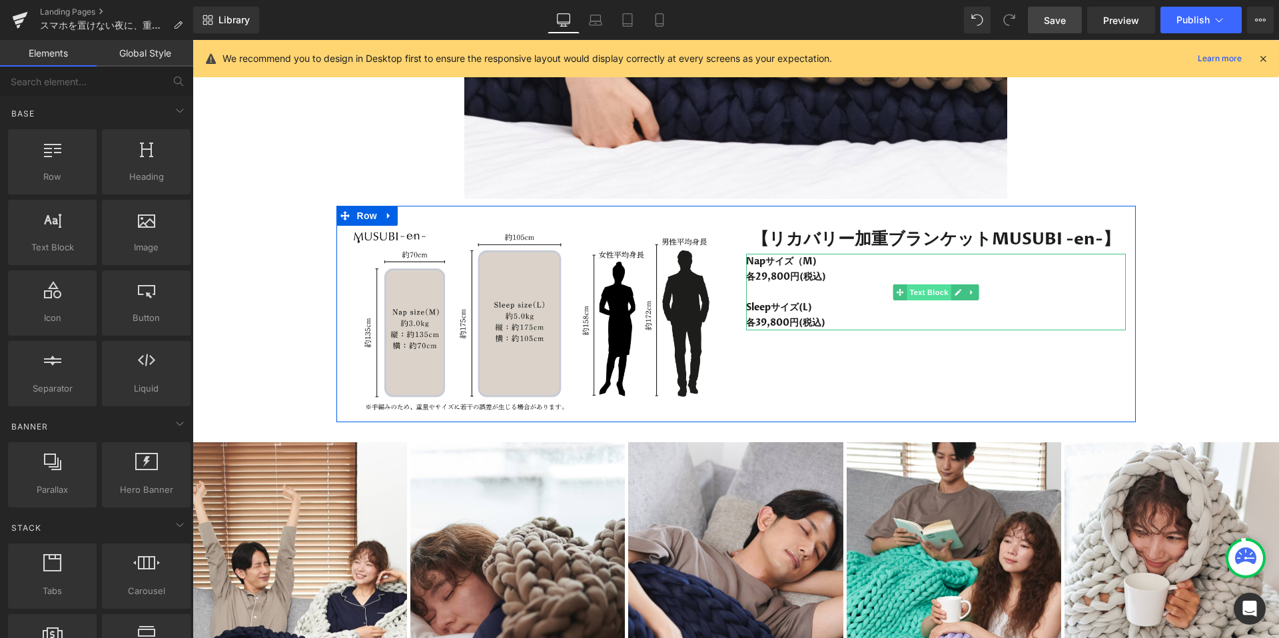
click at [933, 288] on span "Text Block" at bounding box center [928, 292] width 44 height 16
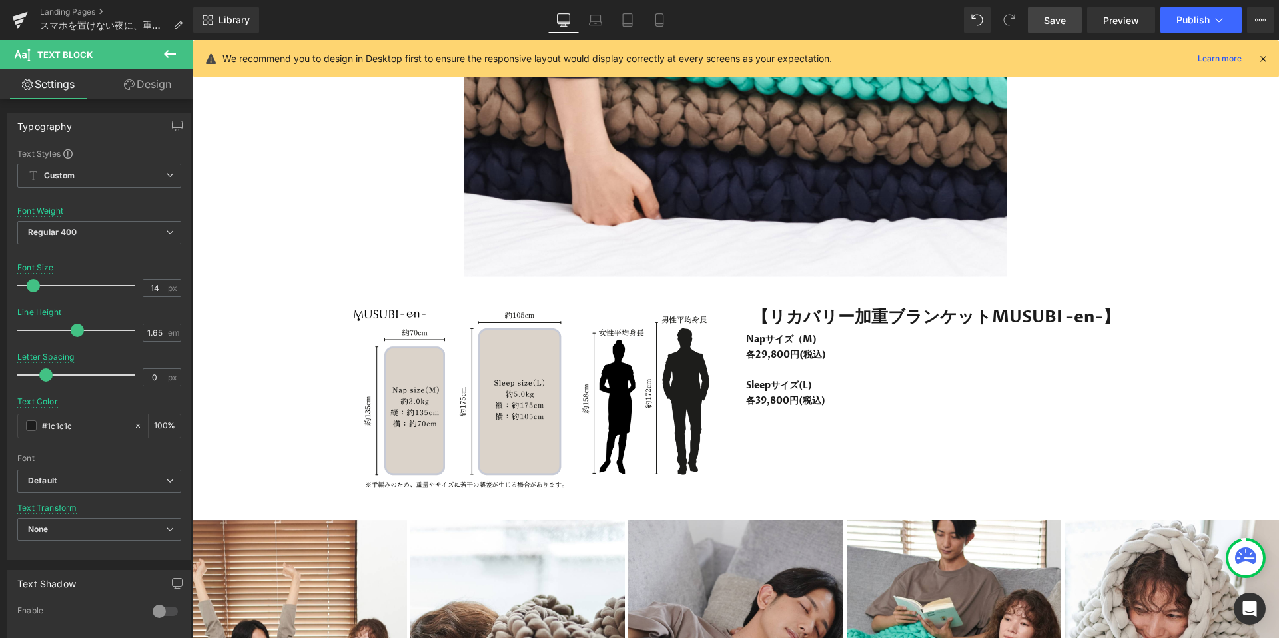
scroll to position [6436, 0]
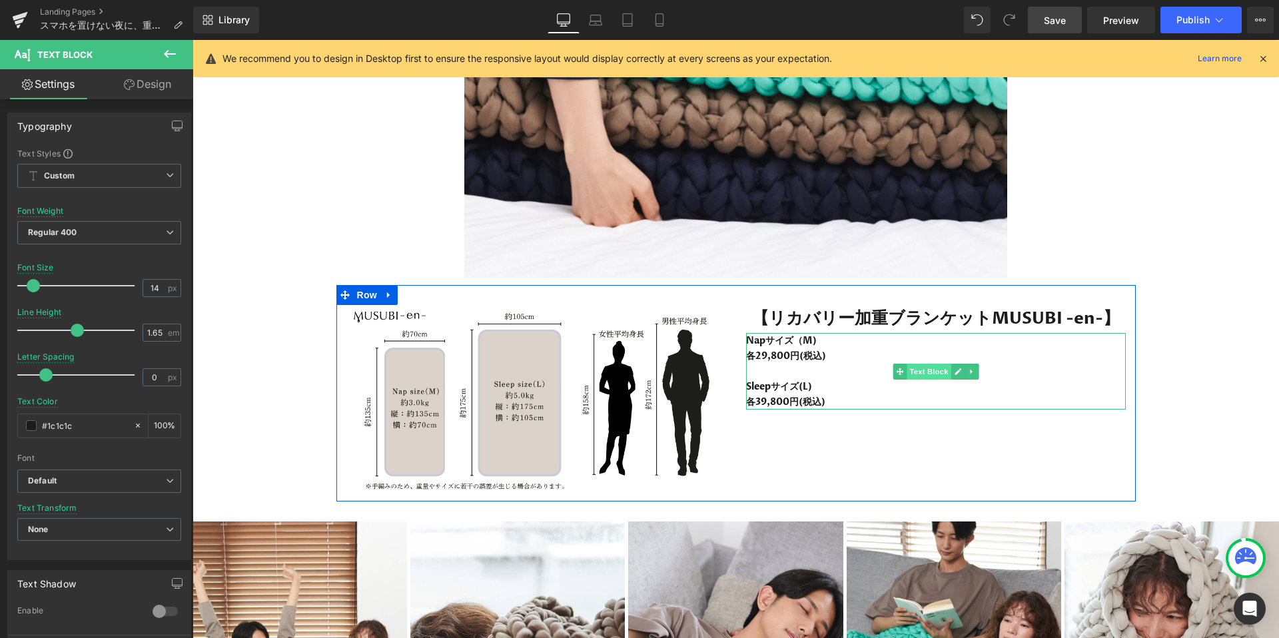
click at [929, 372] on span "Text Block" at bounding box center [928, 372] width 44 height 16
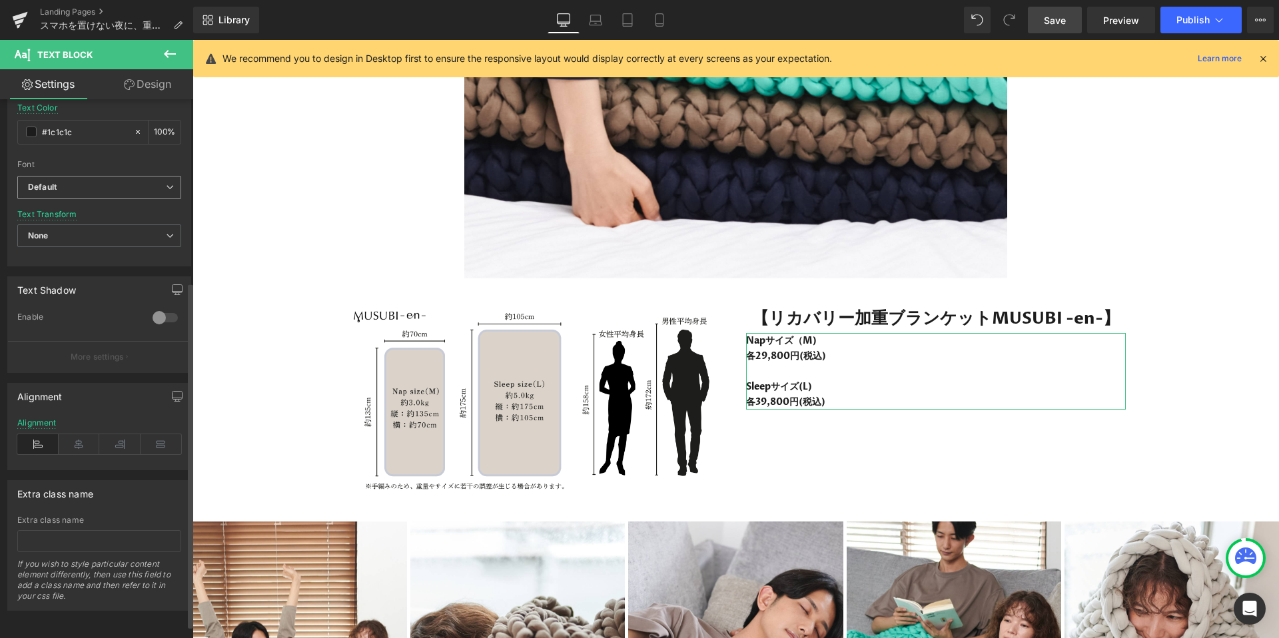
scroll to position [304, 0]
click at [73, 442] on icon at bounding box center [79, 444] width 41 height 20
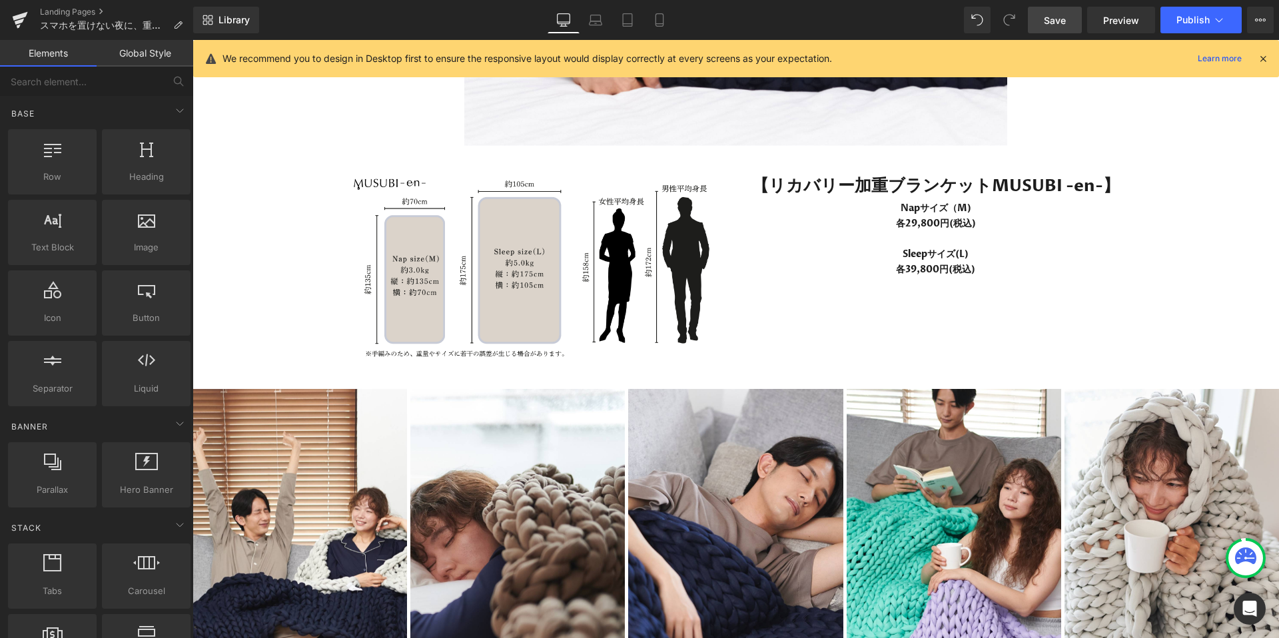
scroll to position [6543, 0]
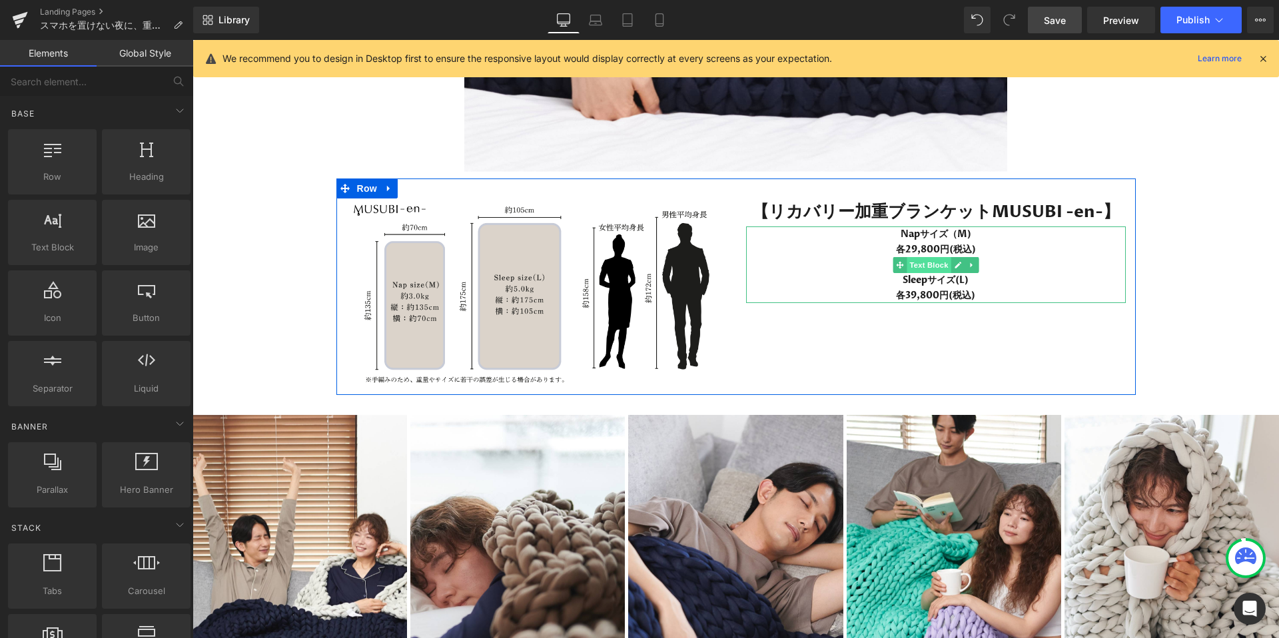
click at [926, 262] on span "Text Block" at bounding box center [928, 265] width 44 height 16
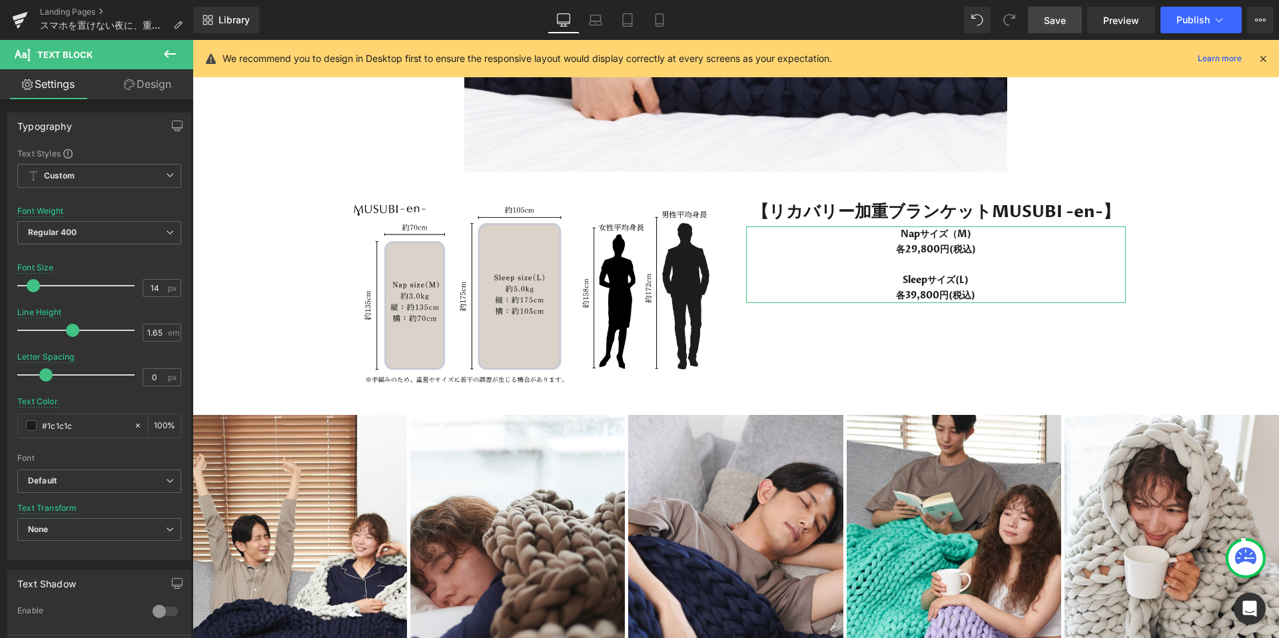
click at [141, 87] on link "Design" at bounding box center [147, 84] width 97 height 30
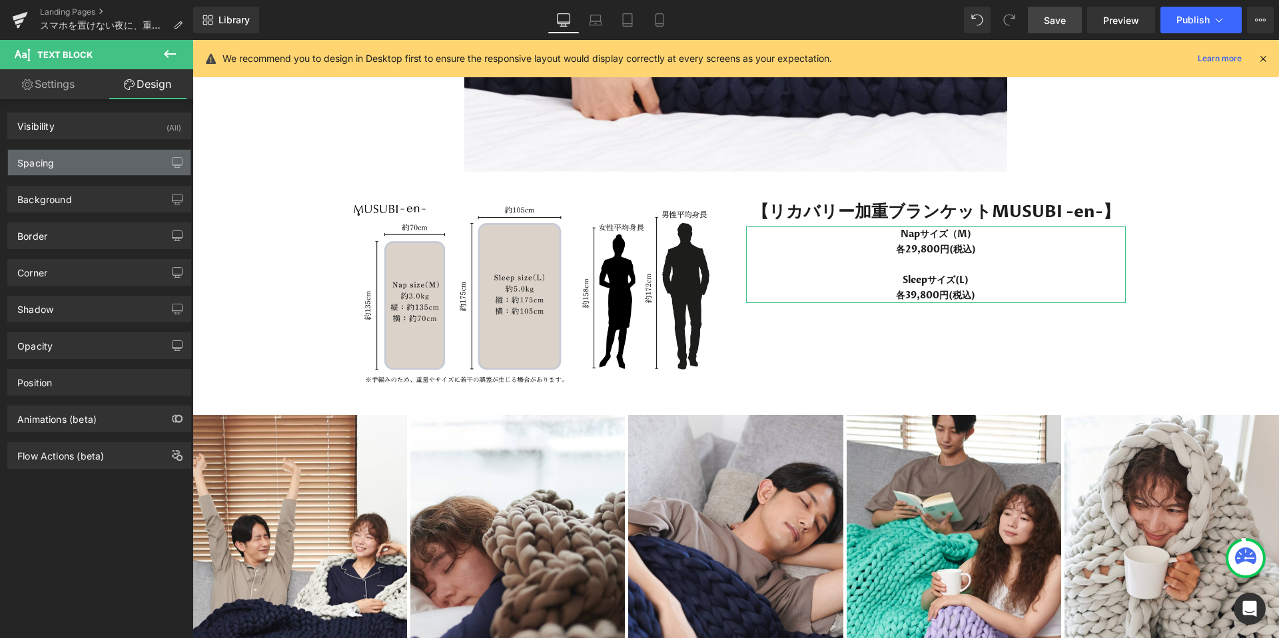
click at [95, 166] on div "Spacing" at bounding box center [99, 162] width 182 height 25
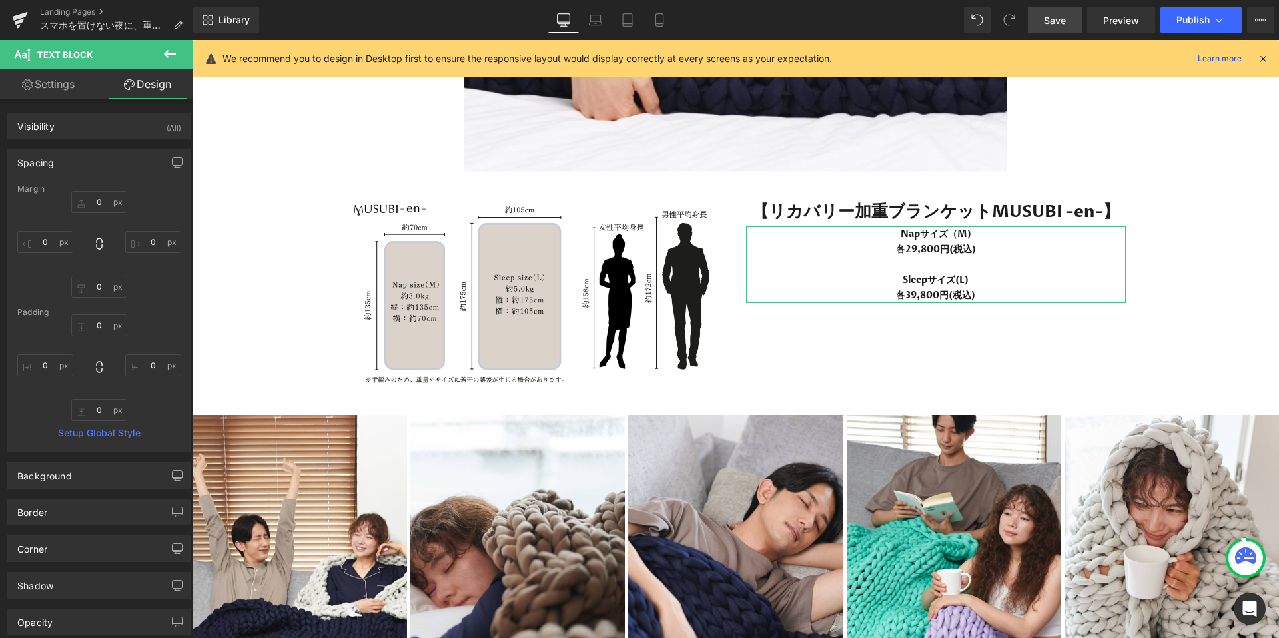
click at [106, 219] on div "0 0 0 0" at bounding box center [99, 244] width 164 height 107
click at [100, 206] on input "0" at bounding box center [99, 202] width 56 height 22
type input "１"
type input "１０"
type input "１００"
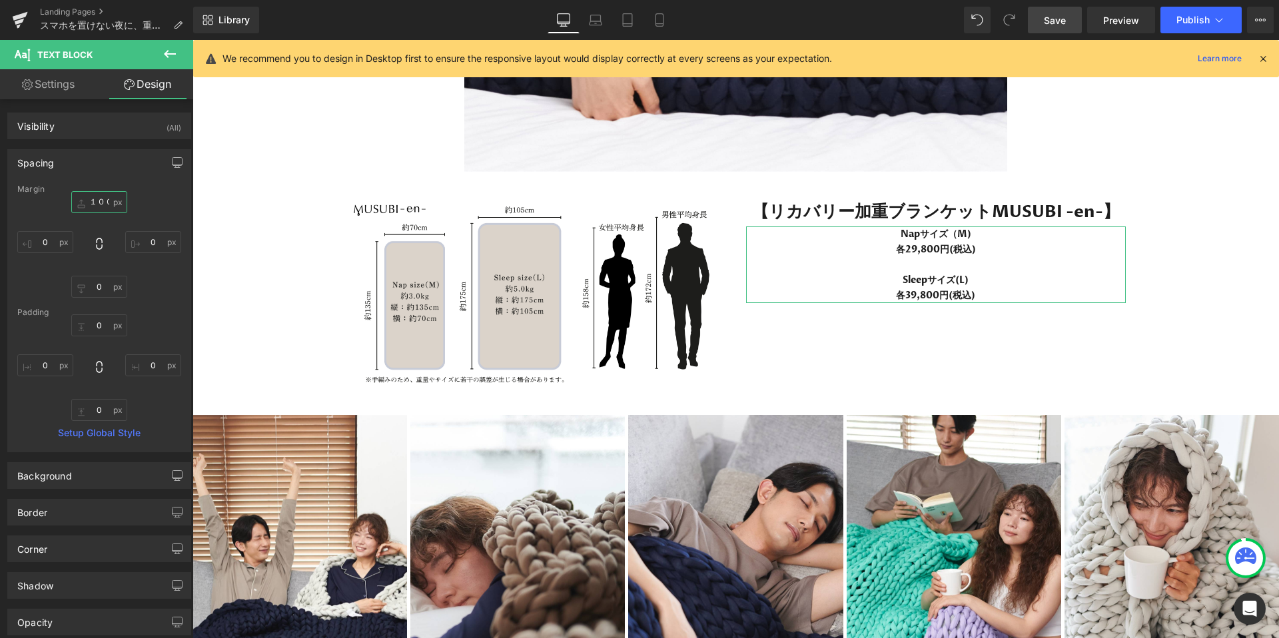
scroll to position [0, 0]
type input "１０"
type input "１"
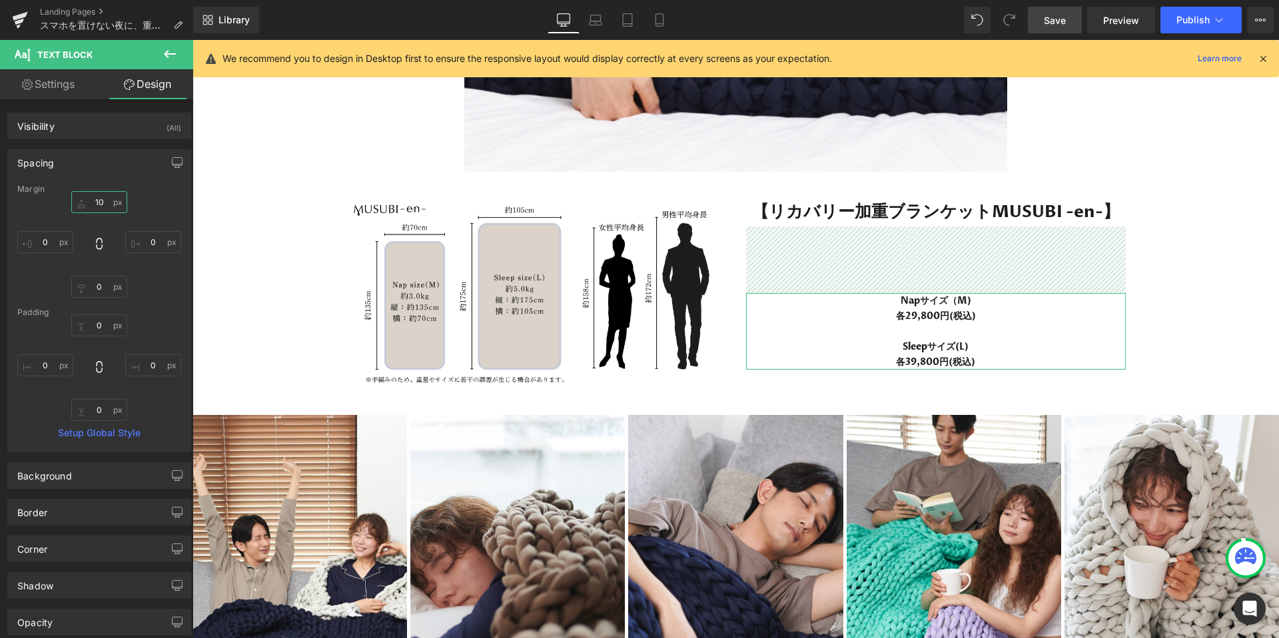
type input "1"
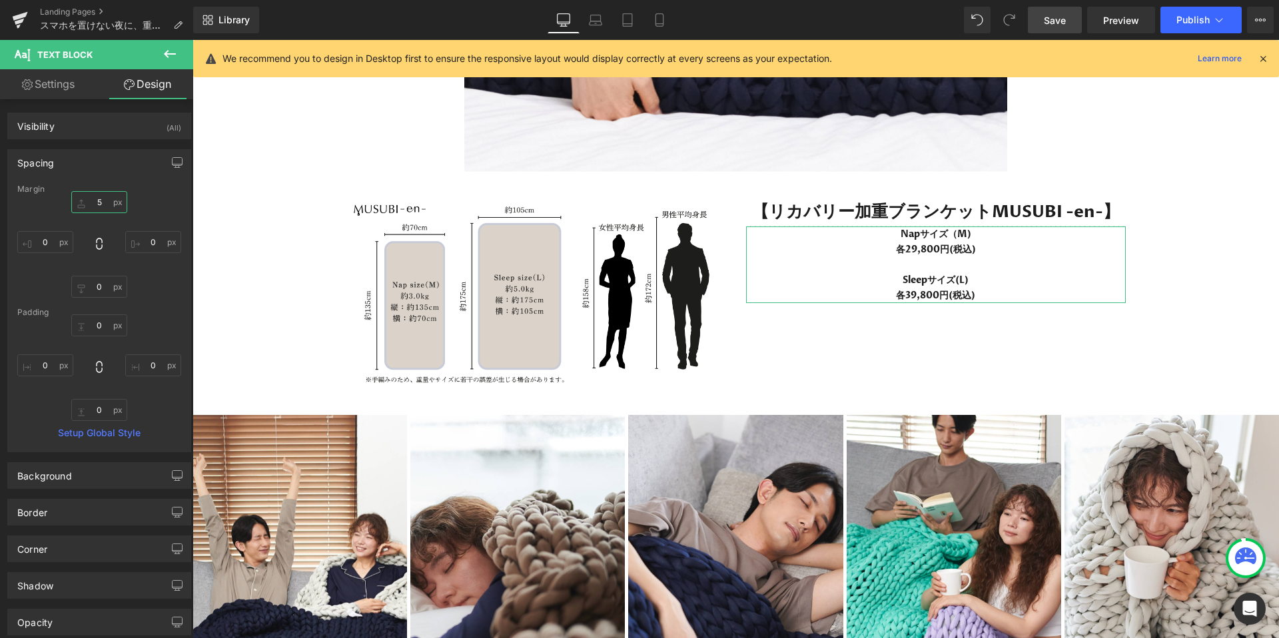
type input "50"
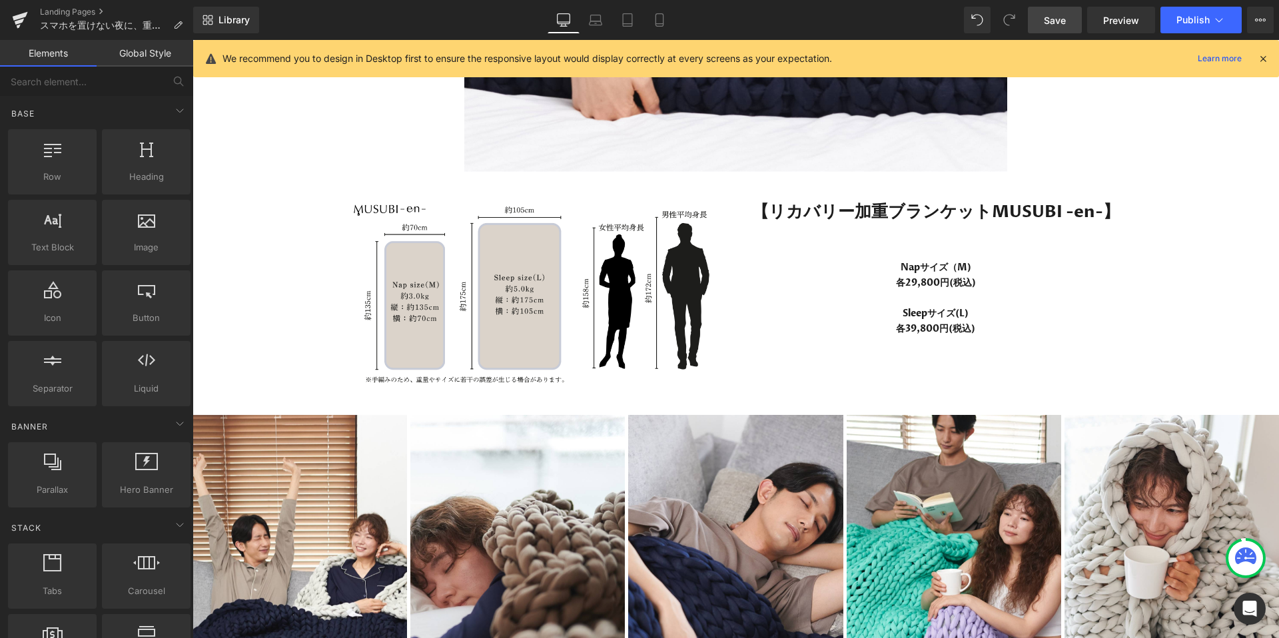
click at [595, 21] on icon at bounding box center [595, 19] width 13 height 13
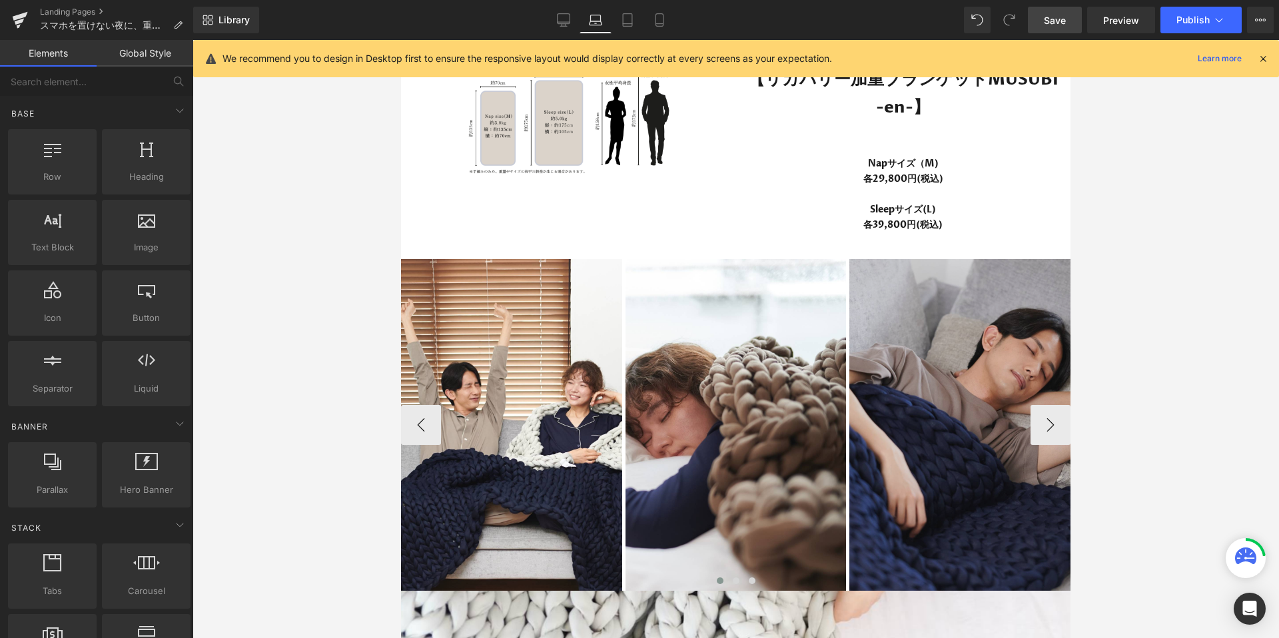
scroll to position [4522, 0]
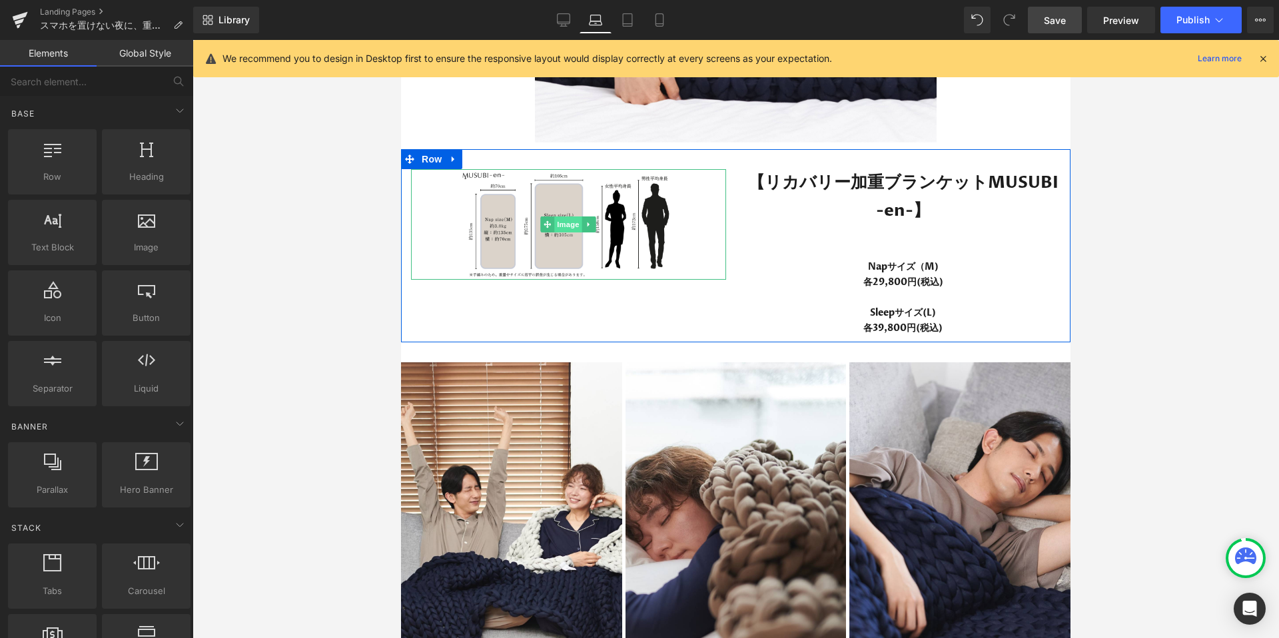
click at [564, 232] on span "Image" at bounding box center [568, 224] width 28 height 16
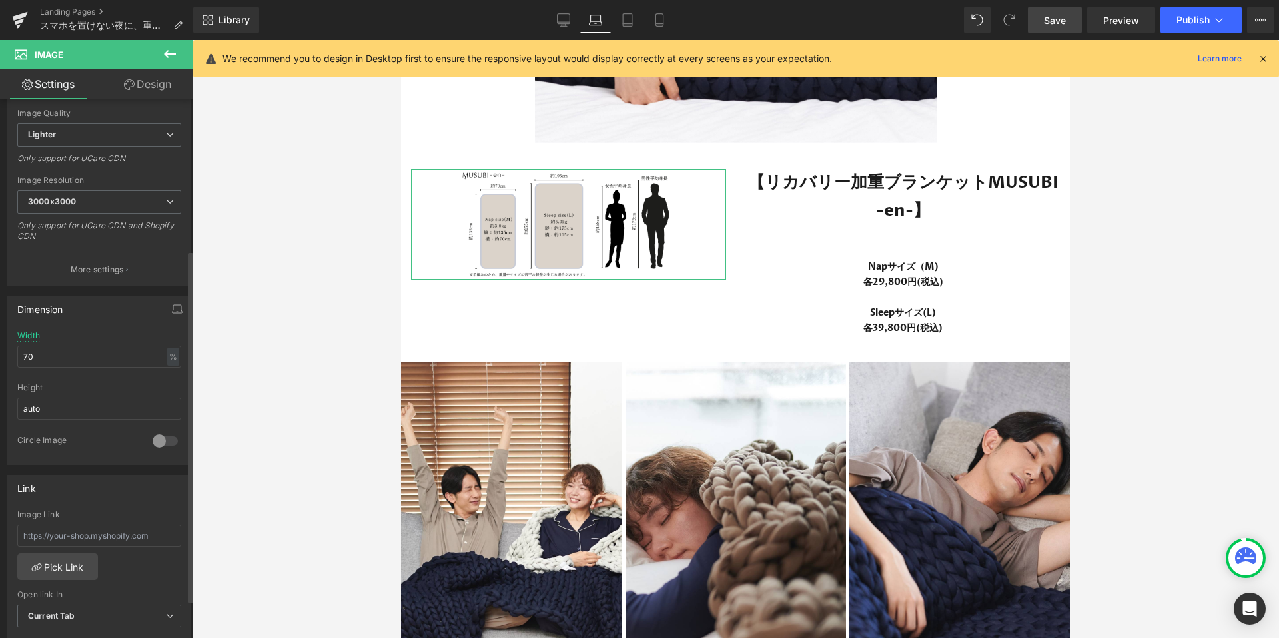
scroll to position [230, 0]
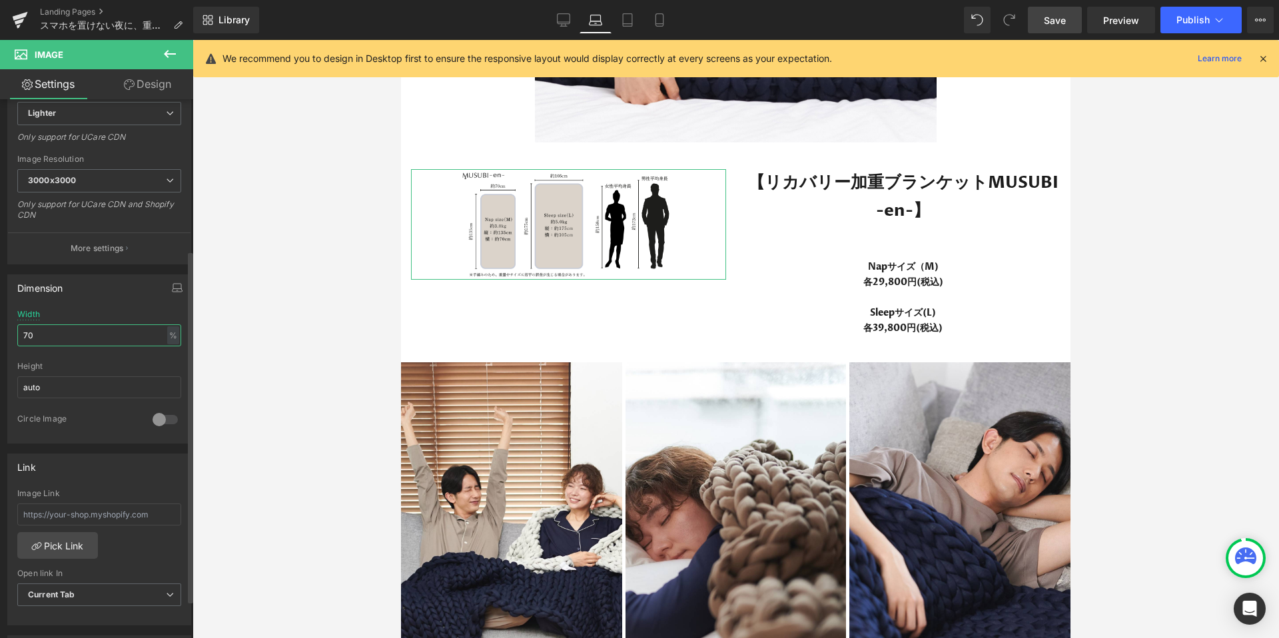
click at [80, 337] on input "70" at bounding box center [99, 335] width 164 height 22
type input "7"
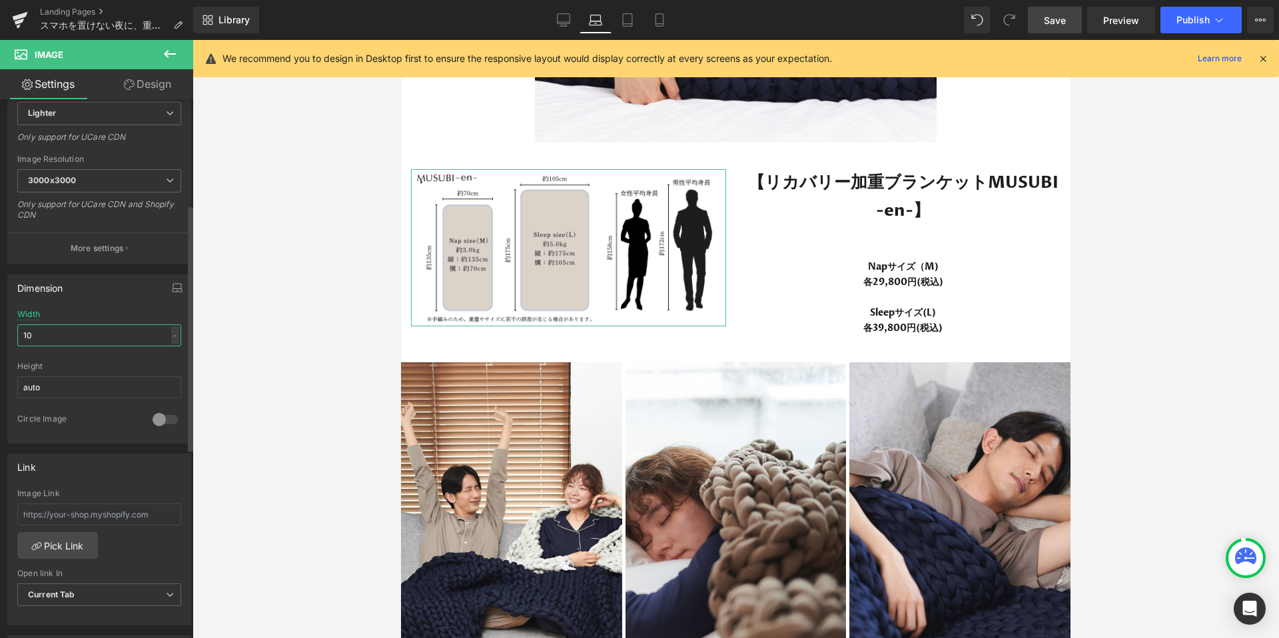
type input "100"
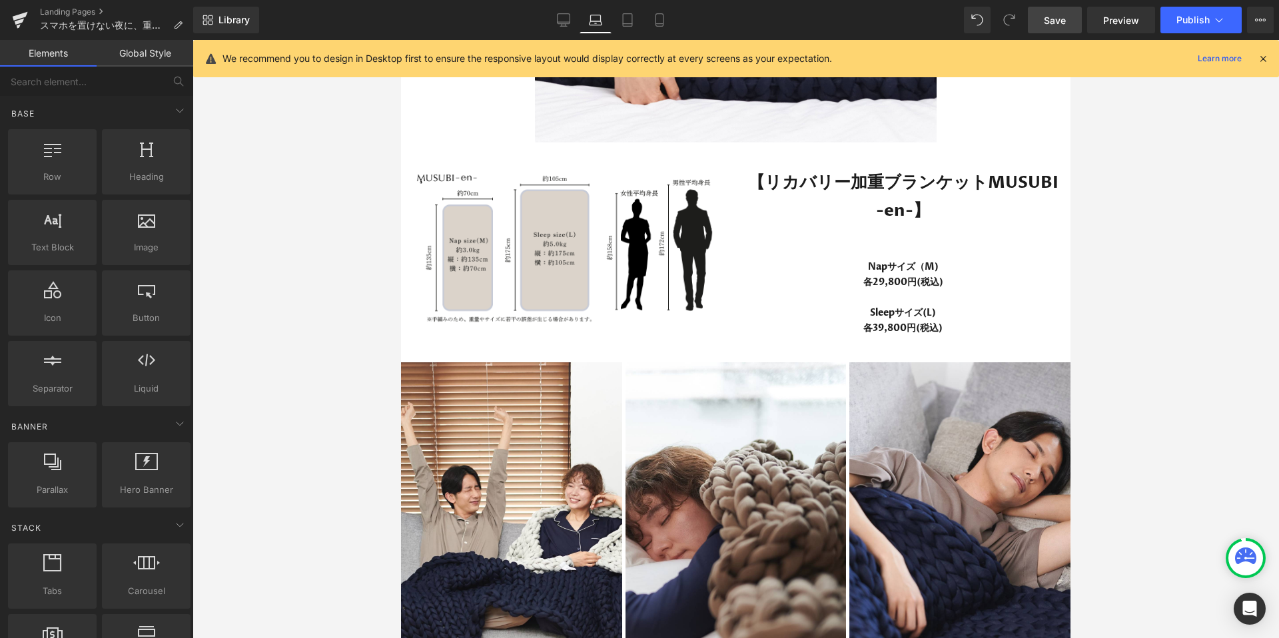
click at [1152, 311] on div at bounding box center [735, 339] width 1086 height 598
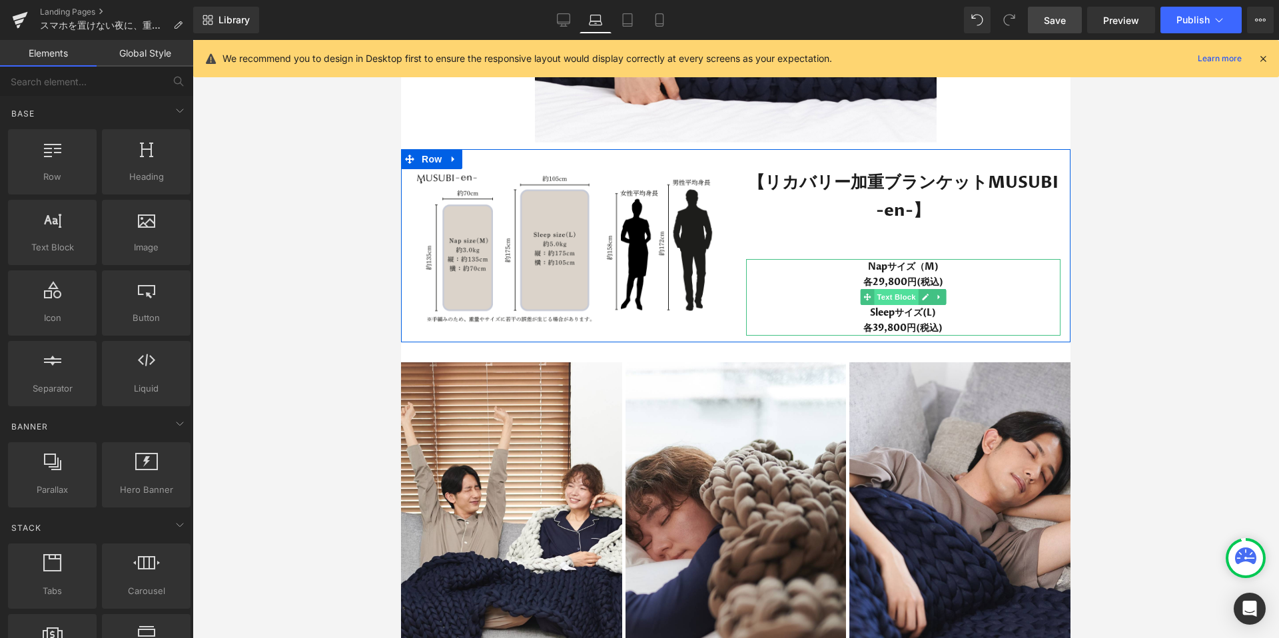
click at [902, 292] on span "Text Block" at bounding box center [896, 297] width 44 height 16
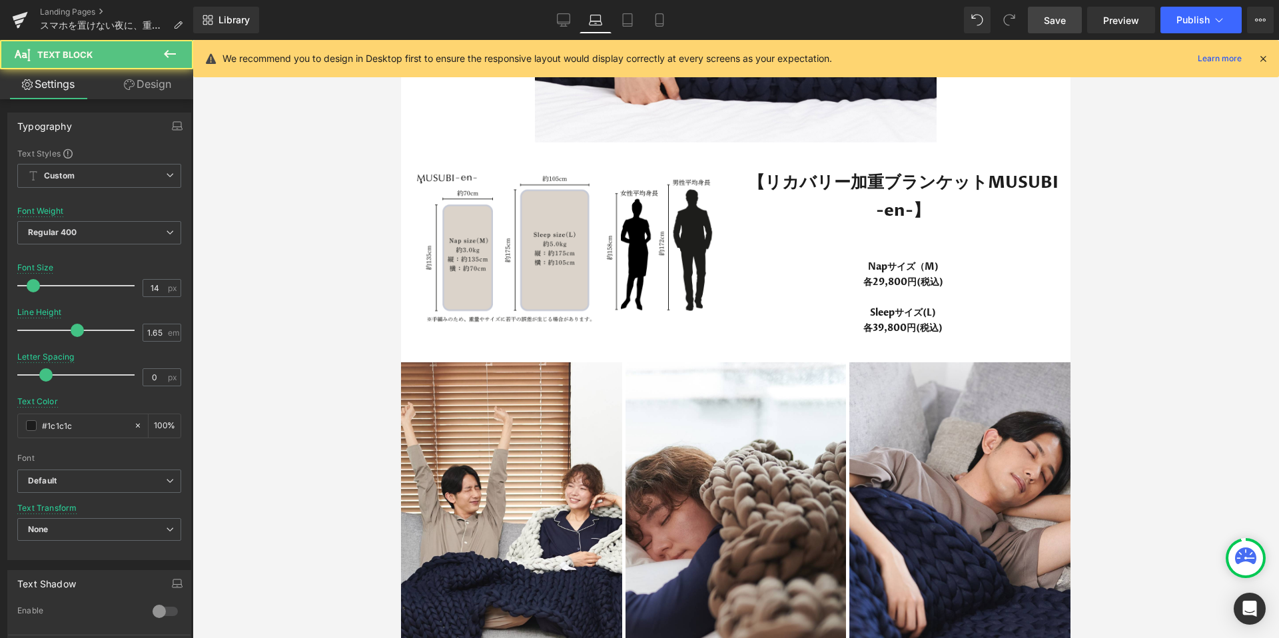
click at [157, 89] on link "Design" at bounding box center [147, 84] width 97 height 30
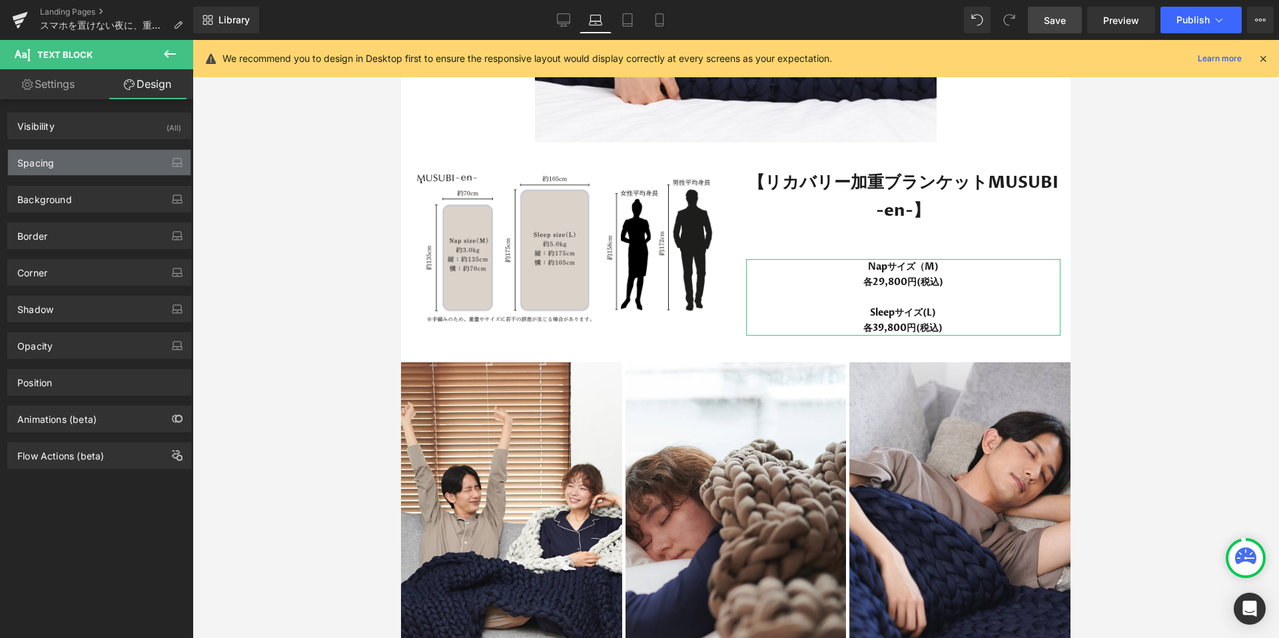
click at [99, 160] on div "Spacing" at bounding box center [99, 162] width 182 height 25
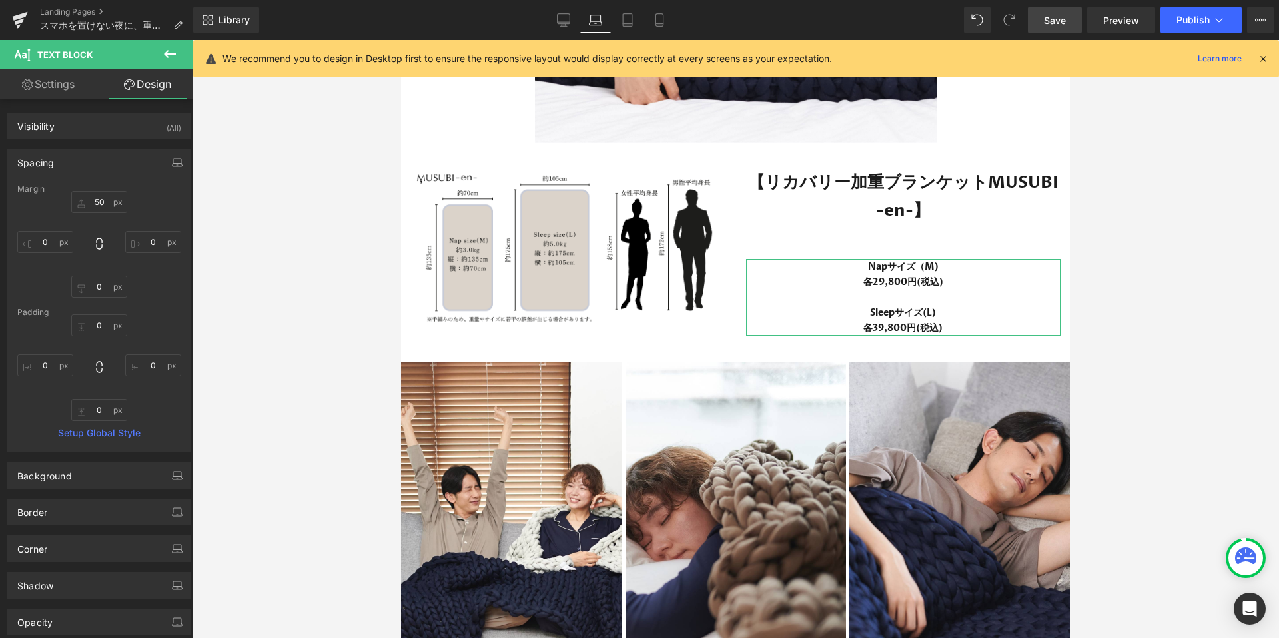
click at [108, 193] on div "Margin" at bounding box center [99, 188] width 164 height 9
click at [103, 204] on input "text" at bounding box center [99, 202] width 56 height 22
type input "50"
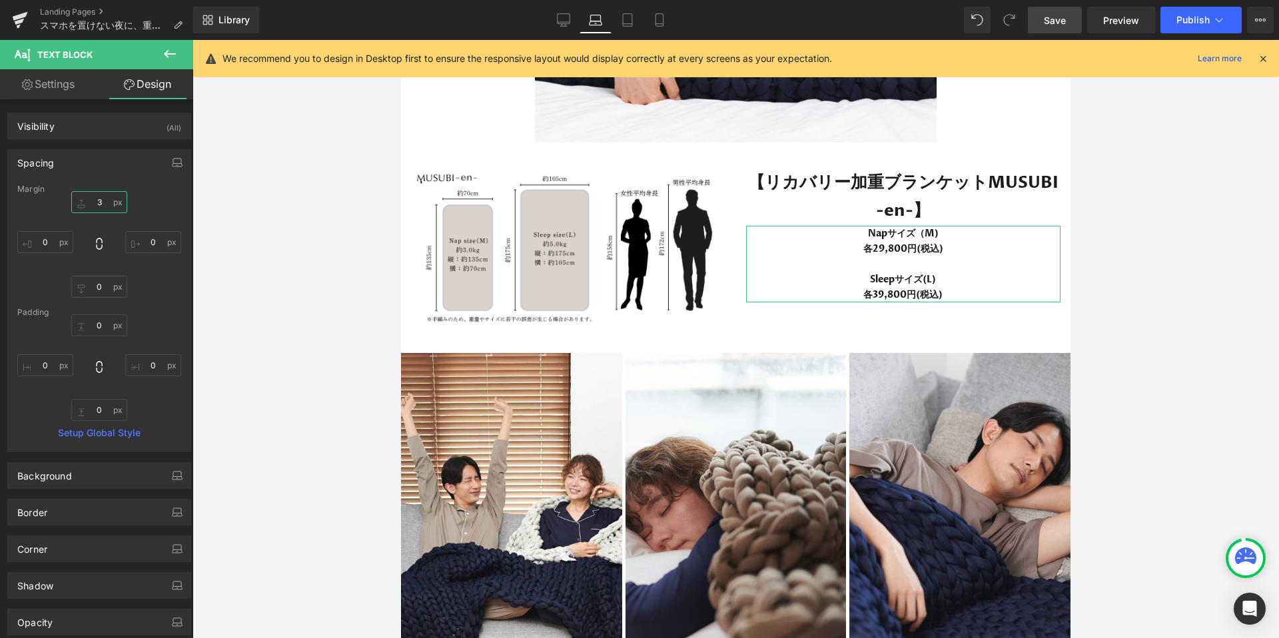
type input "30"
click at [1182, 287] on div at bounding box center [735, 339] width 1086 height 598
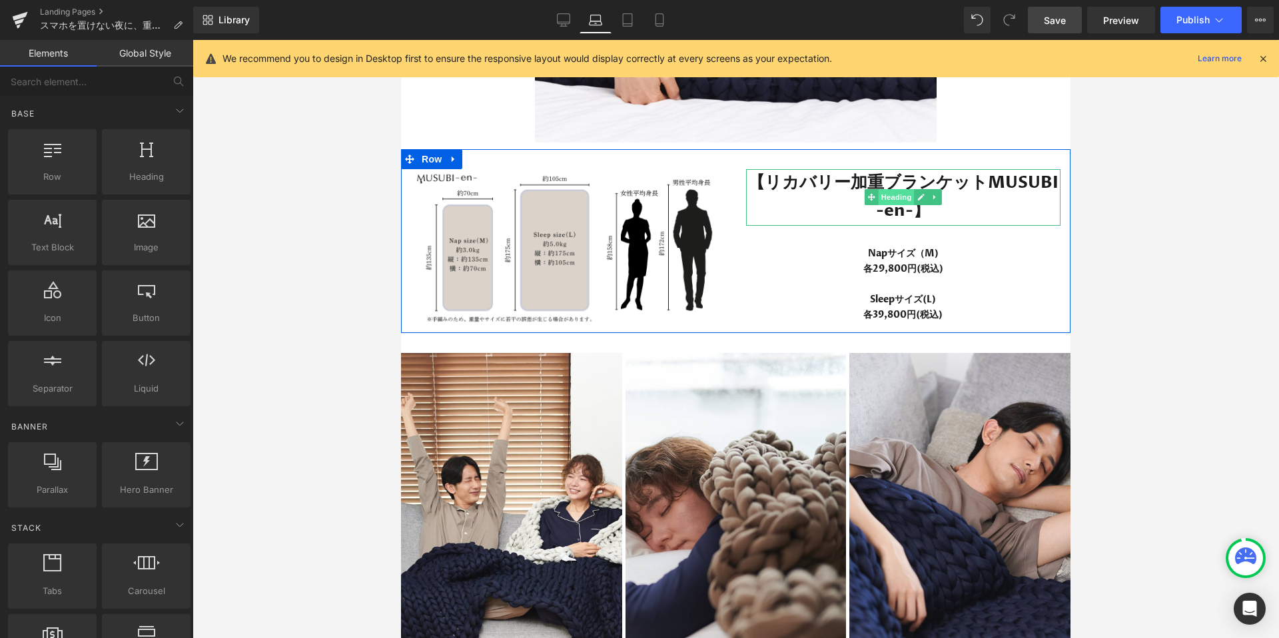
click at [899, 193] on span "Heading" at bounding box center [896, 197] width 36 height 16
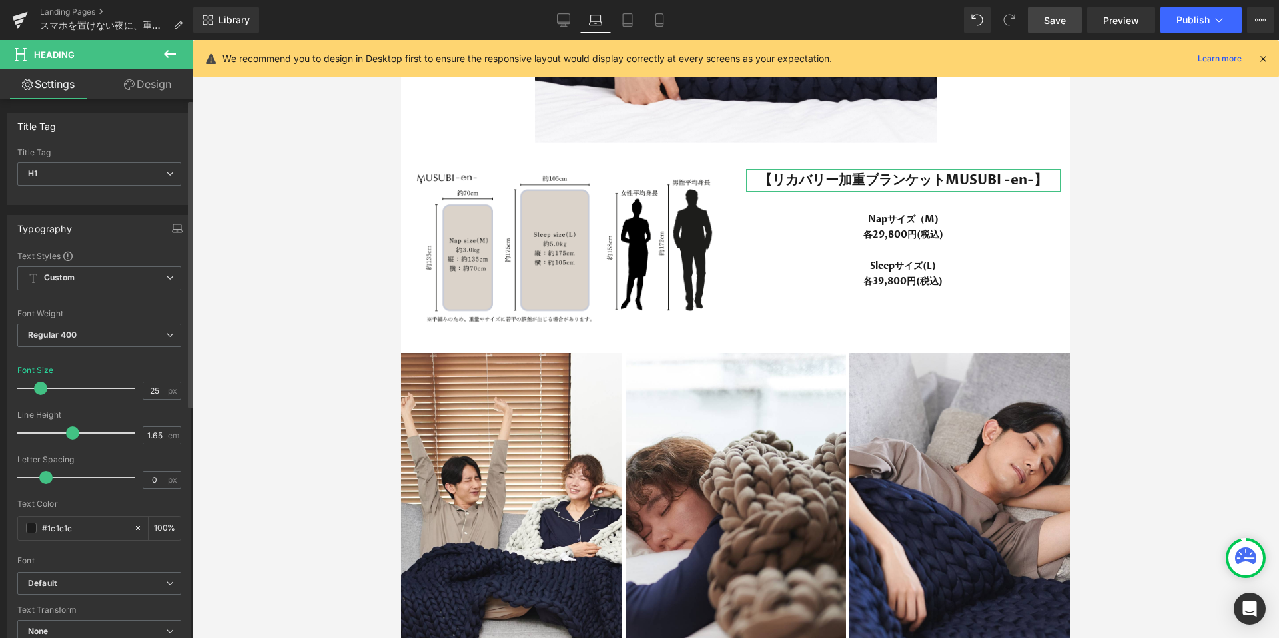
click at [40, 389] on span at bounding box center [40, 388] width 13 height 13
click at [1038, 258] on p "Sleepサイズ(L)" at bounding box center [903, 265] width 315 height 15
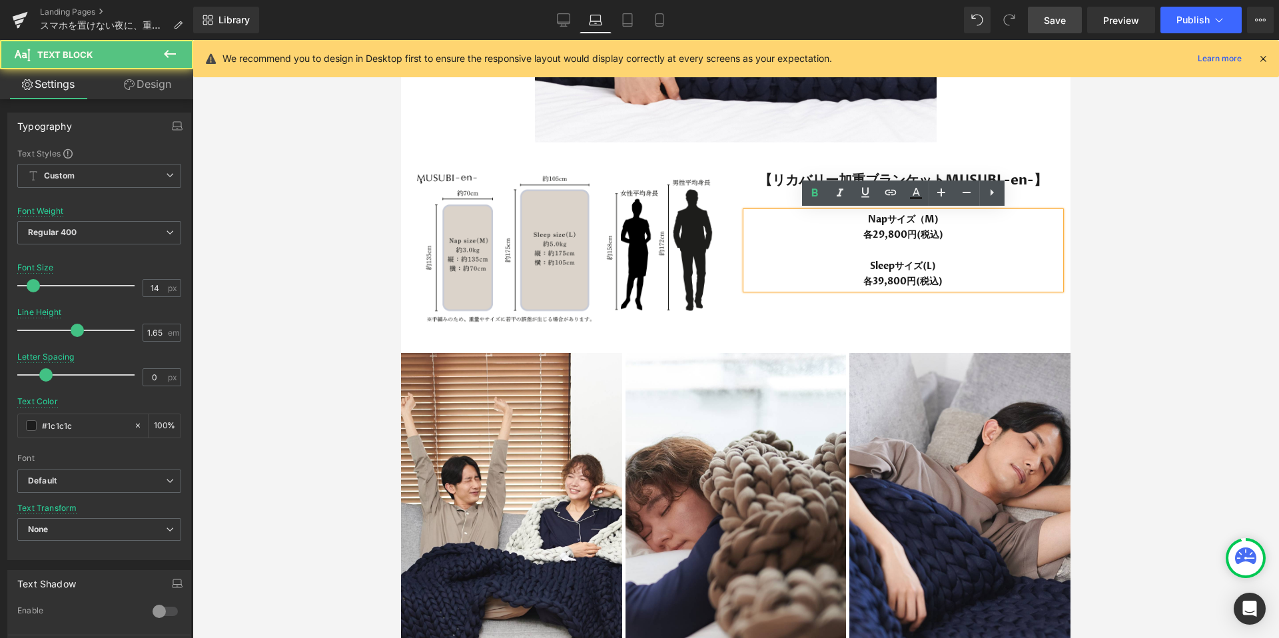
click at [1125, 262] on div at bounding box center [735, 339] width 1086 height 598
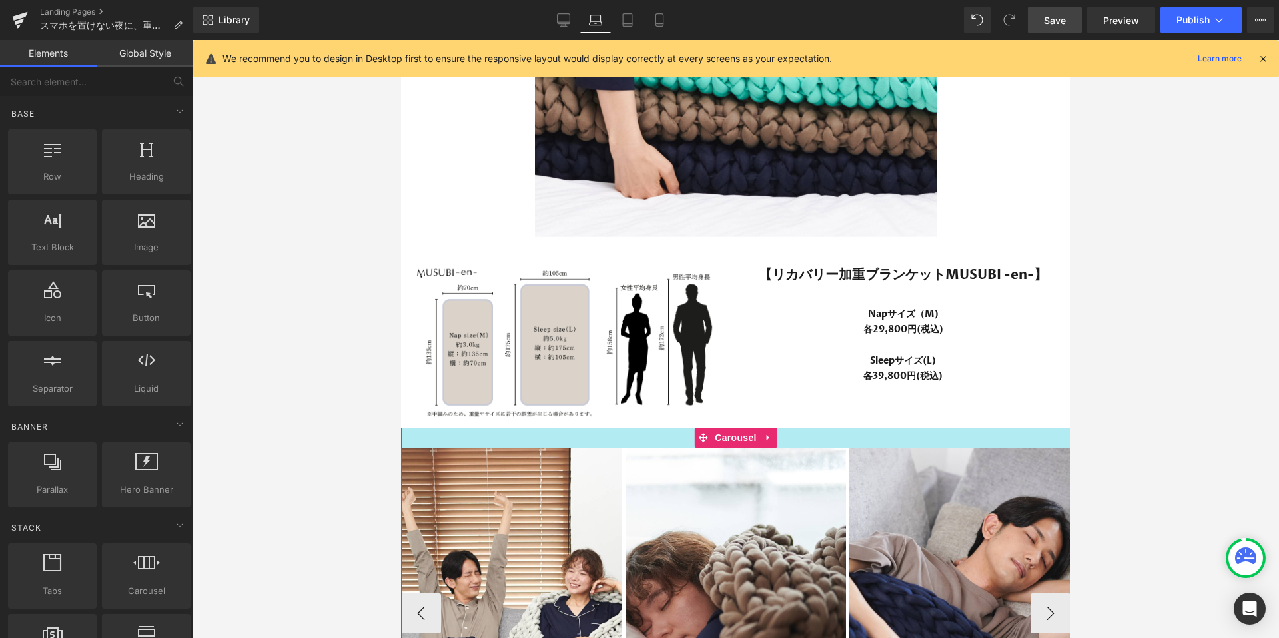
scroll to position [4419, 0]
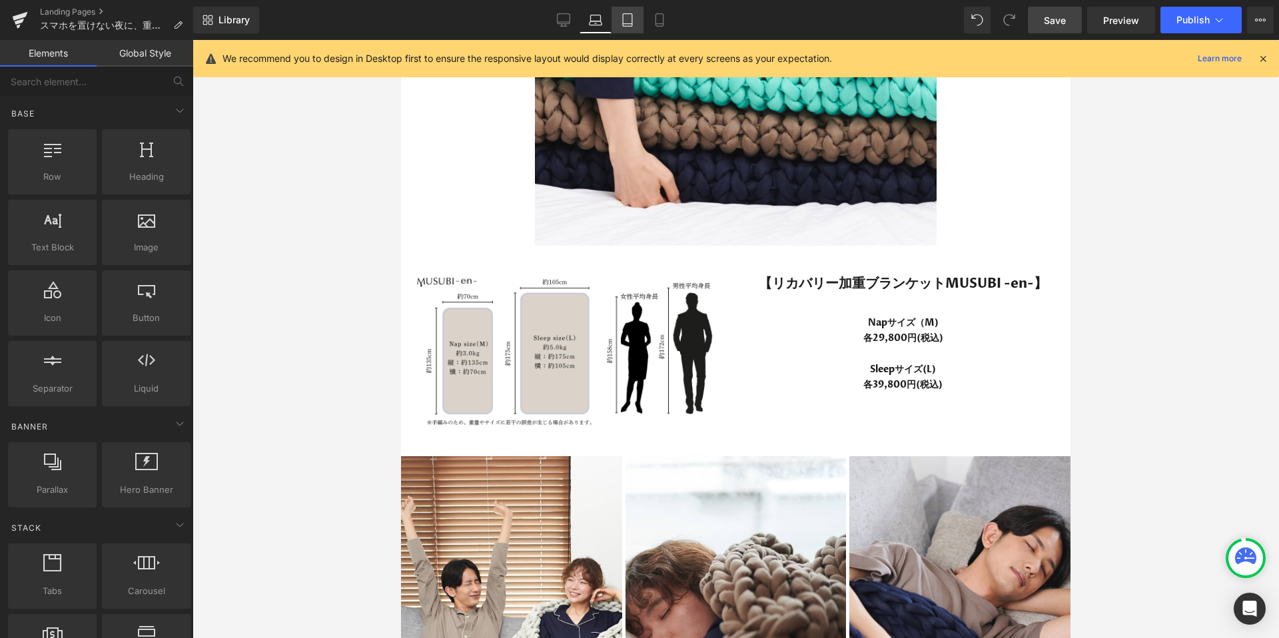
click at [621, 21] on icon at bounding box center [627, 19] width 13 height 13
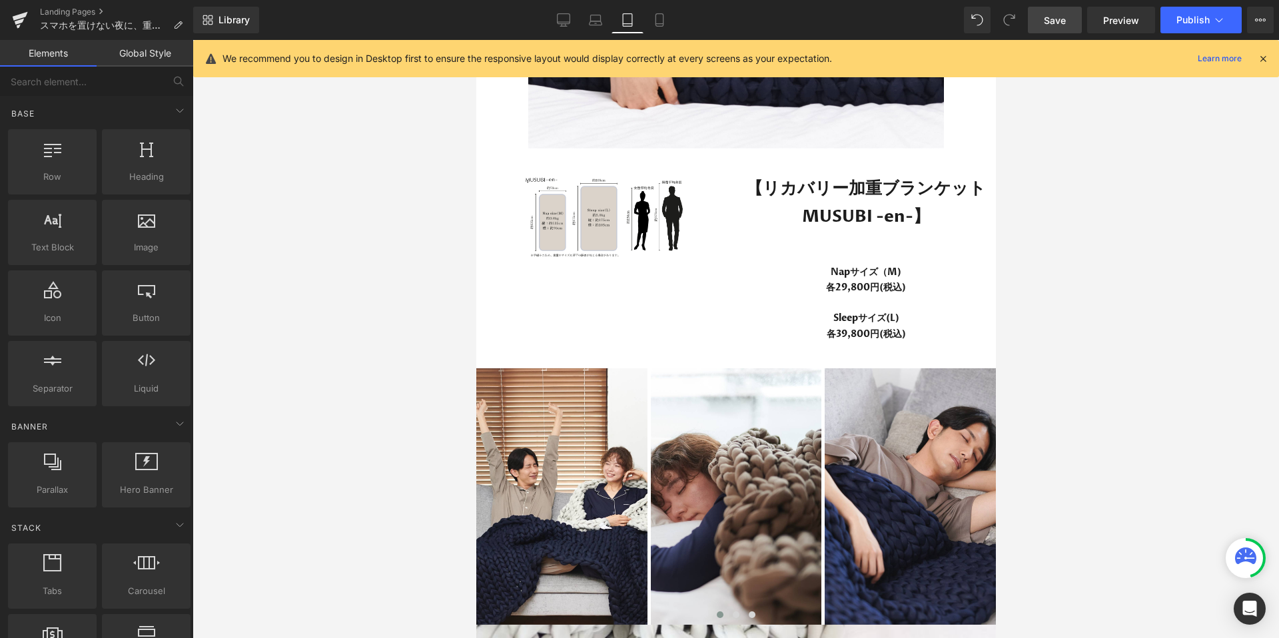
scroll to position [26211, 519]
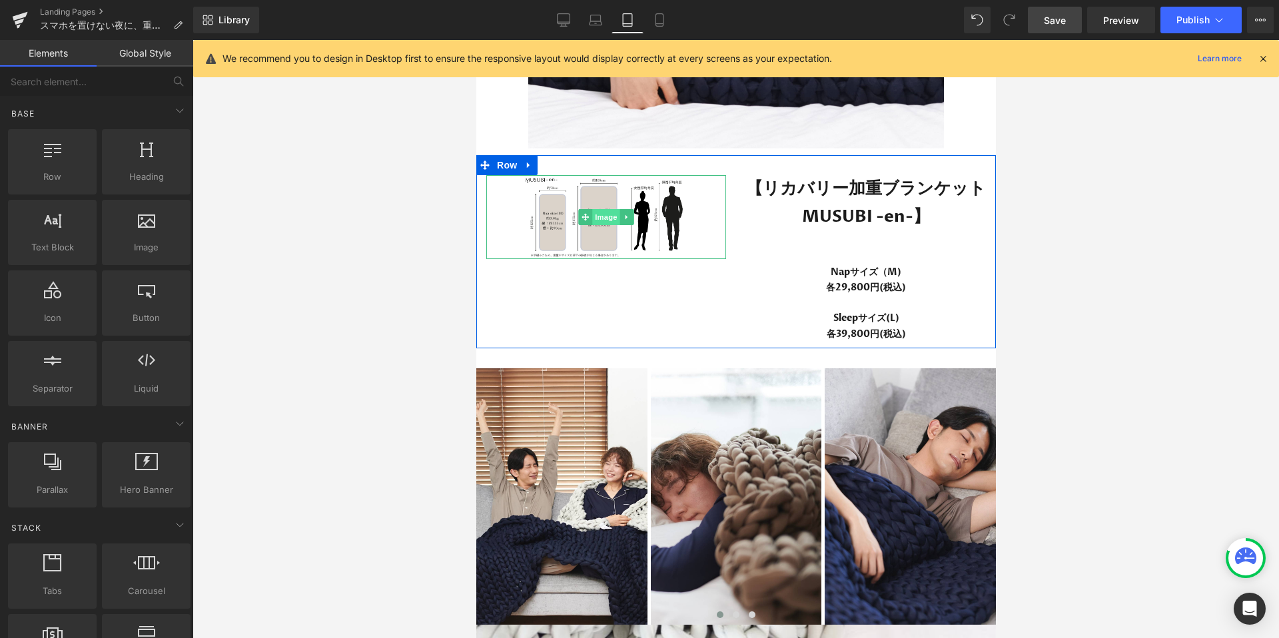
click at [601, 223] on span "Image" at bounding box center [605, 217] width 28 height 16
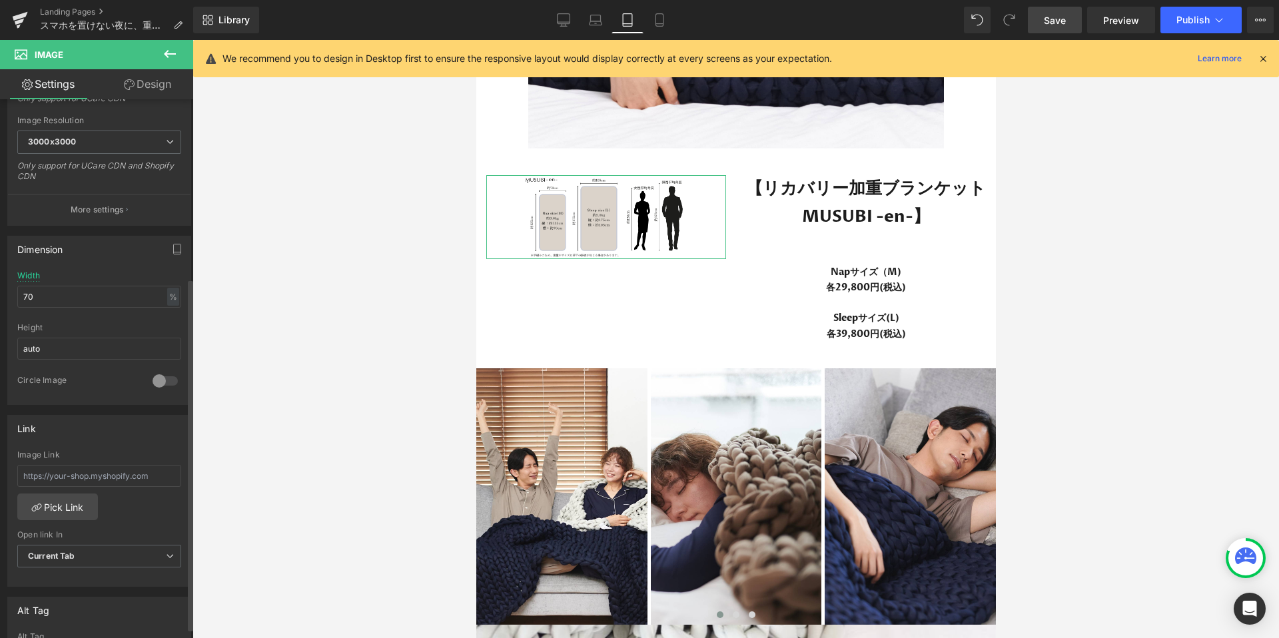
scroll to position [273, 0]
click at [87, 303] on input "70" at bounding box center [99, 293] width 164 height 22
type input "7"
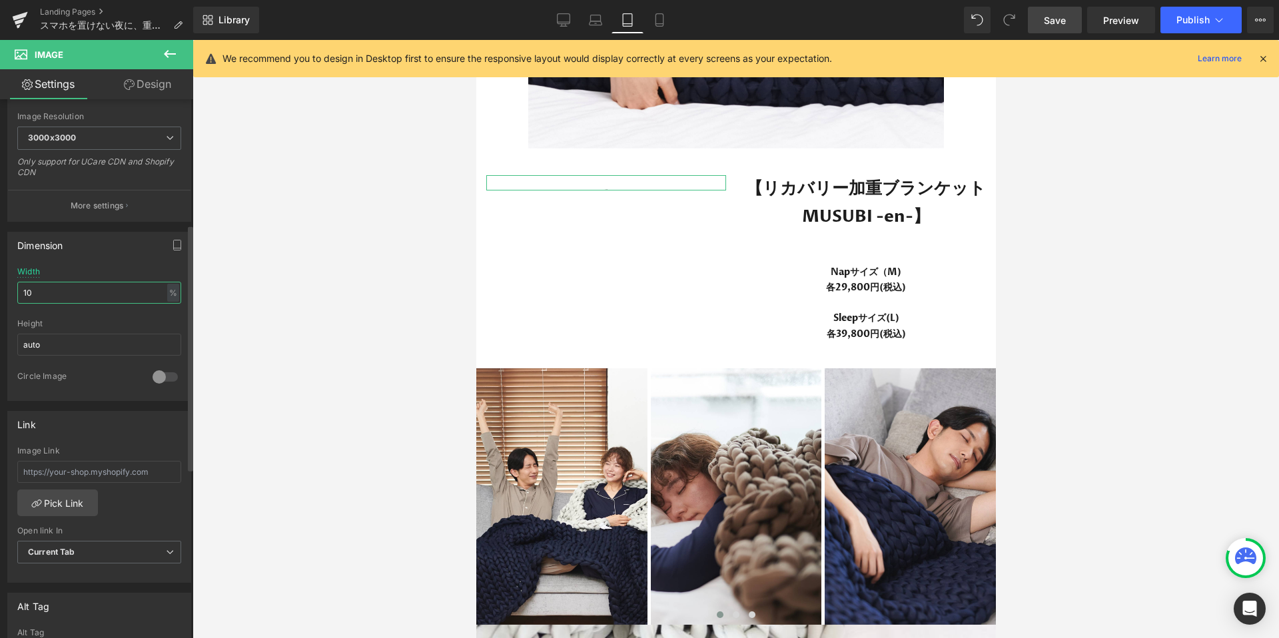
type input "100"
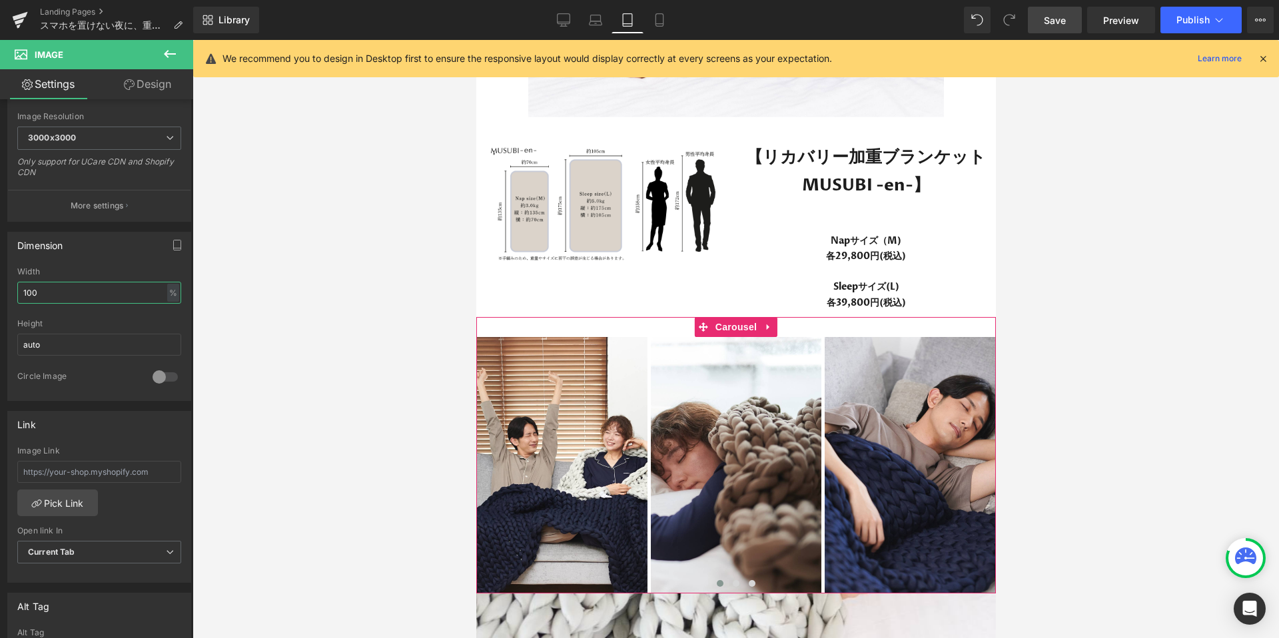
scroll to position [4653, 0]
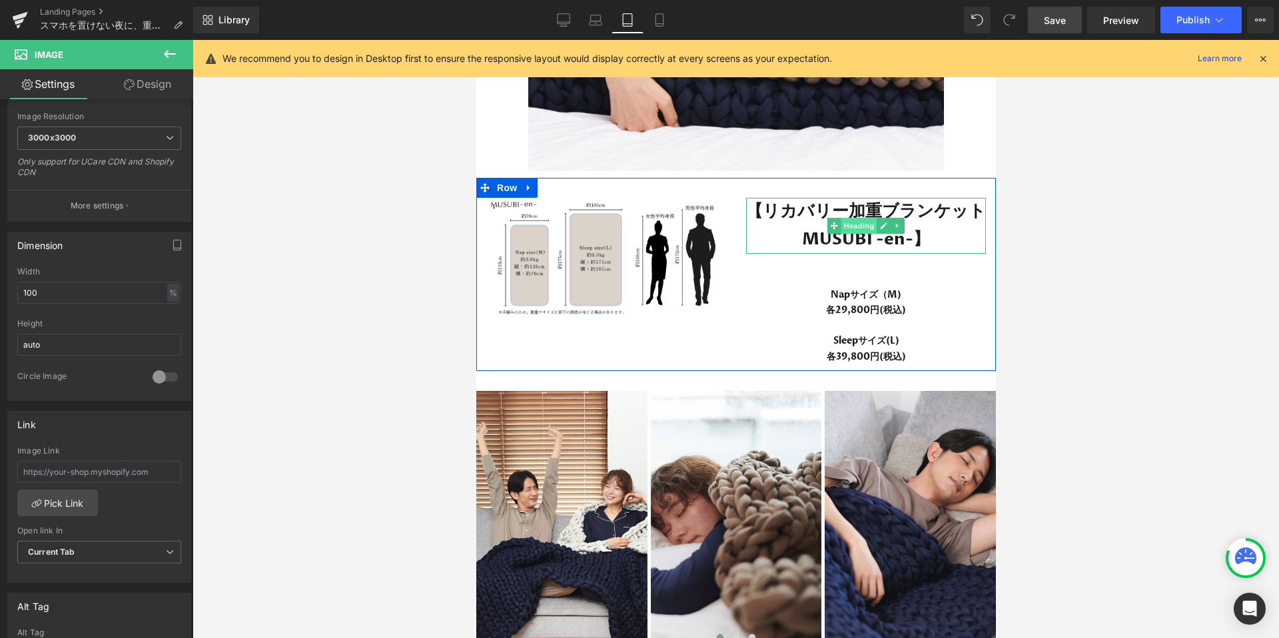
click at [854, 222] on span "Heading" at bounding box center [858, 226] width 36 height 16
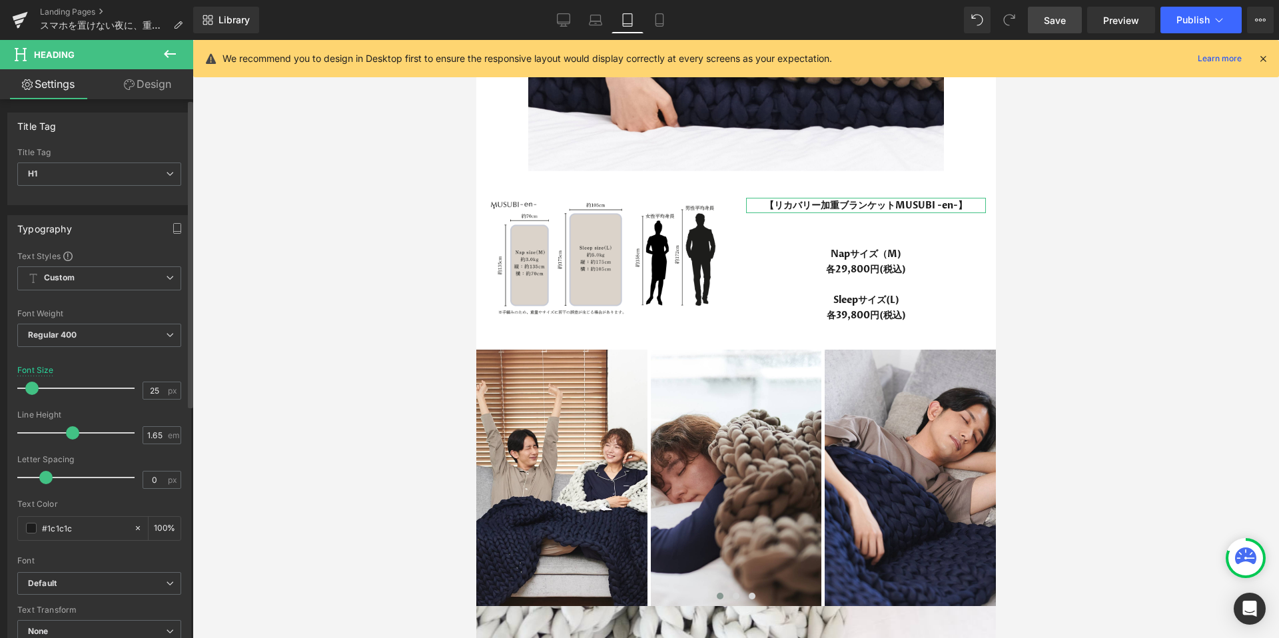
scroll to position [26170, 519]
drag, startPoint x: 43, startPoint y: 385, endPoint x: 29, endPoint y: 385, distance: 13.3
click at [29, 385] on span at bounding box center [31, 388] width 13 height 13
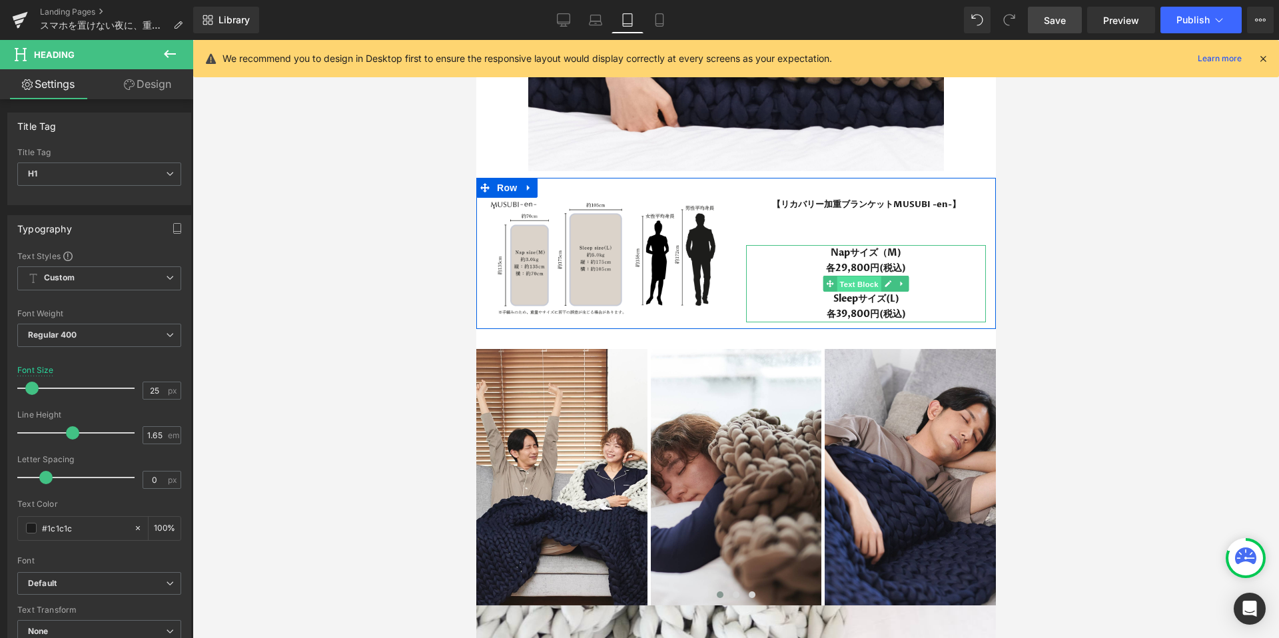
click at [863, 281] on span "Text Block" at bounding box center [858, 284] width 44 height 16
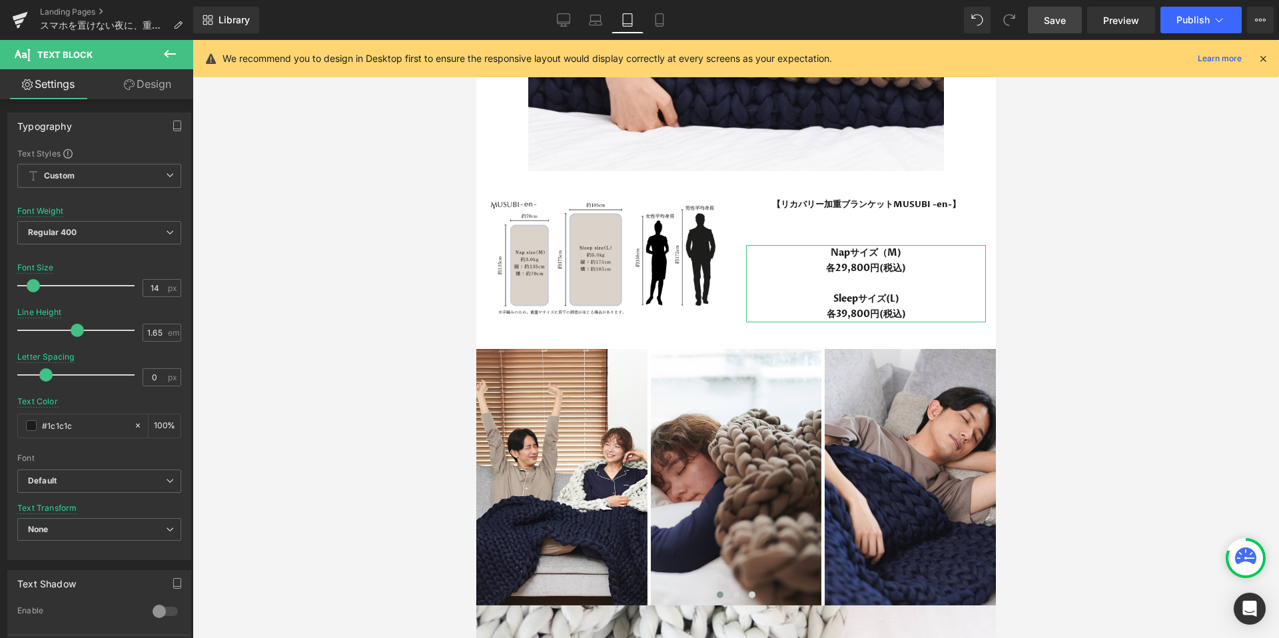
click at [145, 89] on link "Design" at bounding box center [147, 84] width 97 height 30
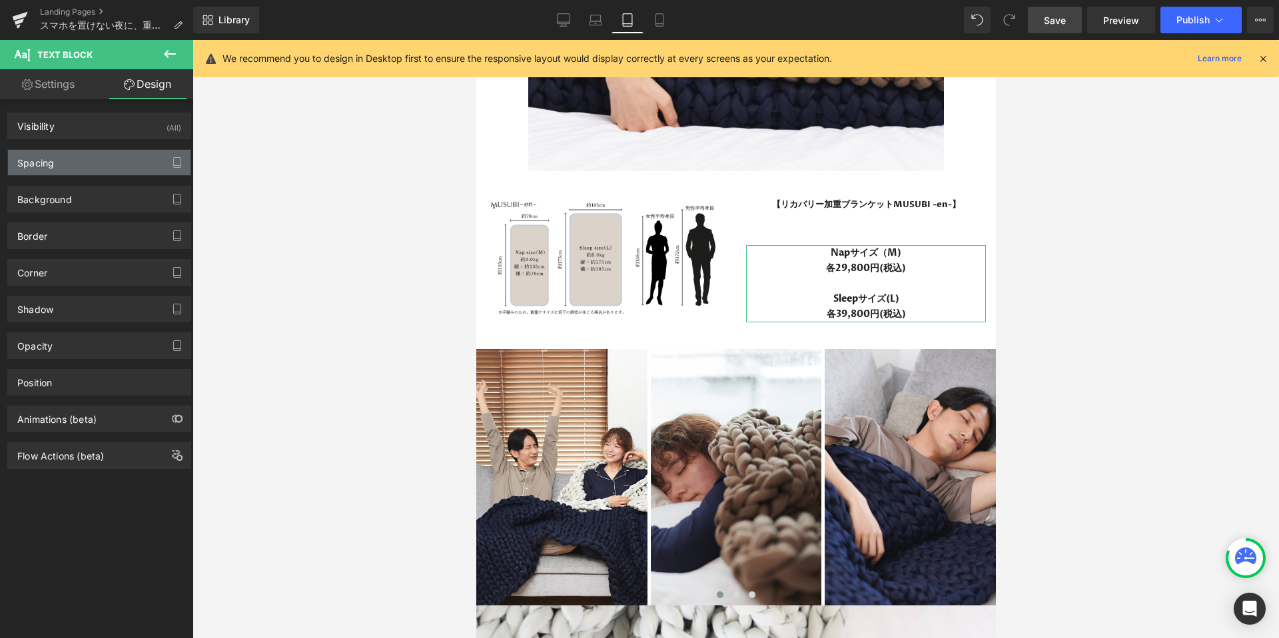
click at [91, 156] on div "Spacing" at bounding box center [99, 162] width 182 height 25
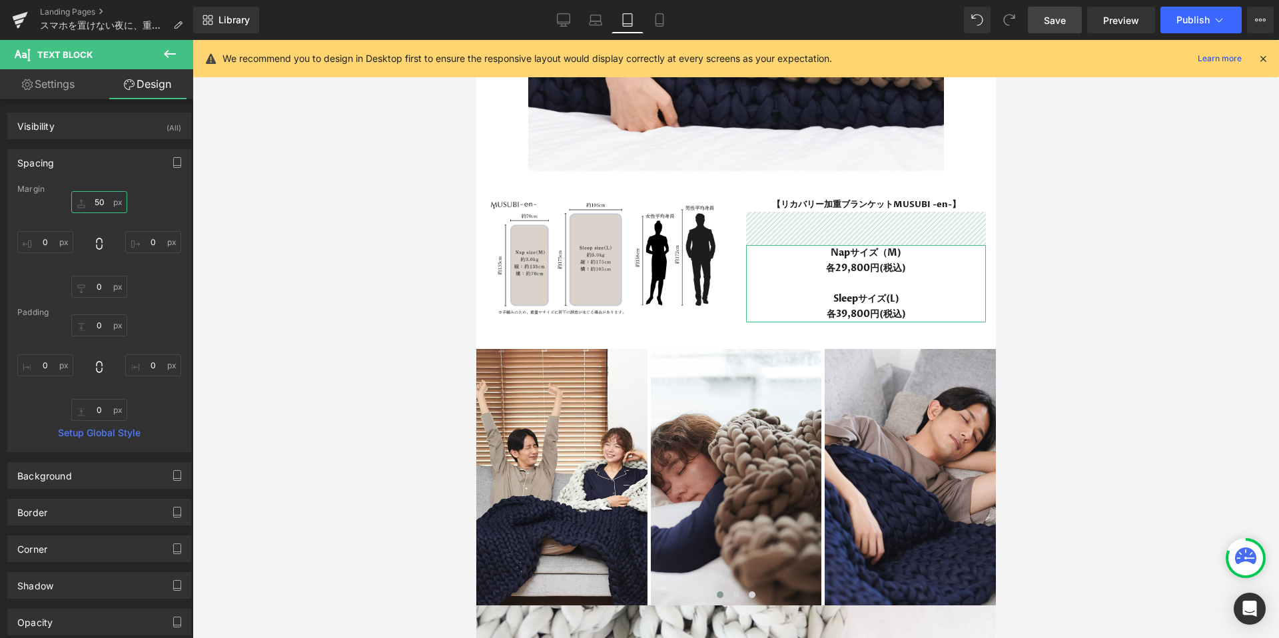
click at [110, 203] on input "text" at bounding box center [99, 202] width 56 height 22
type input "50"
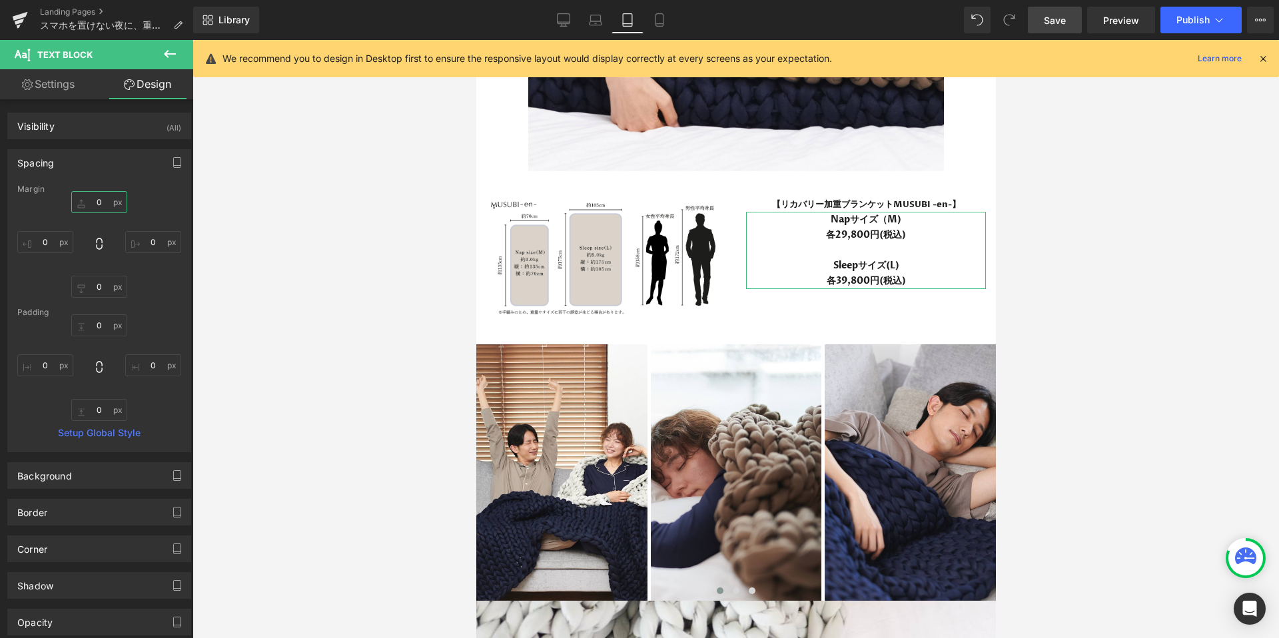
scroll to position [26165, 519]
type input "20"
click at [1078, 358] on div at bounding box center [735, 339] width 1086 height 598
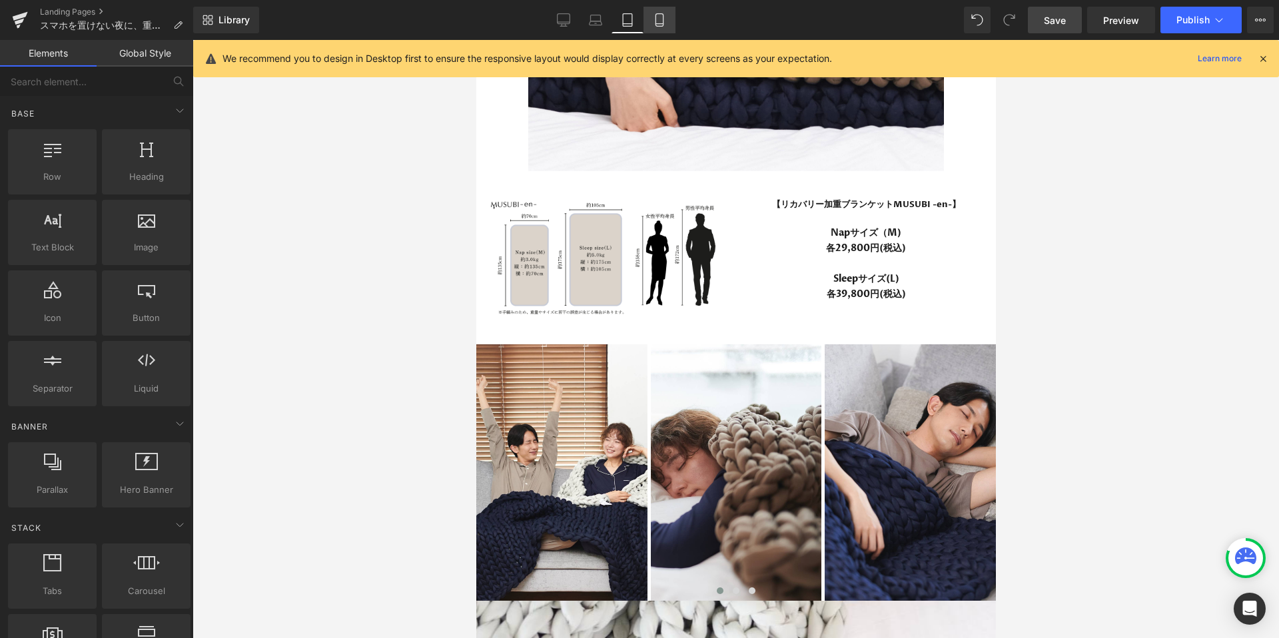
click at [667, 17] on link "Mobile" at bounding box center [659, 20] width 32 height 27
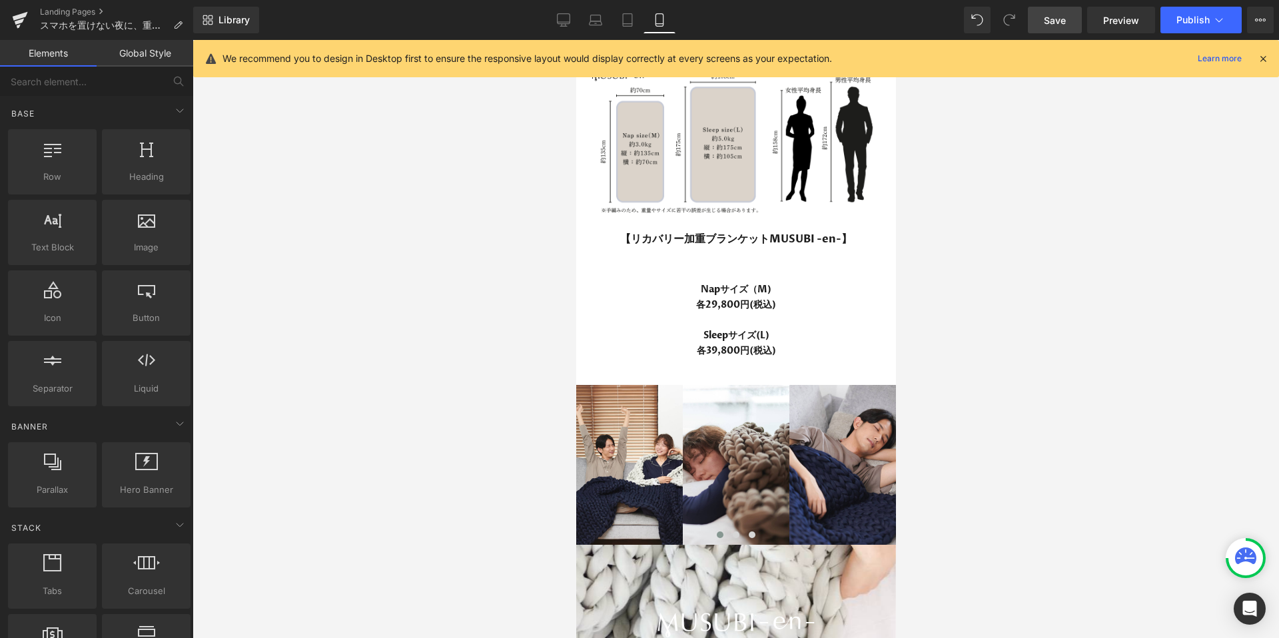
scroll to position [22852, 320]
click at [731, 266] on div "【リカバリー加重ブランケットMUSUBI -en-】 Heading Napサイズ（M) 各29,800円(税込) Sleepサイズ(L) 各39,800円(…" at bounding box center [735, 287] width 320 height 141
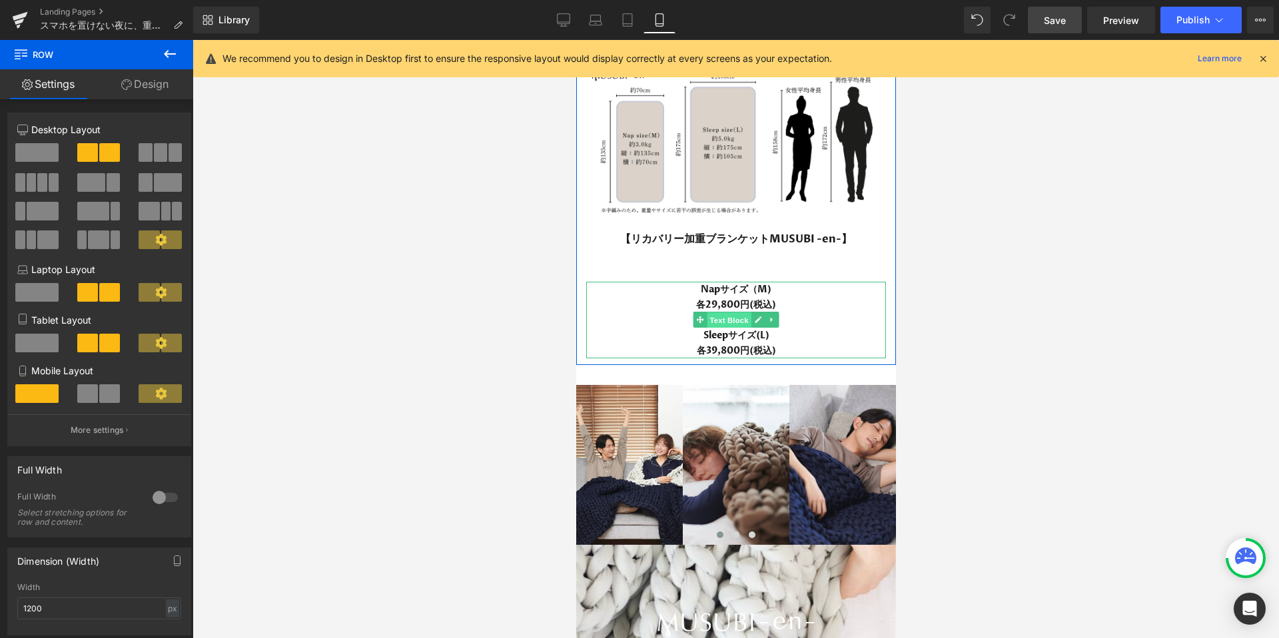
click at [725, 314] on span "Text Block" at bounding box center [728, 320] width 44 height 16
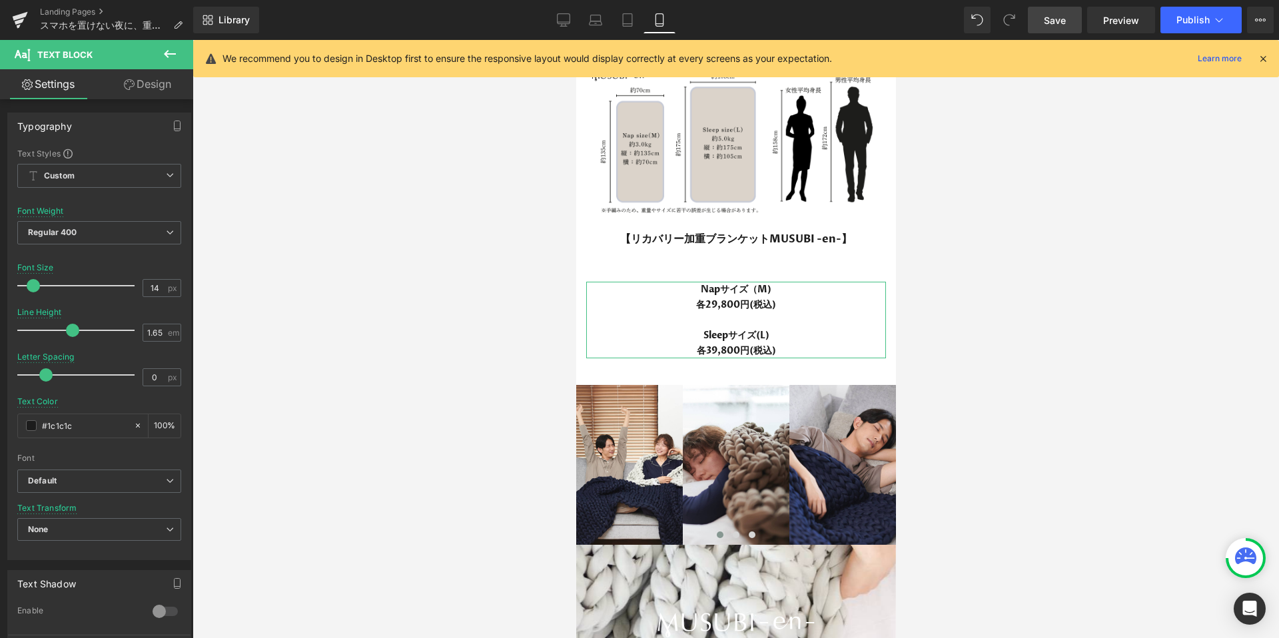
click at [151, 88] on link "Design" at bounding box center [147, 84] width 97 height 30
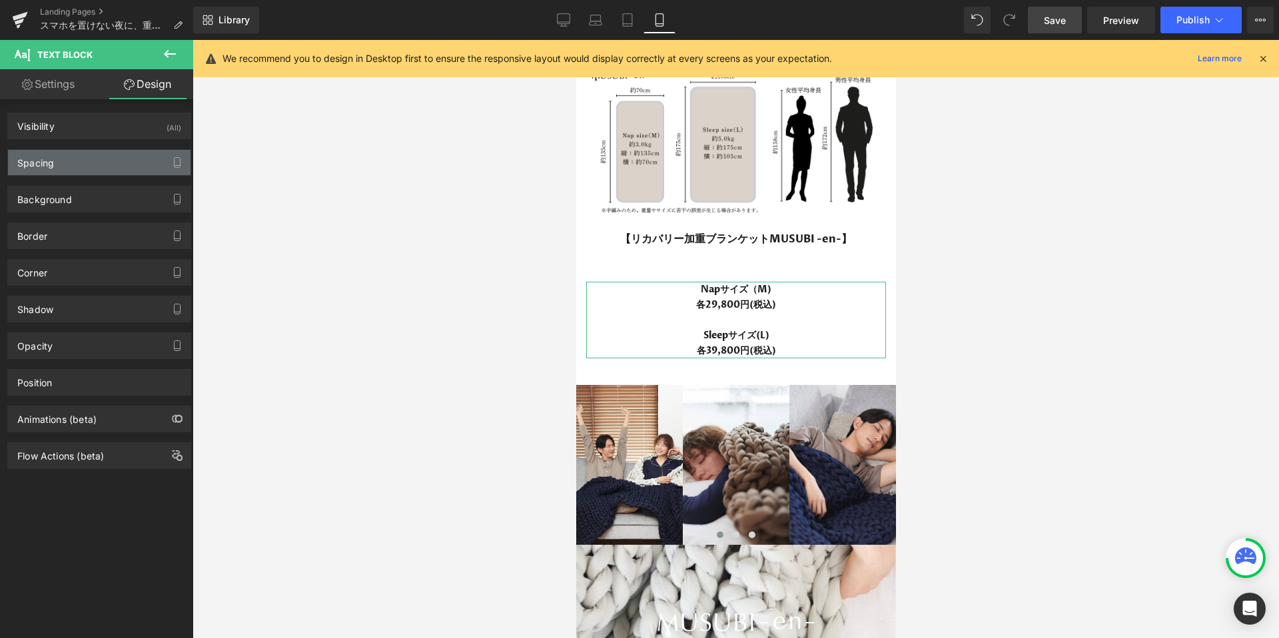
click at [79, 164] on div "Spacing" at bounding box center [99, 162] width 182 height 25
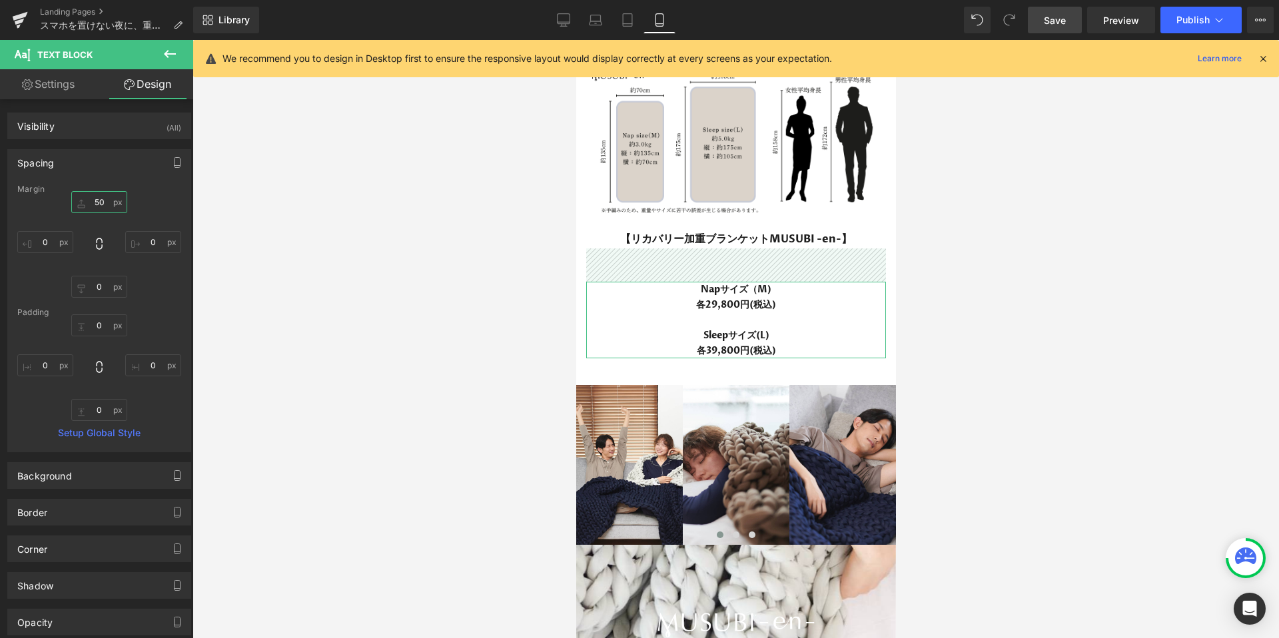
click at [93, 208] on input "text" at bounding box center [99, 202] width 56 height 22
type input "50"
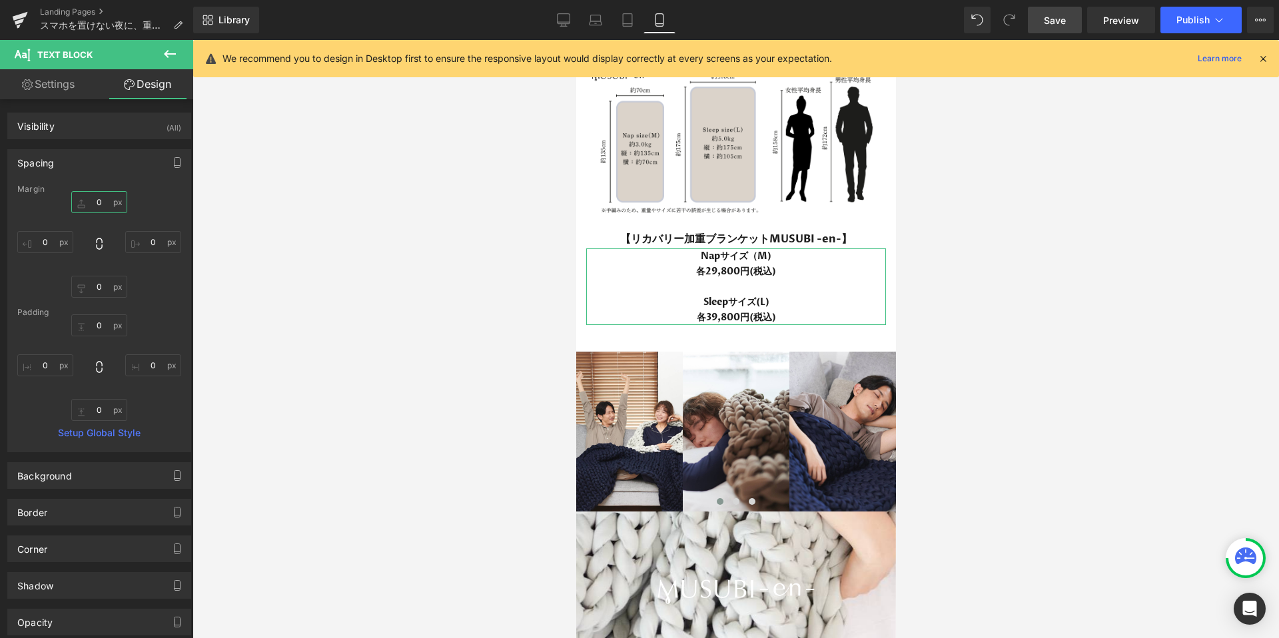
scroll to position [22819, 320]
type input "20"
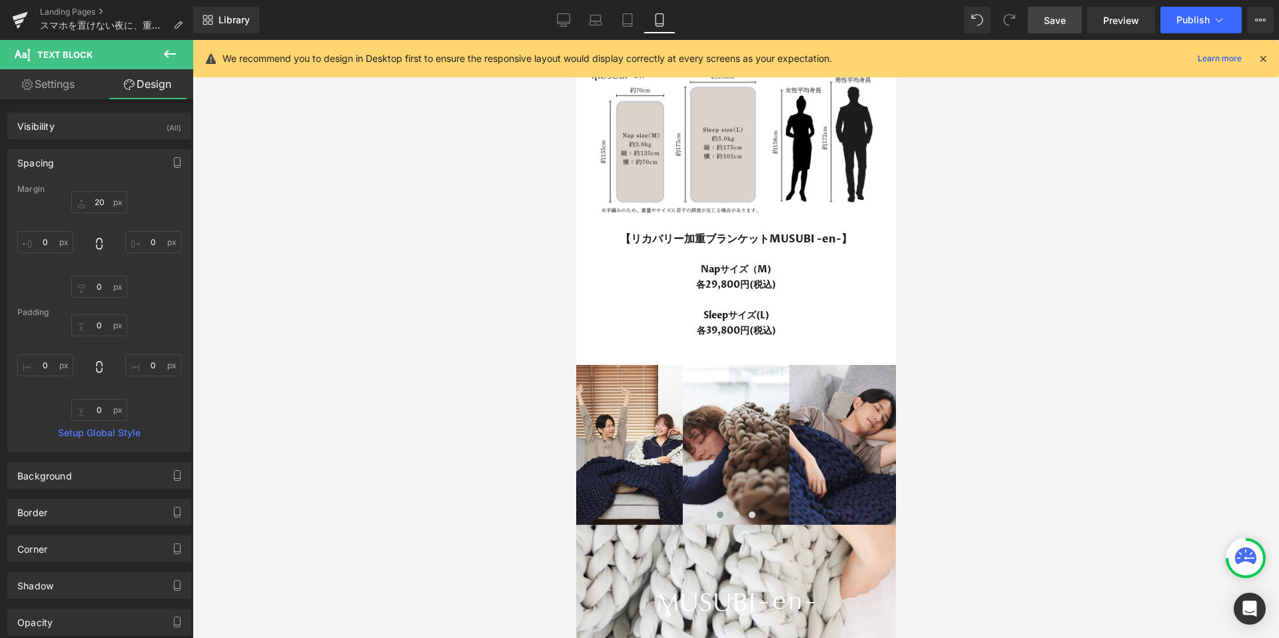
click at [1129, 388] on div at bounding box center [735, 339] width 1086 height 598
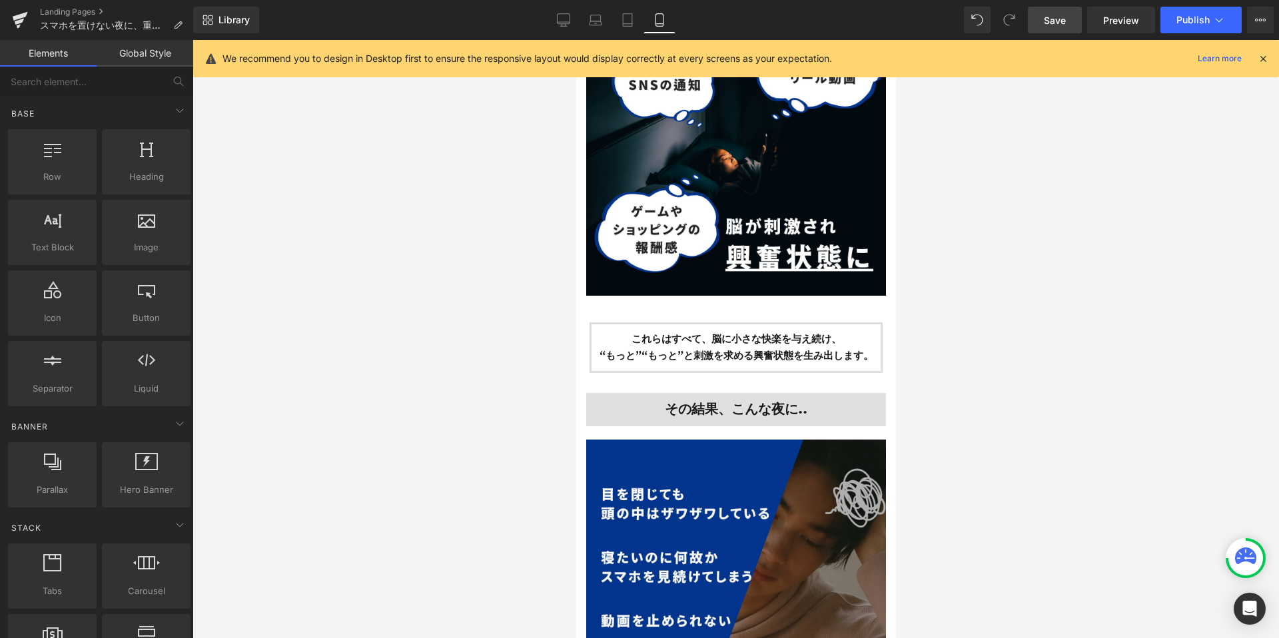
scroll to position [1203, 0]
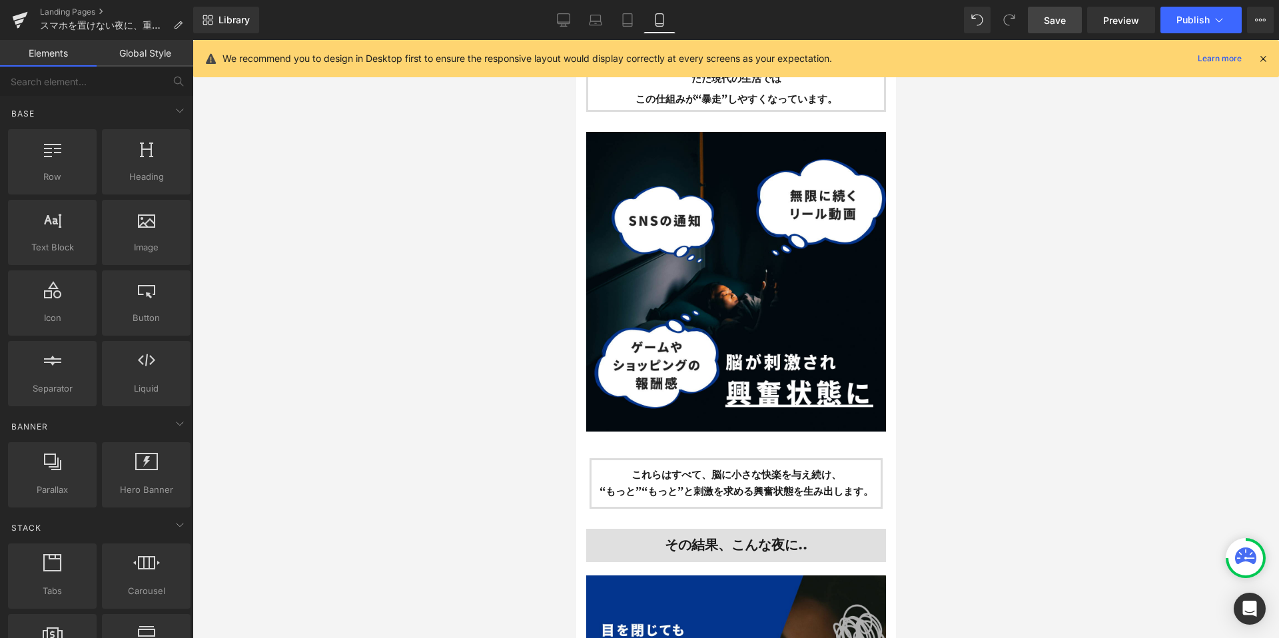
click at [1071, 19] on link "Save" at bounding box center [1055, 20] width 54 height 27
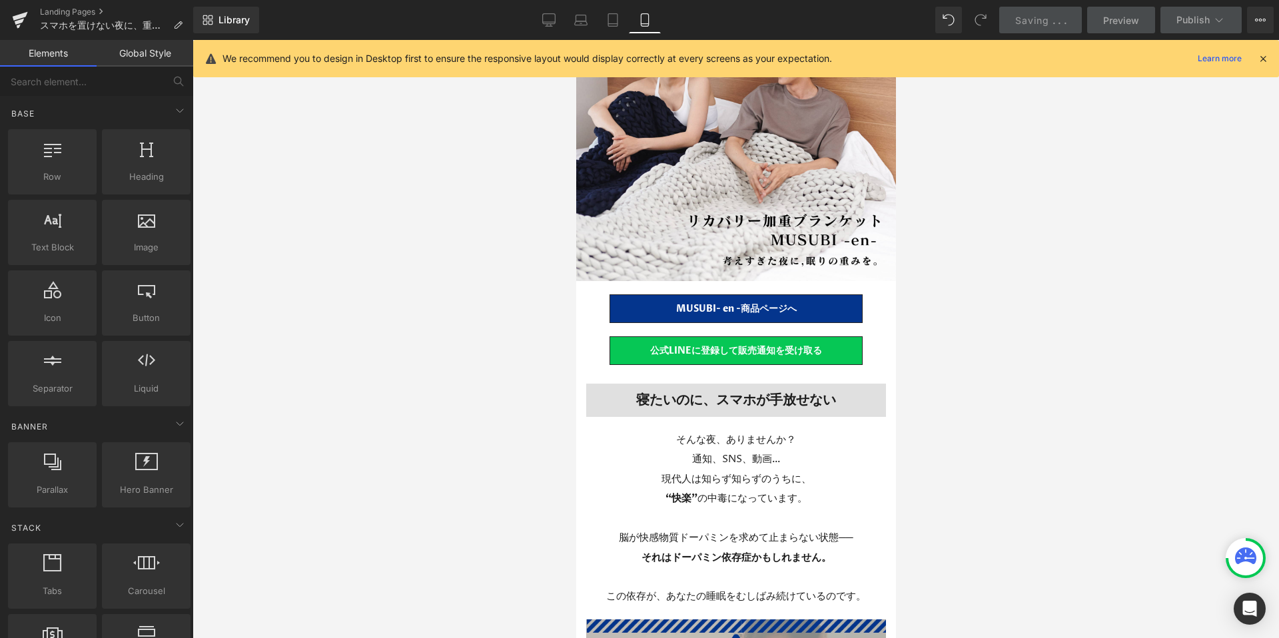
scroll to position [170, 0]
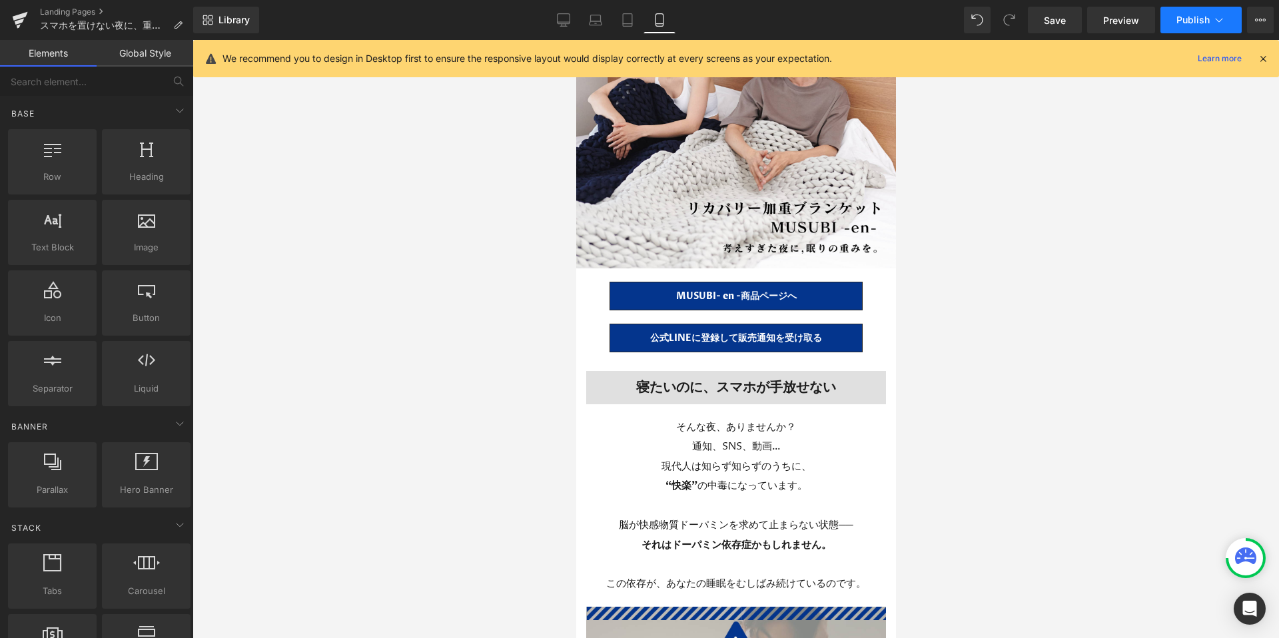
click at [1183, 22] on span "Publish" at bounding box center [1192, 20] width 33 height 11
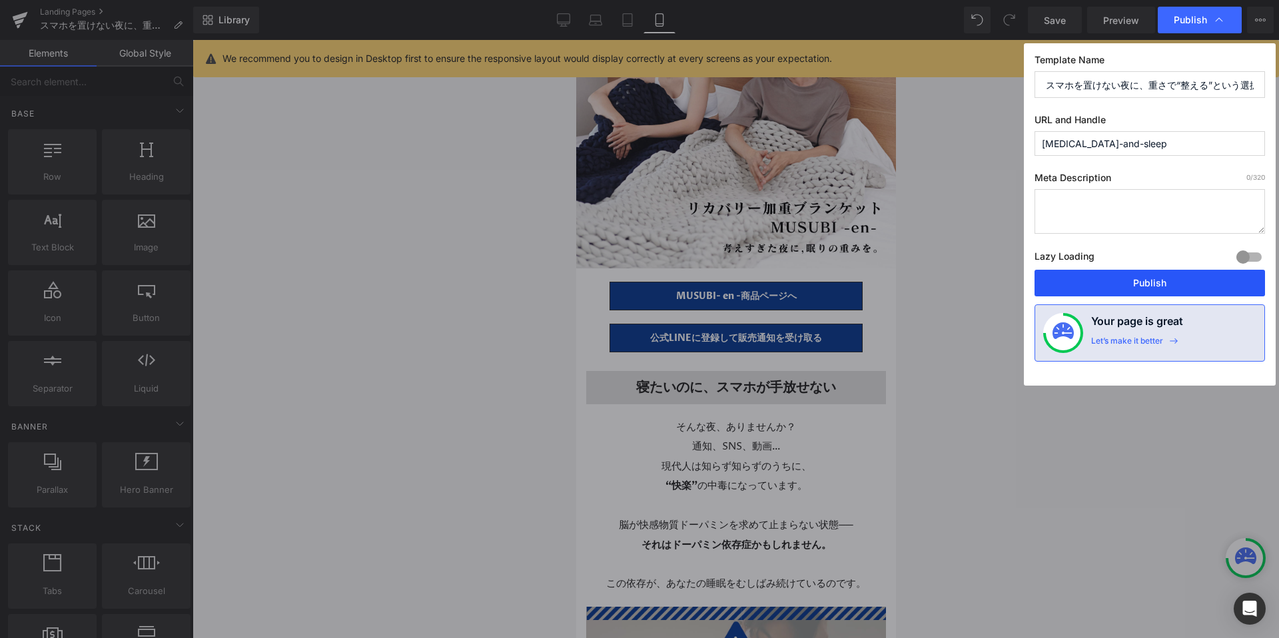
click at [1105, 277] on button "Publish" at bounding box center [1149, 283] width 230 height 27
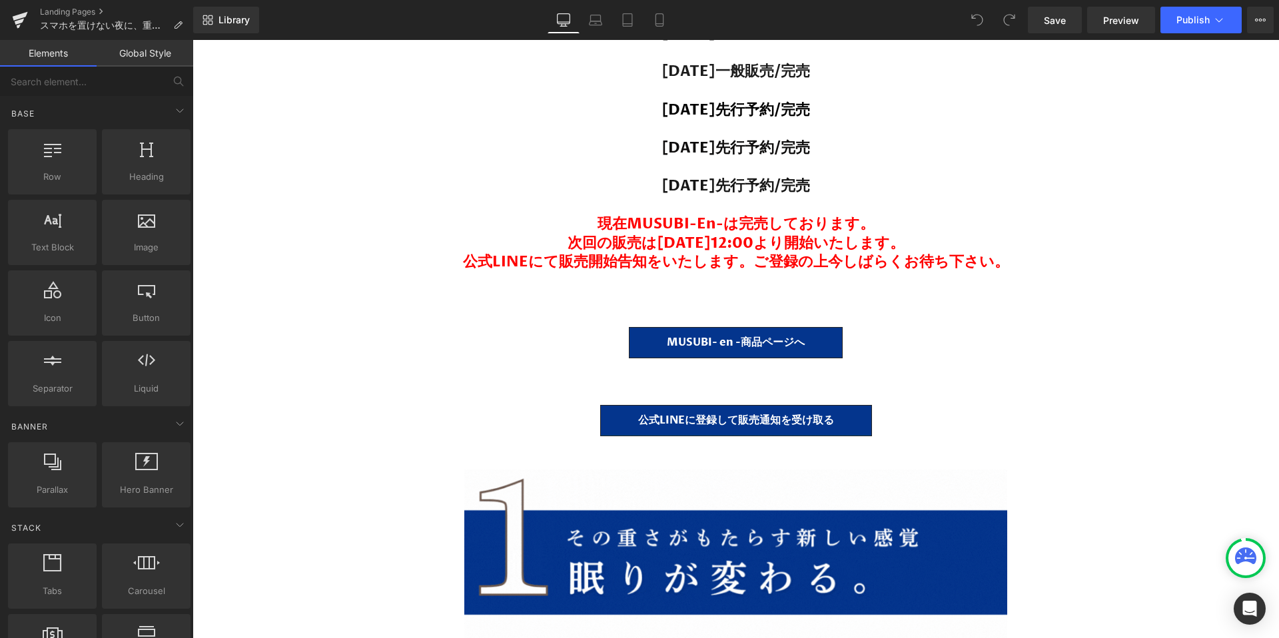
scroll to position [9511, 0]
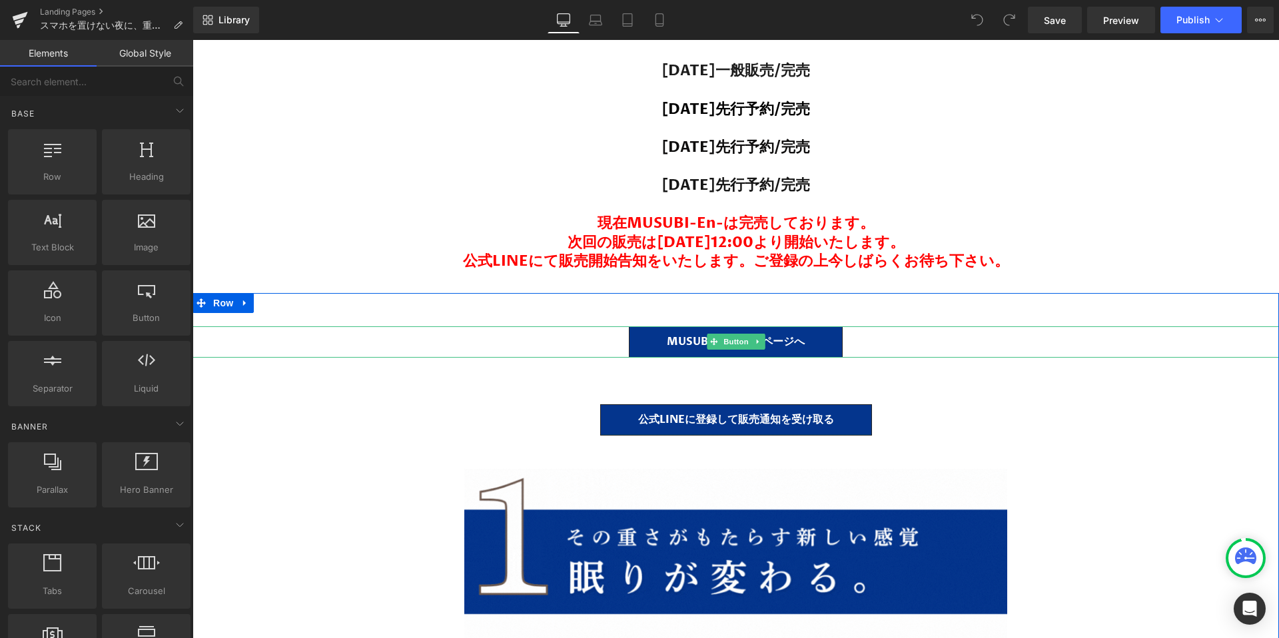
click at [775, 241] on span "次回の販売は[DATE]12:00より開始いたします。" at bounding box center [735, 242] width 337 height 20
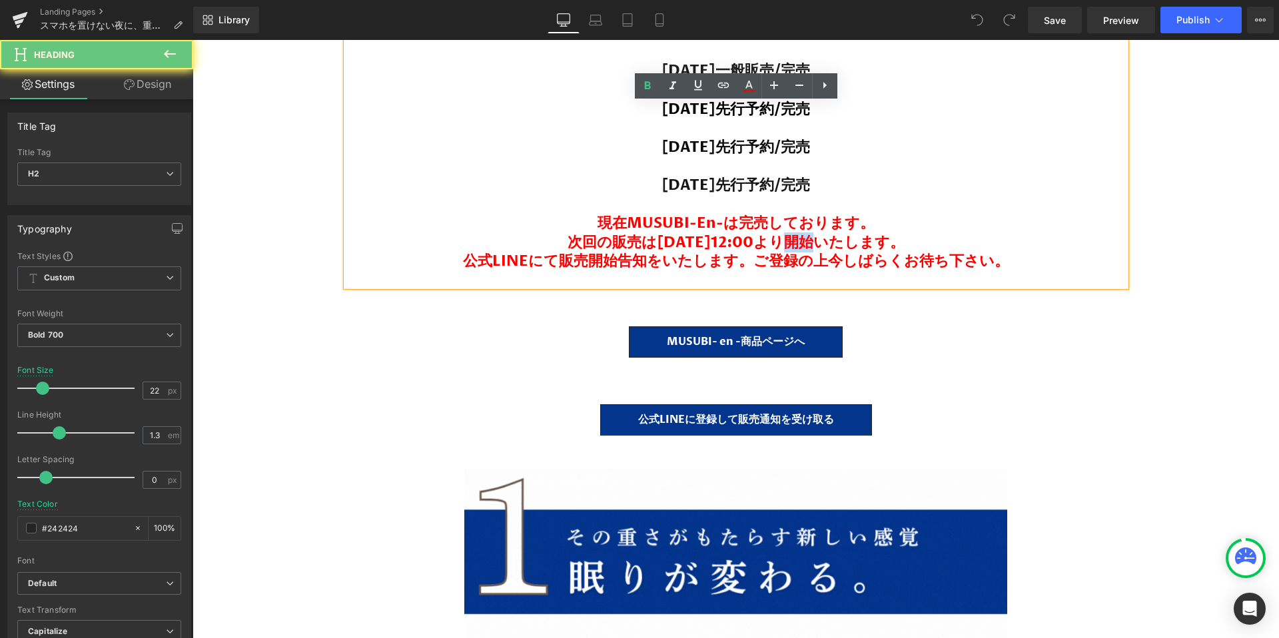
click at [792, 240] on span "次回の販売は[DATE]12:00より開始いたします。" at bounding box center [735, 242] width 337 height 20
click at [782, 240] on span "次回の販売は[DATE]12:00より開始いたします。" at bounding box center [735, 242] width 337 height 20
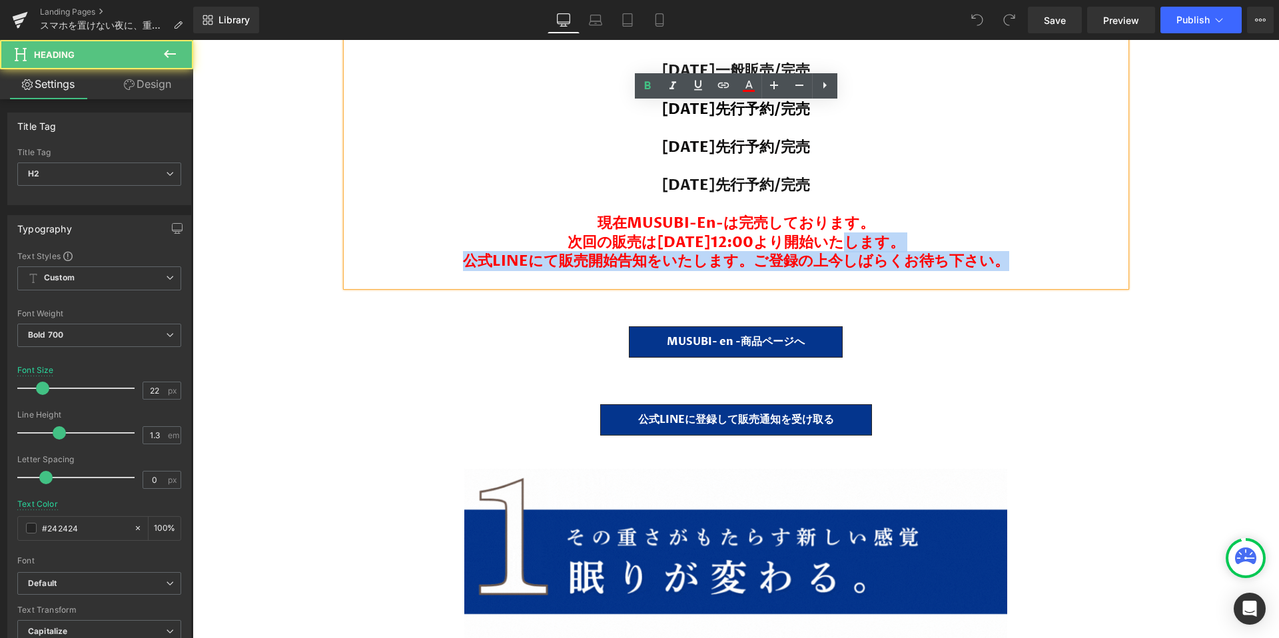
drag, startPoint x: 834, startPoint y: 238, endPoint x: 1017, endPoint y: 268, distance: 184.9
click at [1017, 268] on div "Makuakeにて408名,1300万円を超える 応援購入をいただいたブランケットになります。 【現在までの販売実績】 2024年10月先行予約/完売 202…" at bounding box center [735, 88] width 779 height 398
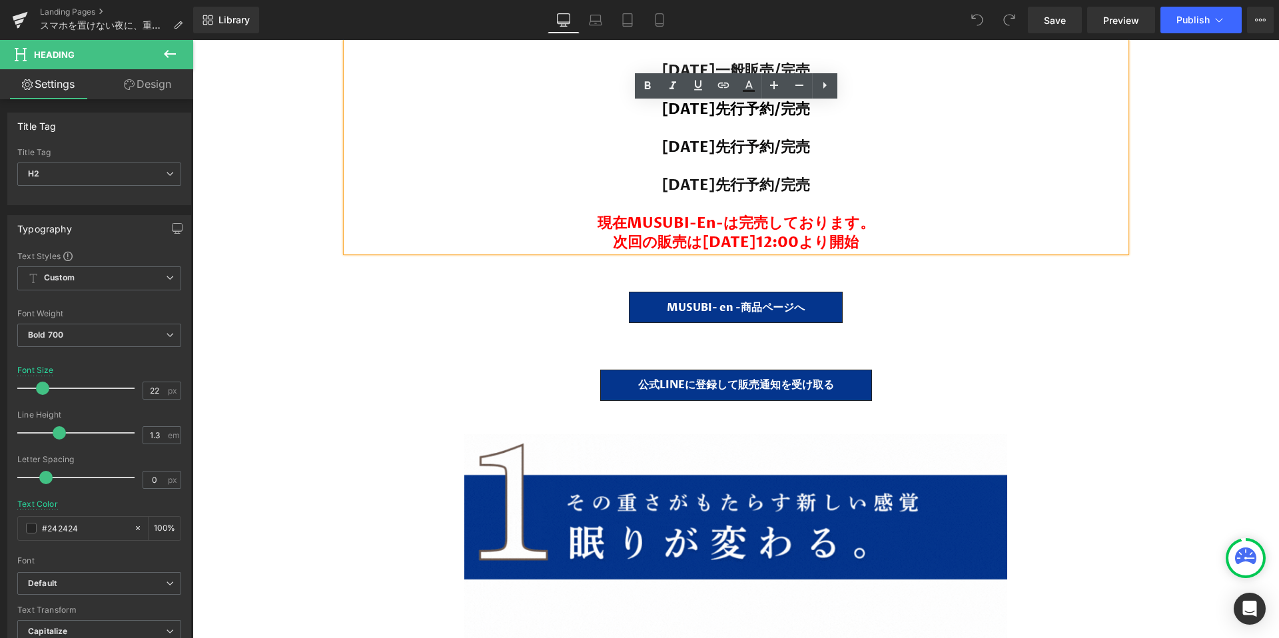
scroll to position [29522, 1086]
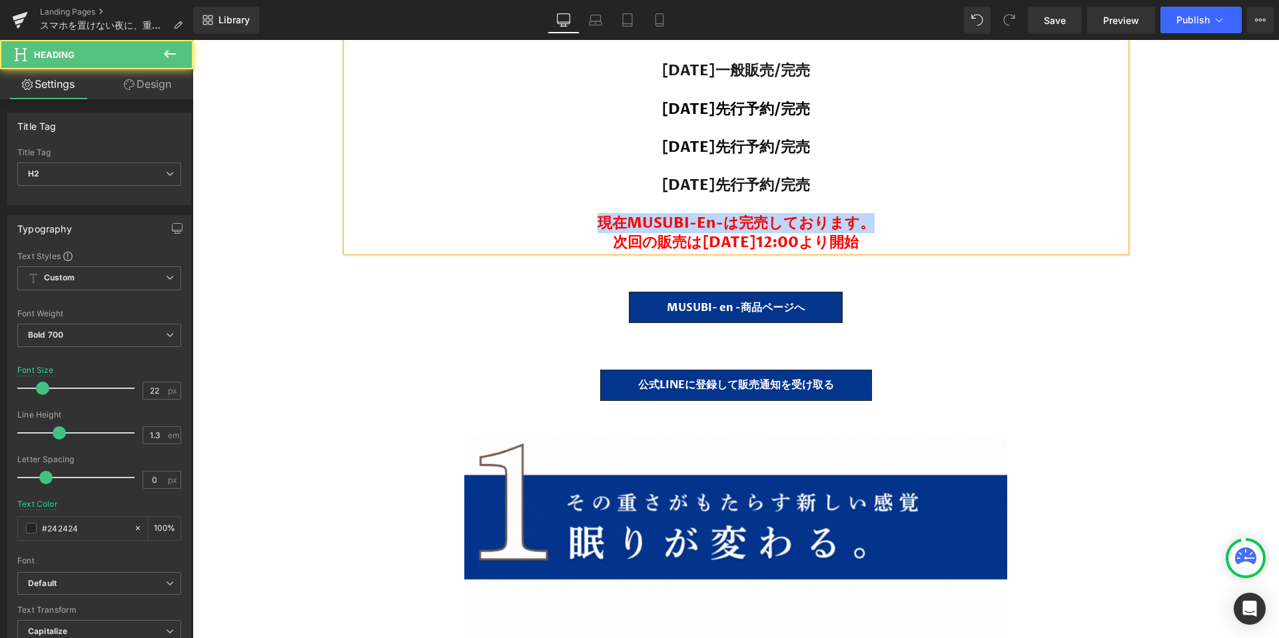
drag, startPoint x: 883, startPoint y: 228, endPoint x: 599, endPoint y: 222, distance: 284.4
click at [599, 222] on h2 "2025年7月25日先行予約/完売 現在MUSUBI-en-は完売しております。 次回の販売は9月12日(金)12:00より開始" at bounding box center [735, 214] width 779 height 76
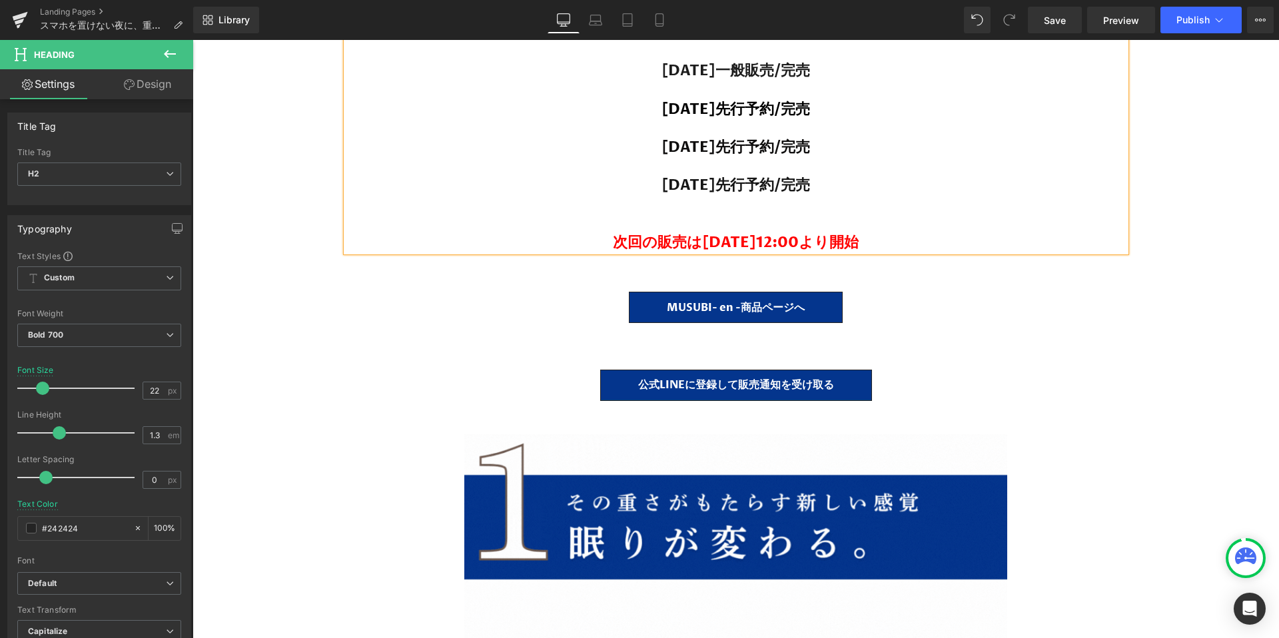
scroll to position [29503, 1086]
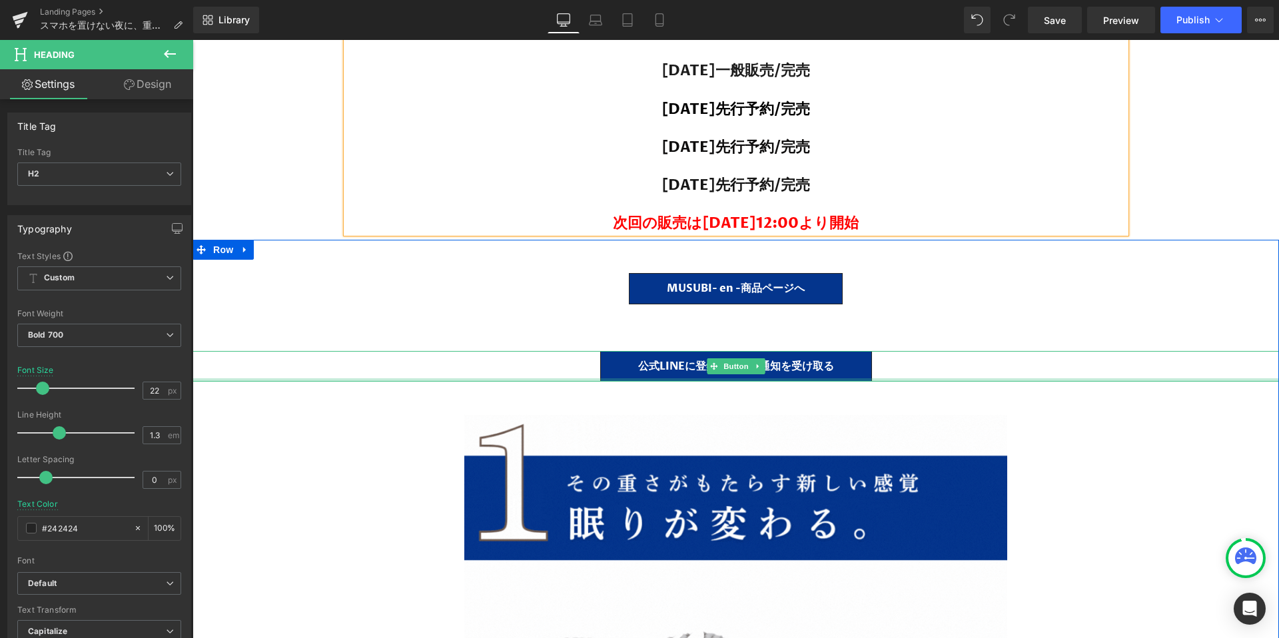
click at [455, 378] on div at bounding box center [735, 379] width 1086 height 3
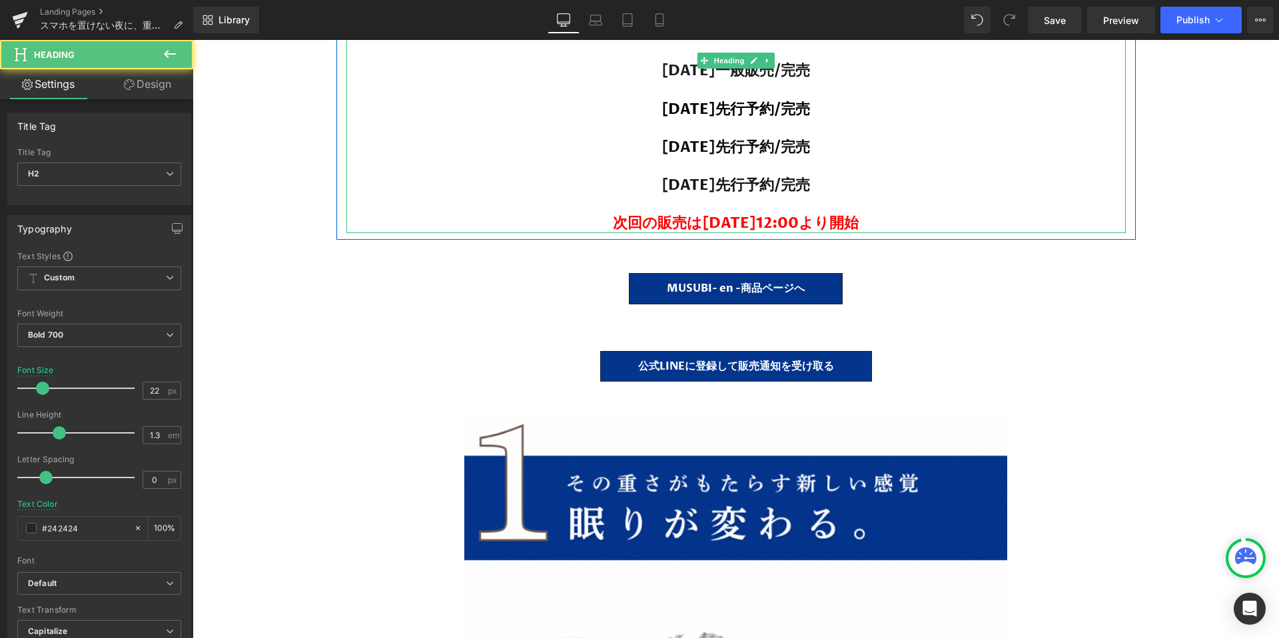
drag, startPoint x: 724, startPoint y: 221, endPoint x: 424, endPoint y: 213, distance: 300.5
click at [424, 213] on h2 "2025年7月25日先行予約/完売 次回の販売は9月12日(金)12:00より開始" at bounding box center [735, 204] width 779 height 57
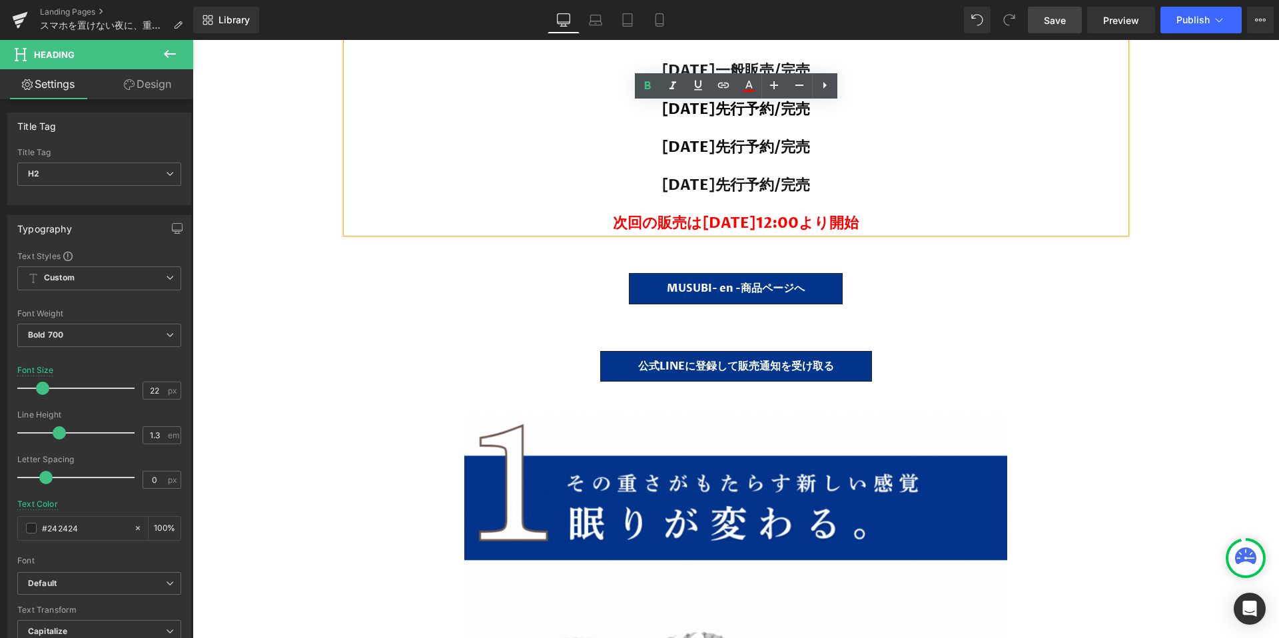
drag, startPoint x: 1058, startPoint y: 22, endPoint x: 547, endPoint y: 324, distance: 593.2
click at [1058, 22] on span "Save" at bounding box center [1055, 20] width 22 height 14
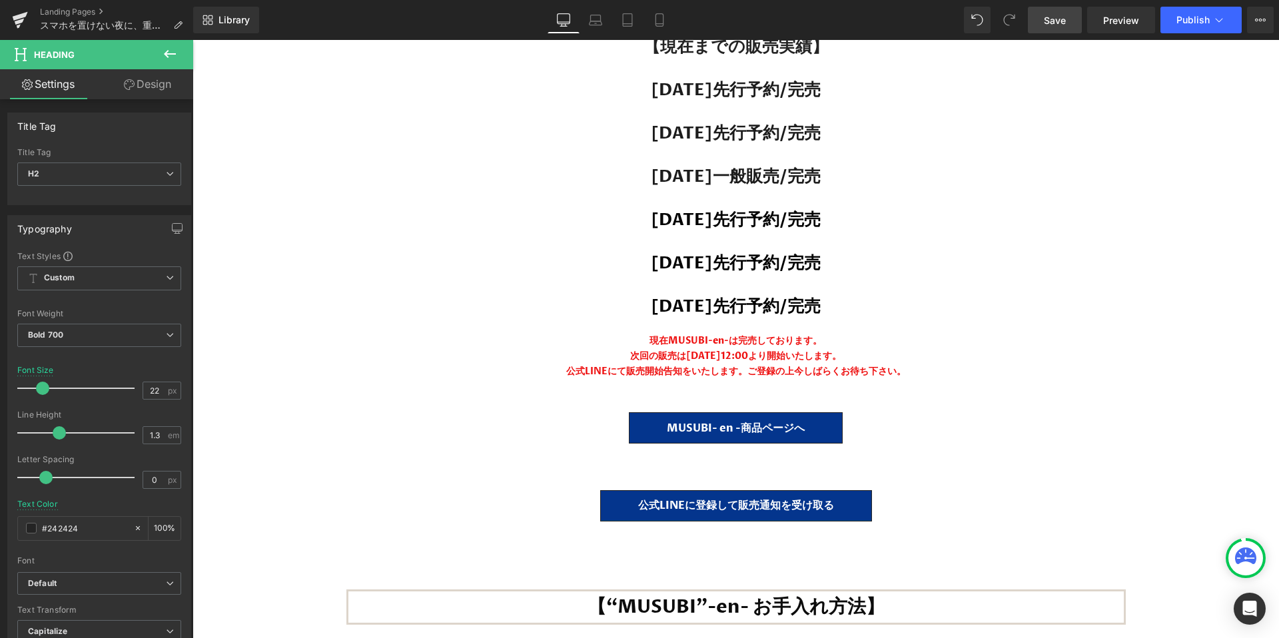
scroll to position [23089, 0]
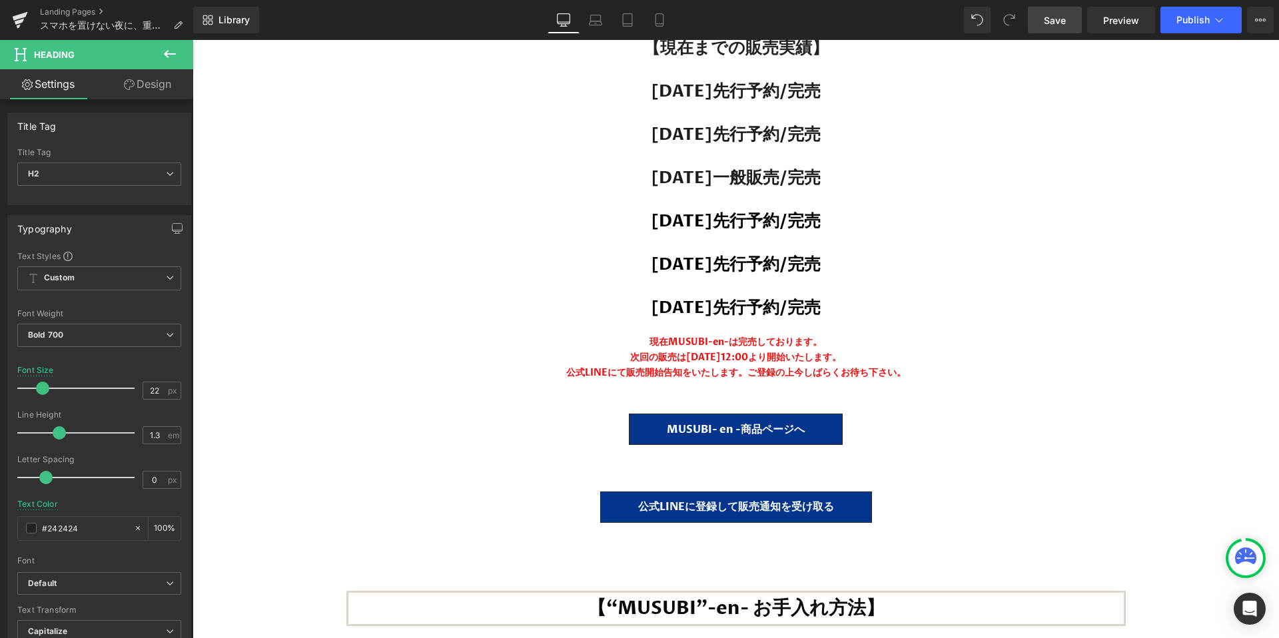
click at [721, 351] on strong "次回の販売は[DATE]12:00より開始いたします。" at bounding box center [735, 357] width 211 height 13
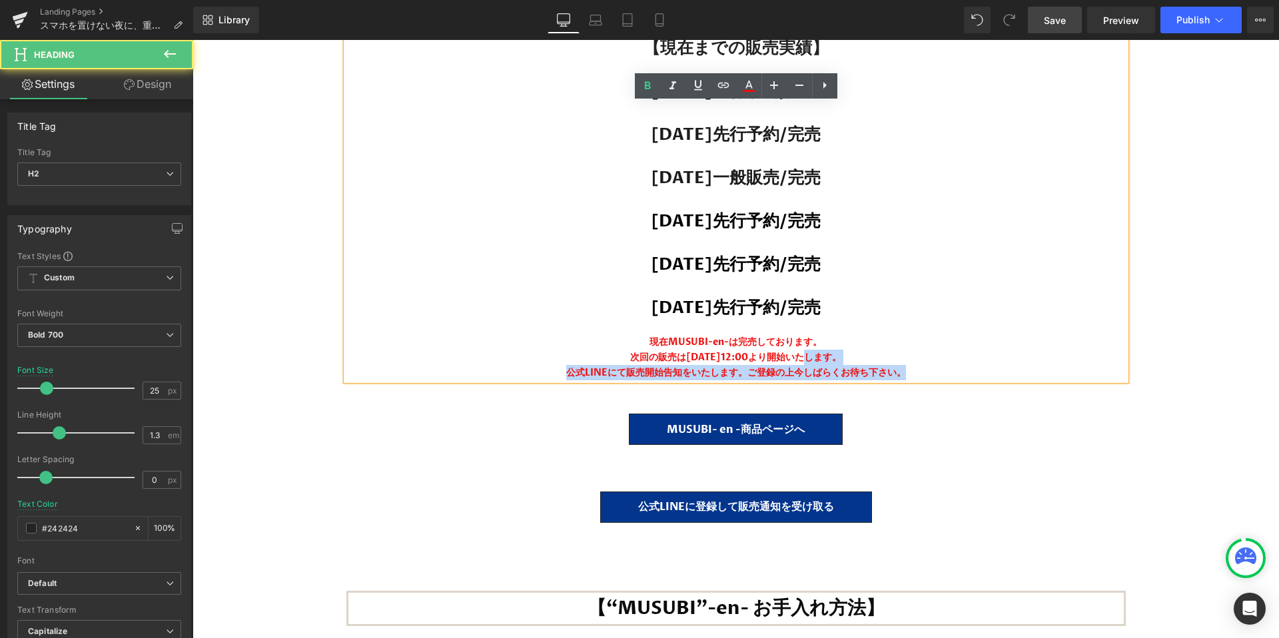
drag, startPoint x: 796, startPoint y: 320, endPoint x: 919, endPoint y: 338, distance: 123.8
click at [919, 338] on div "【現在までの販売実績】 2024年10月先行予約/完売 2024年11月先行予約/完売 2025年1月一般販売/完売 2025年5月23日先行予約/完売 20…" at bounding box center [735, 208] width 779 height 344
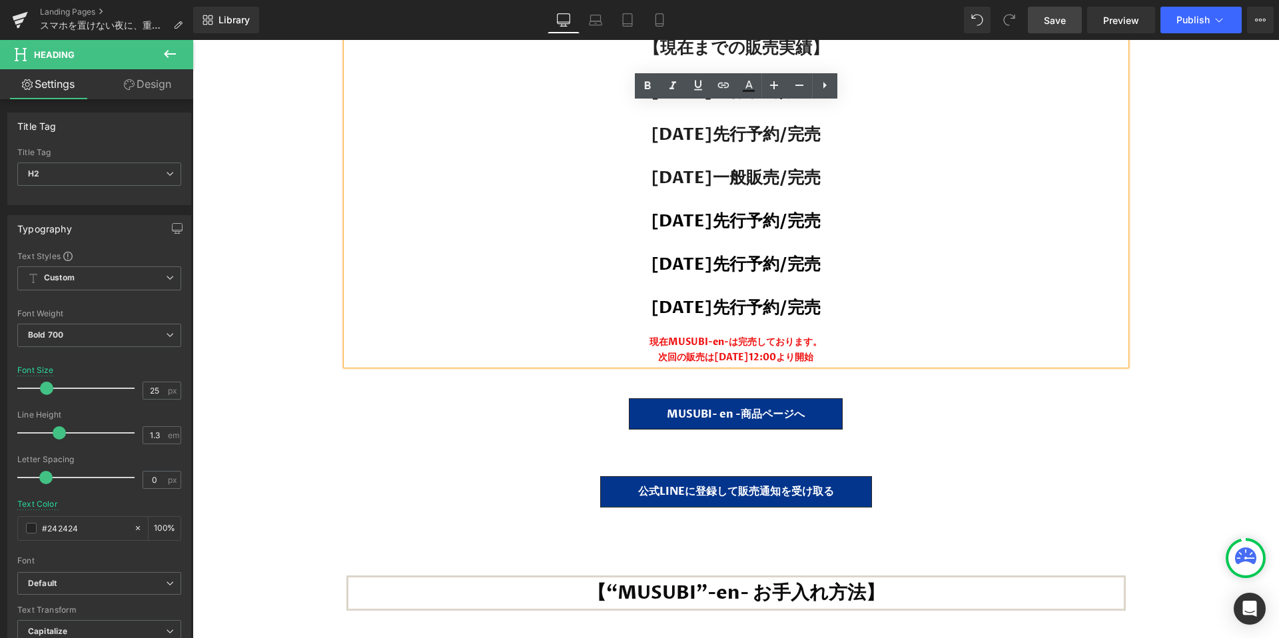
scroll to position [29488, 1086]
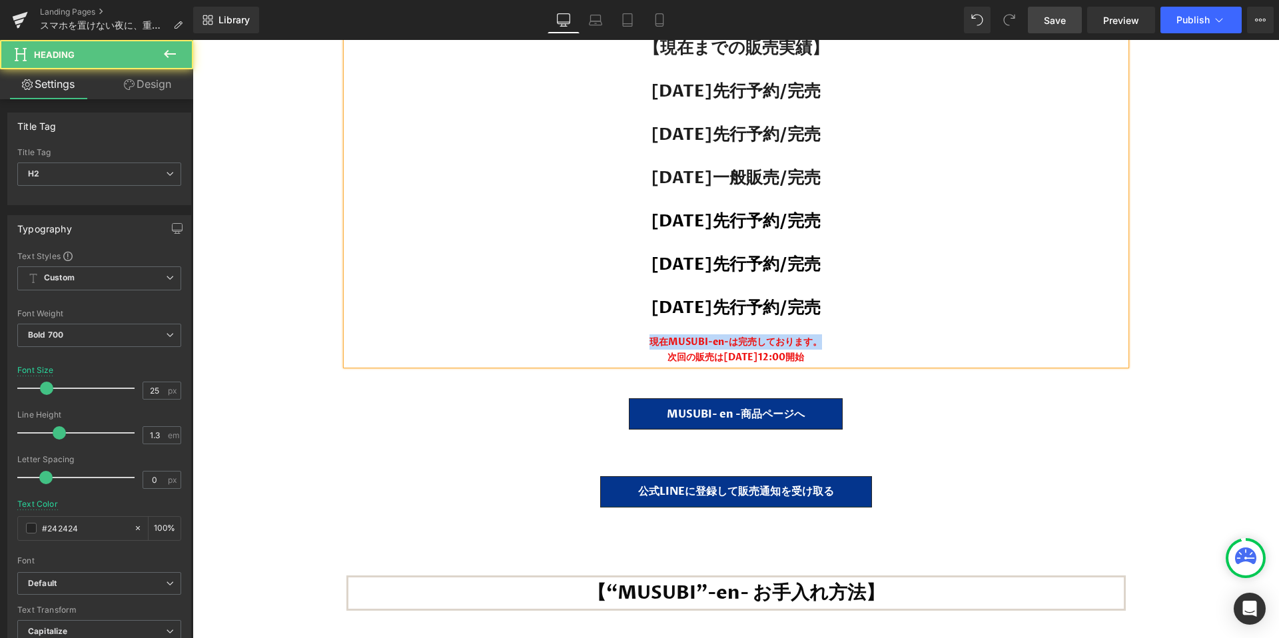
drag, startPoint x: 884, startPoint y: 309, endPoint x: 601, endPoint y: 300, distance: 282.5
click at [601, 319] on div "現在MUSUBI-en-は完売しております。" at bounding box center [735, 334] width 779 height 31
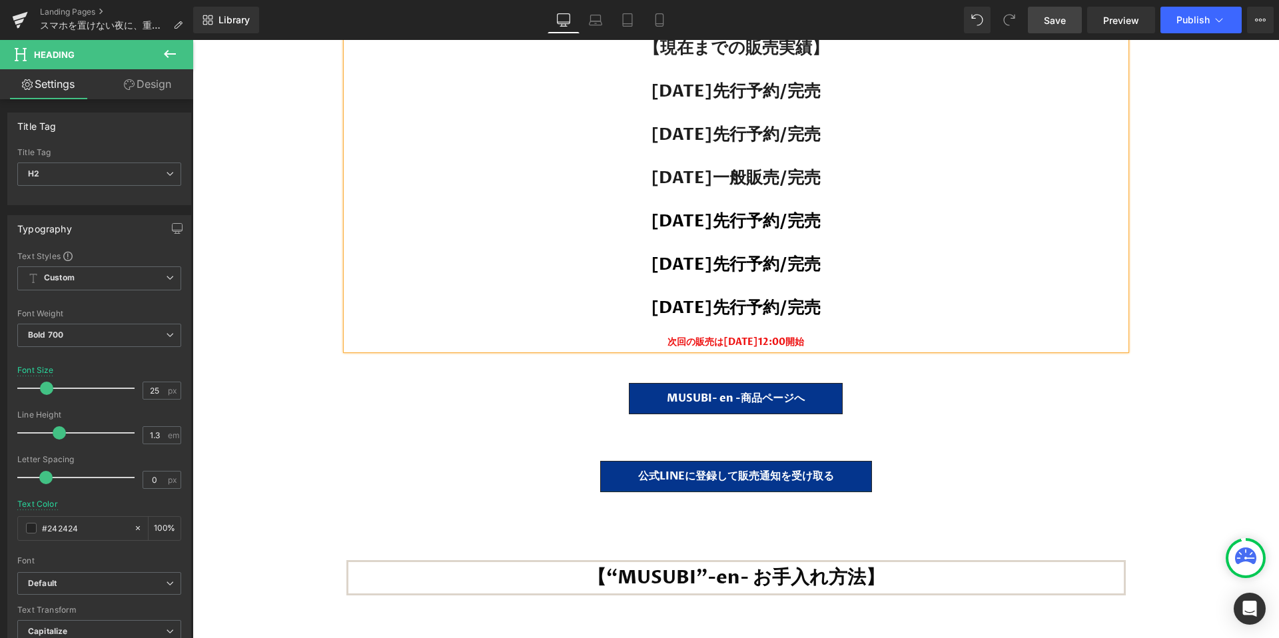
scroll to position [29472, 1086]
drag, startPoint x: 1058, startPoint y: 23, endPoint x: 645, endPoint y: 204, distance: 451.8
click at [1058, 23] on span "Save" at bounding box center [1055, 20] width 22 height 14
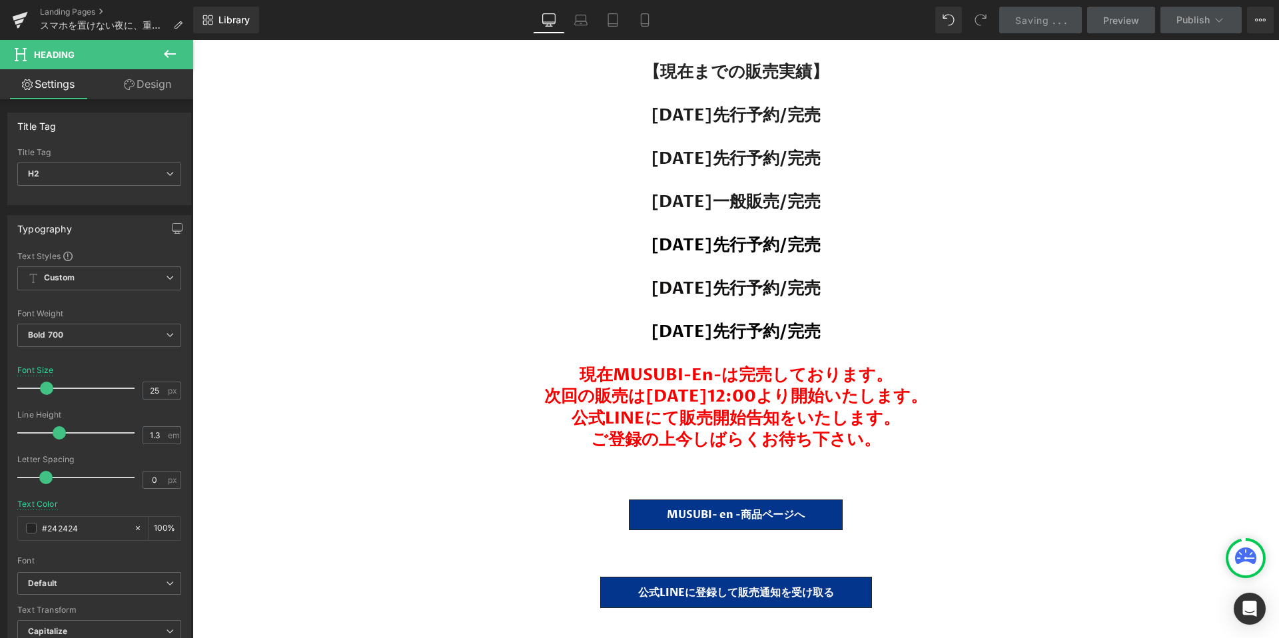
scroll to position [26027, 0]
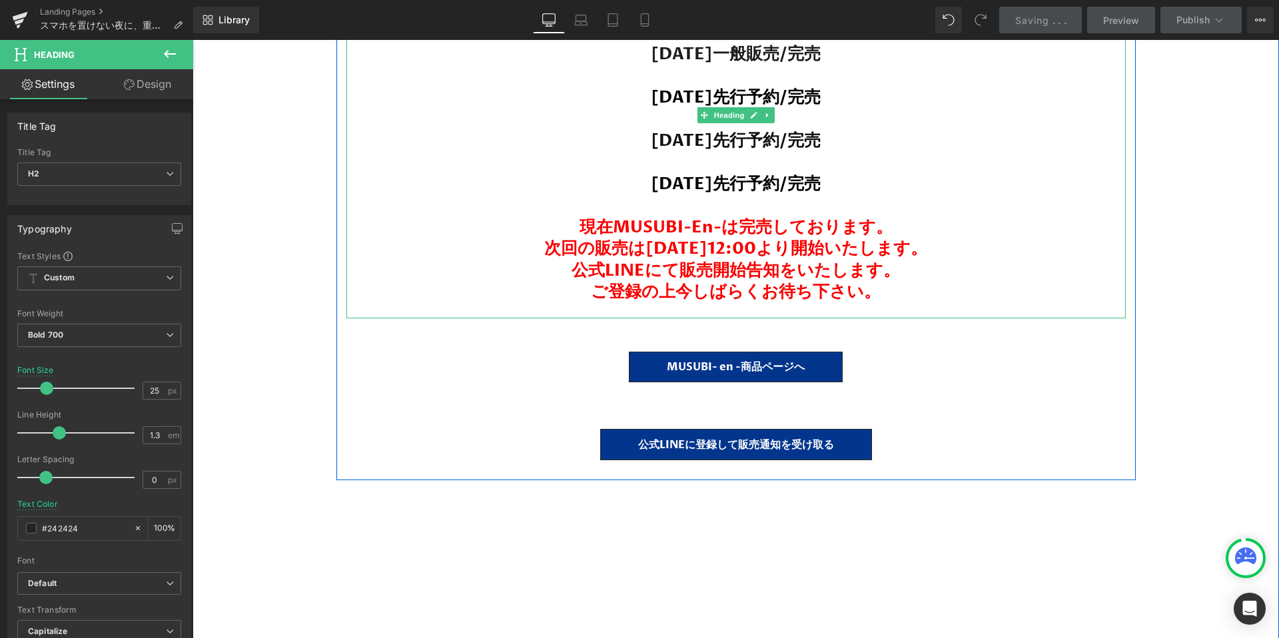
click at [798, 237] on span "次回の販売は[DATE]12:00より開始いたします。" at bounding box center [735, 248] width 383 height 23
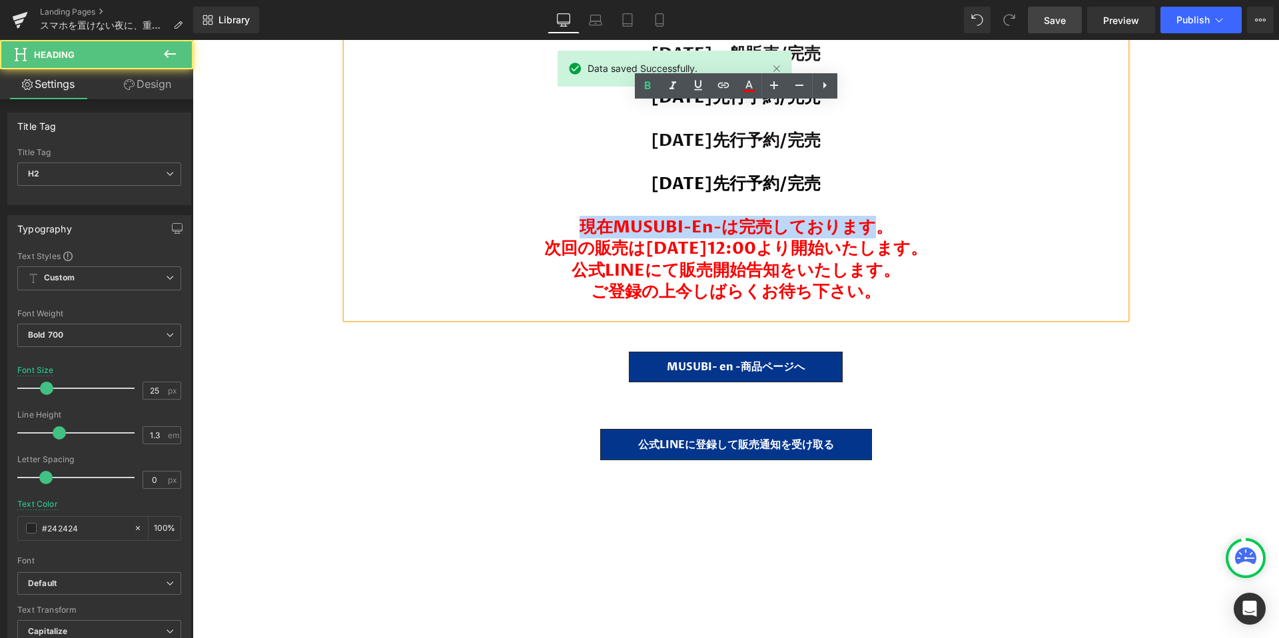
drag, startPoint x: 880, startPoint y: 189, endPoint x: 525, endPoint y: 189, distance: 354.3
click at [525, 216] on h2 "現在MUSUBI-en-は完売しております。" at bounding box center [735, 227] width 779 height 22
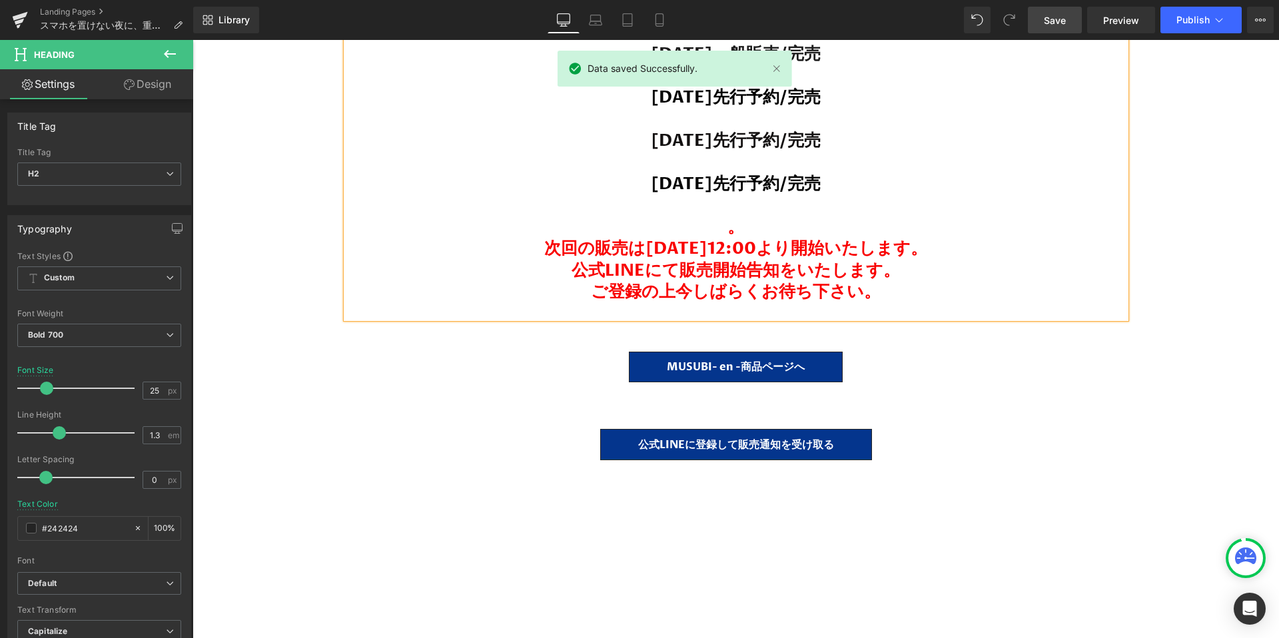
scroll to position [29450, 1086]
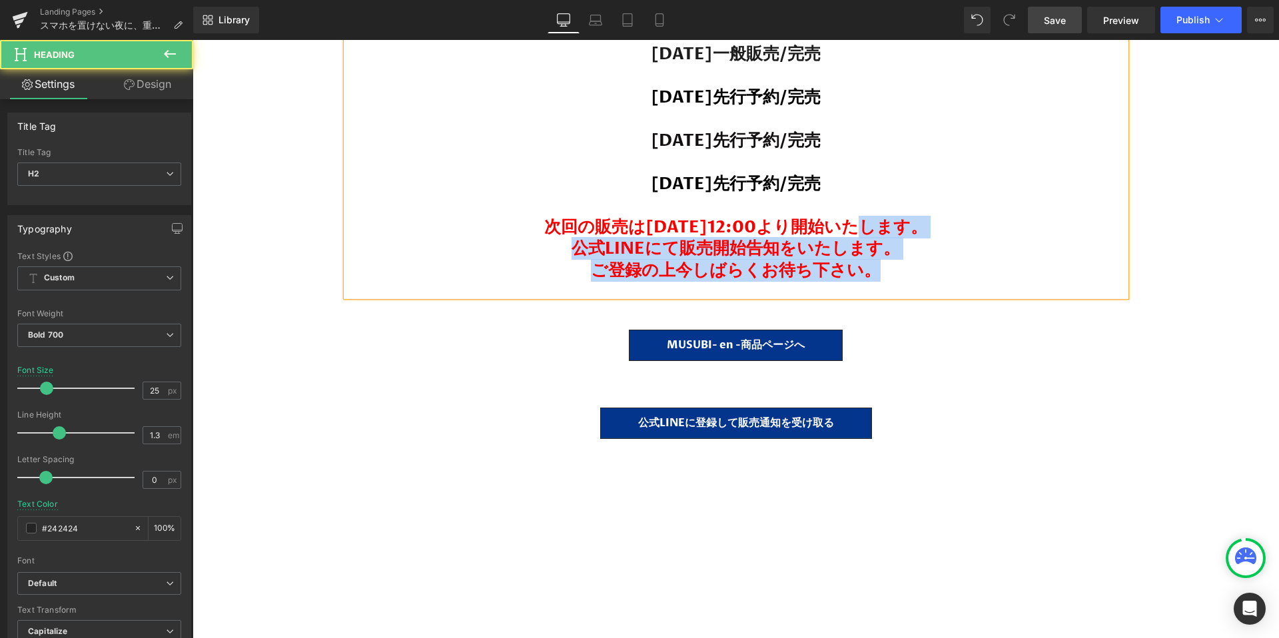
drag, startPoint x: 847, startPoint y: 193, endPoint x: 925, endPoint y: 239, distance: 90.5
click at [925, 239] on div "【現在までの販売実績】 2024年10月先行予約/完売 2024年11月先行予約/完売 2025年1月一般販売/完売 2025年5月23日先行予約/完売 20…" at bounding box center [735, 104] width 779 height 385
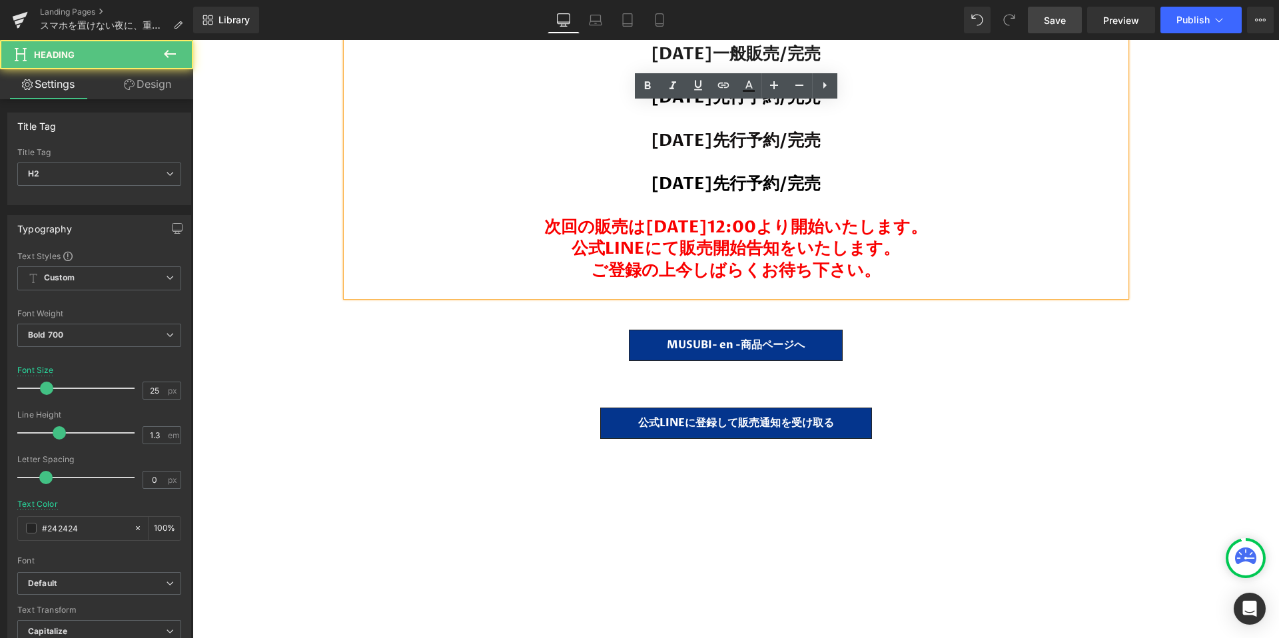
scroll to position [29407, 1086]
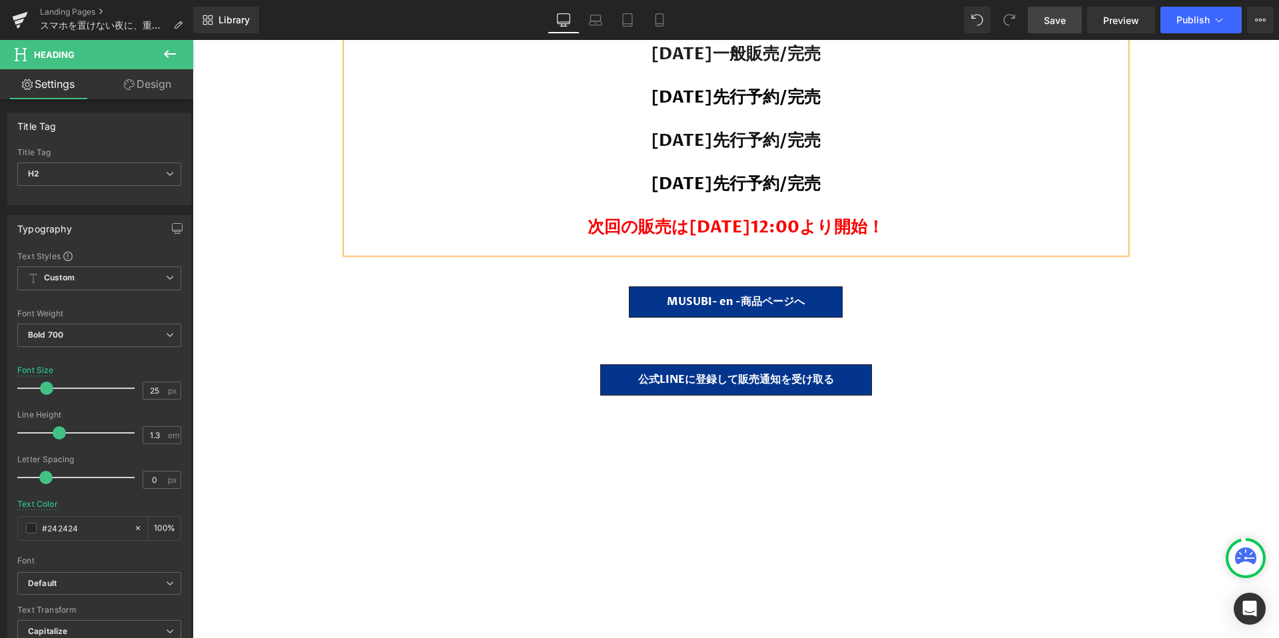
click at [1040, 27] on link "Save" at bounding box center [1055, 20] width 54 height 27
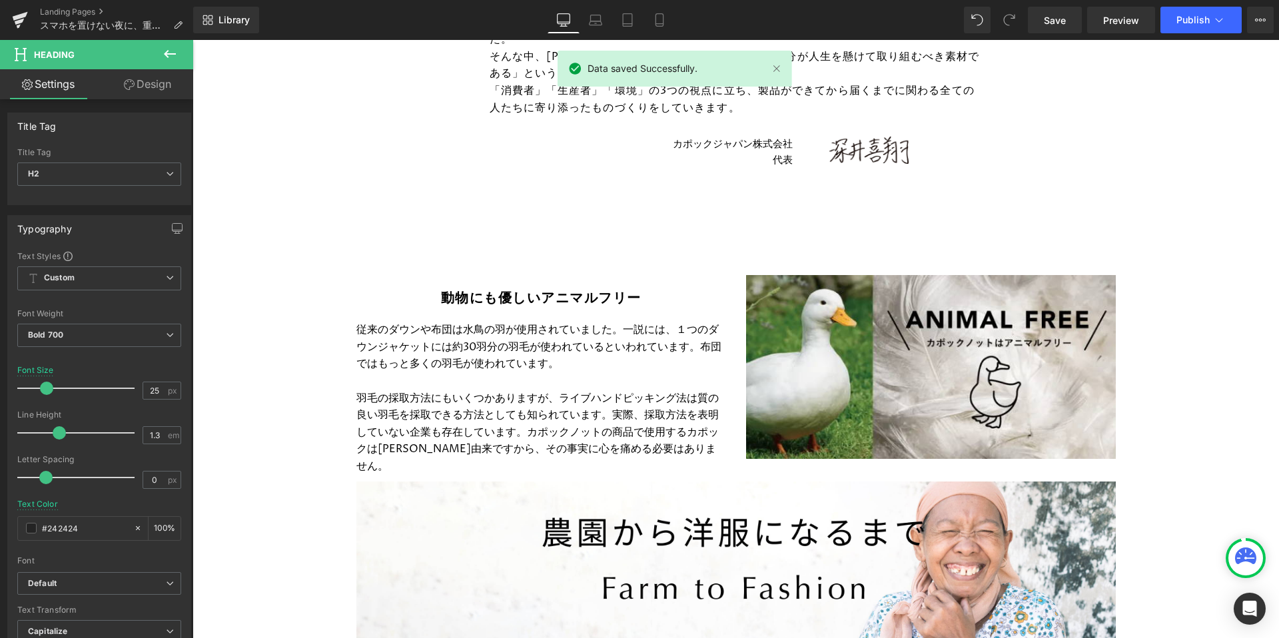
scroll to position [27913, 0]
click at [1203, 21] on span "Publish" at bounding box center [1192, 20] width 33 height 11
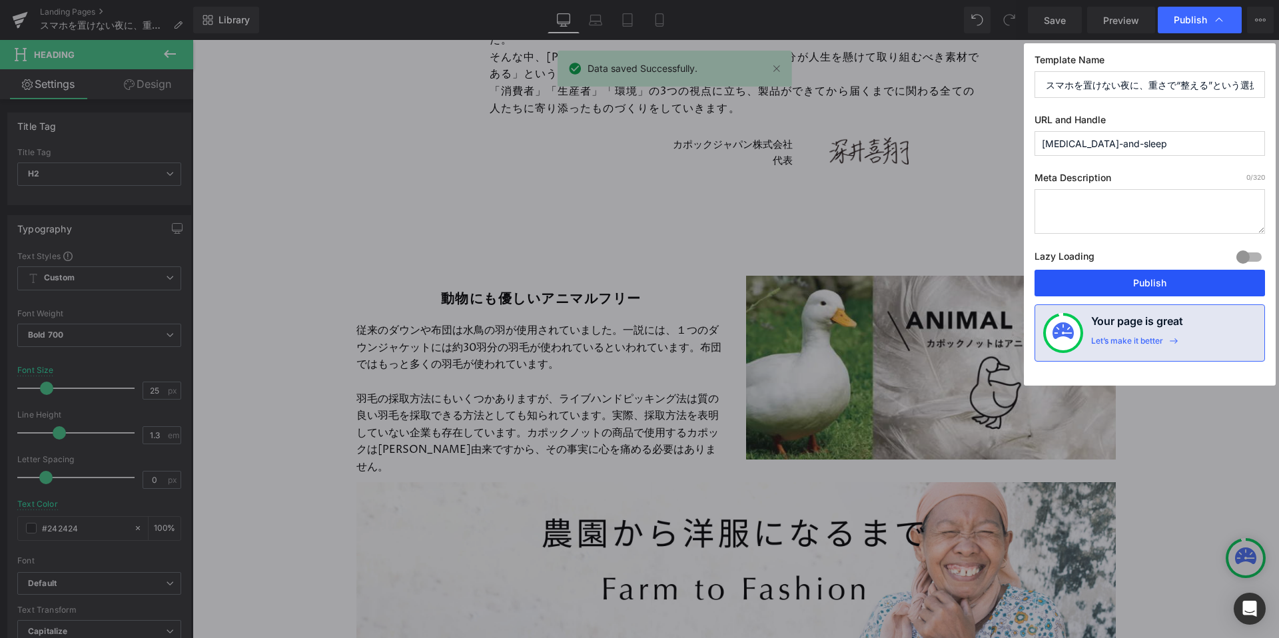
click at [1144, 289] on button "Publish" at bounding box center [1149, 283] width 230 height 27
